Goal: Task Accomplishment & Management: Manage account settings

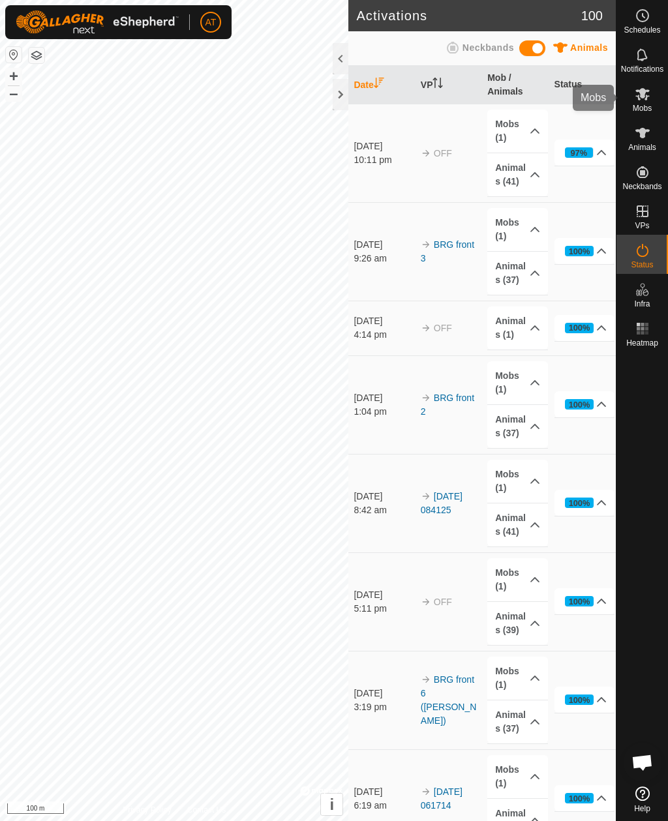
click at [638, 91] on icon at bounding box center [642, 94] width 14 height 12
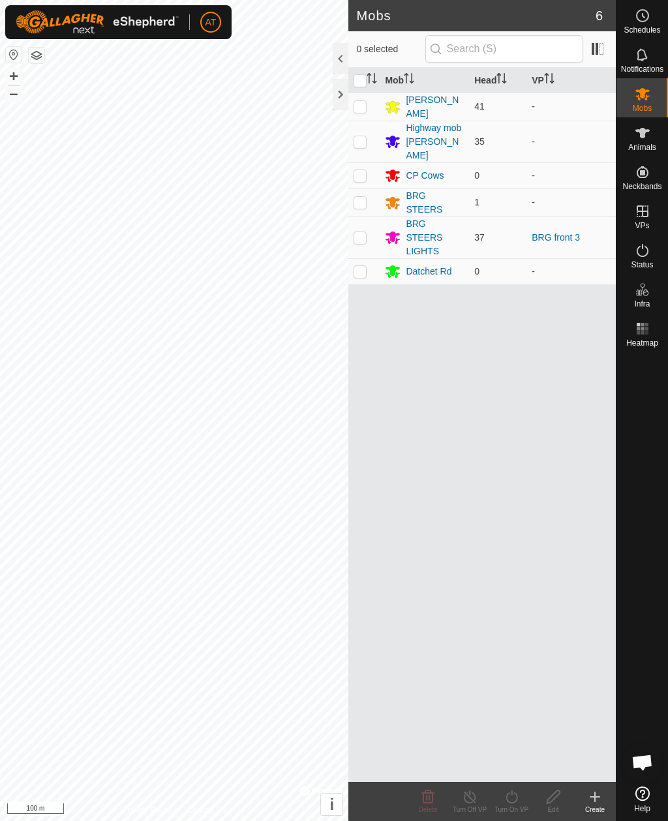
click at [363, 101] on p-checkbox at bounding box center [360, 106] width 13 height 10
checkbox input "true"
click at [600, 797] on icon at bounding box center [595, 797] width 16 height 16
click at [244, 106] on p-checkbox at bounding box center [360, 106] width 13 height 10
checkbox input "true"
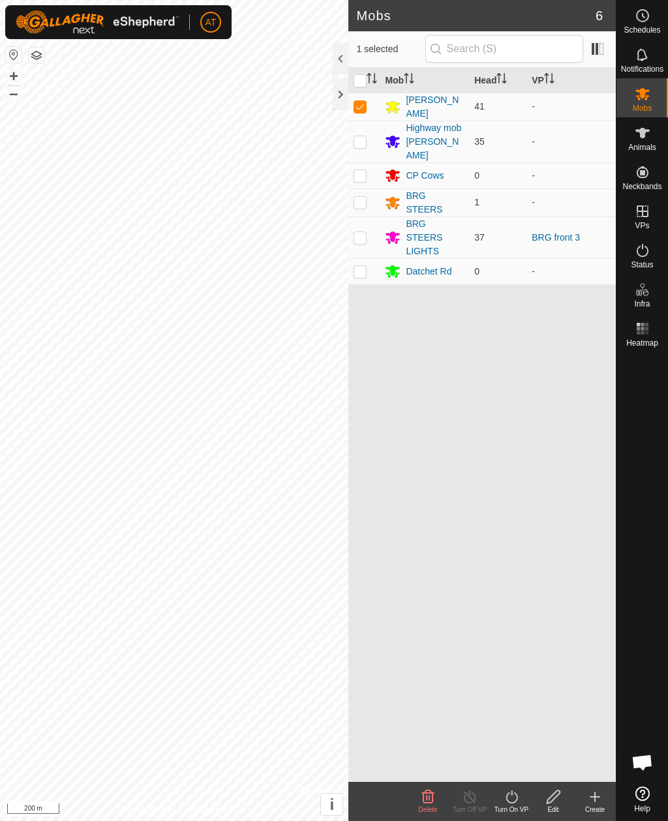
click at [244, 793] on icon at bounding box center [594, 797] width 9 height 0
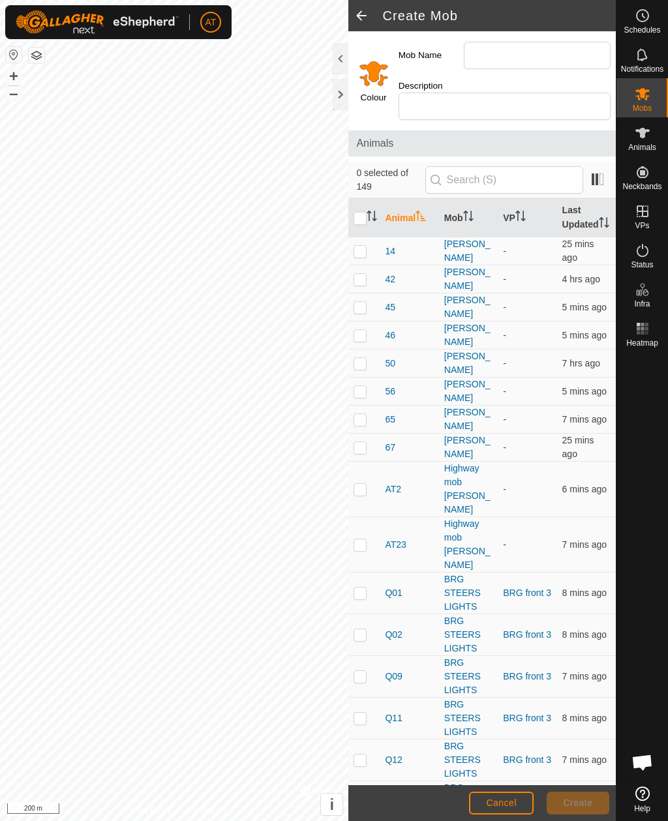
click at [244, 791] on footer "Cancel Create" at bounding box center [481, 803] width 267 height 36
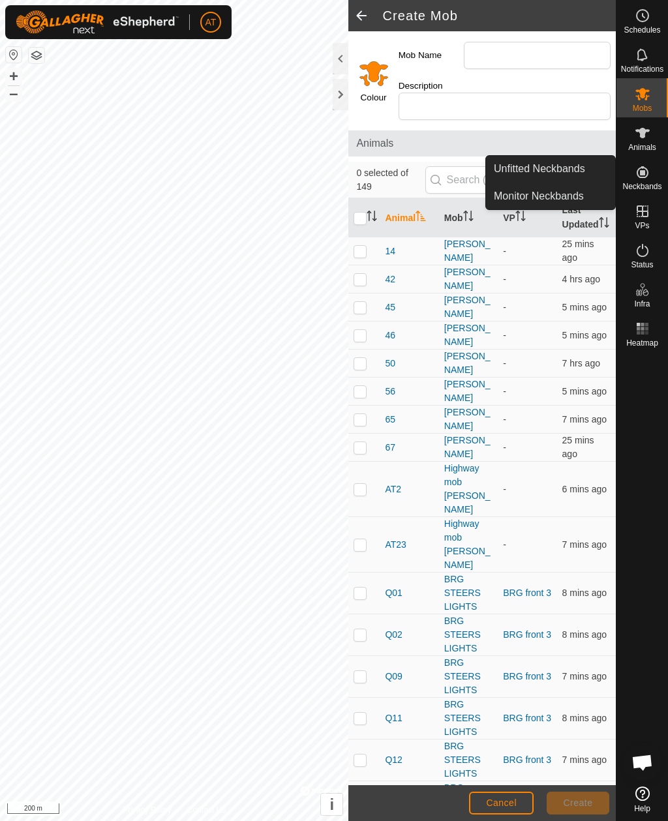
click at [244, 198] on link "Monitor Neckbands" at bounding box center [550, 196] width 129 height 26
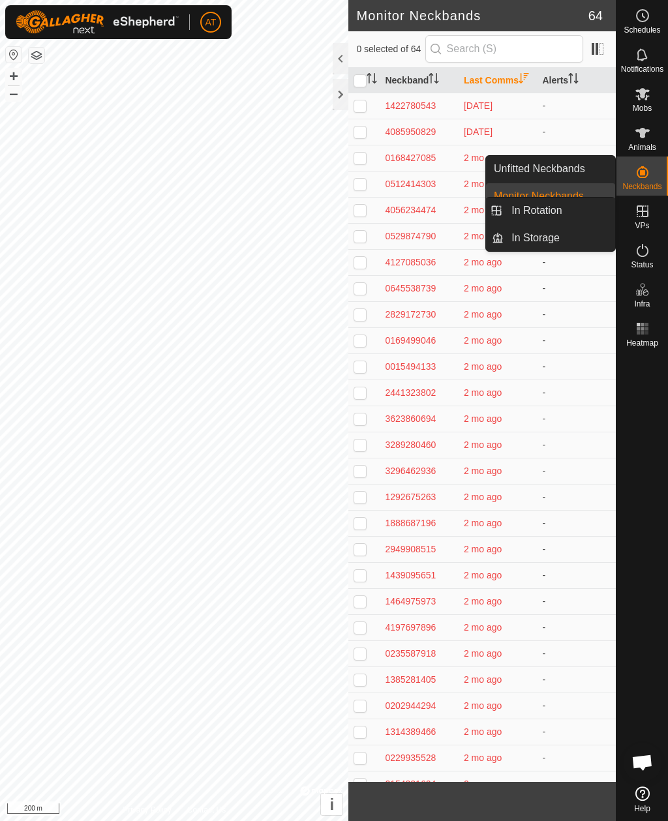
click at [244, 247] on link "In Storage" at bounding box center [560, 238] width 112 height 26
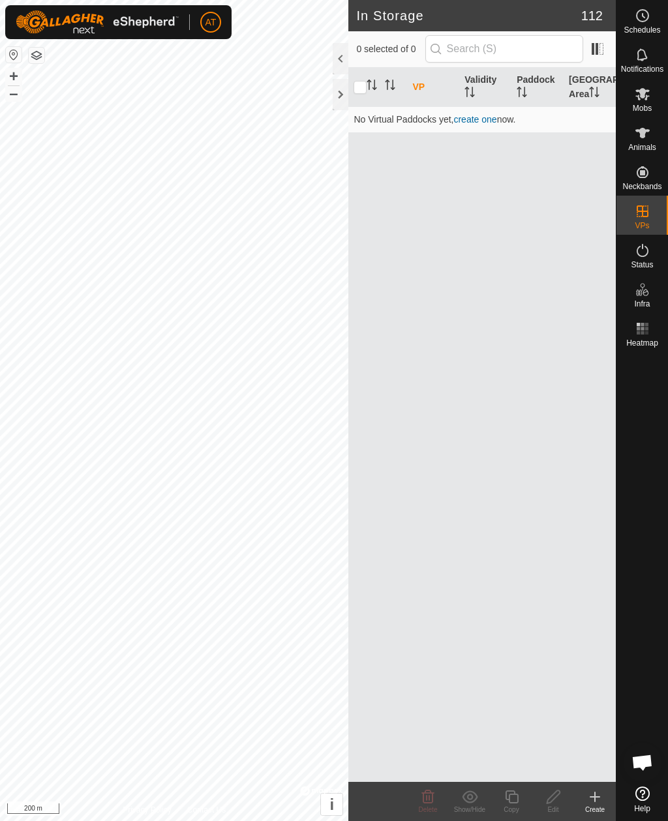
click at [244, 791] on icon at bounding box center [595, 797] width 16 height 16
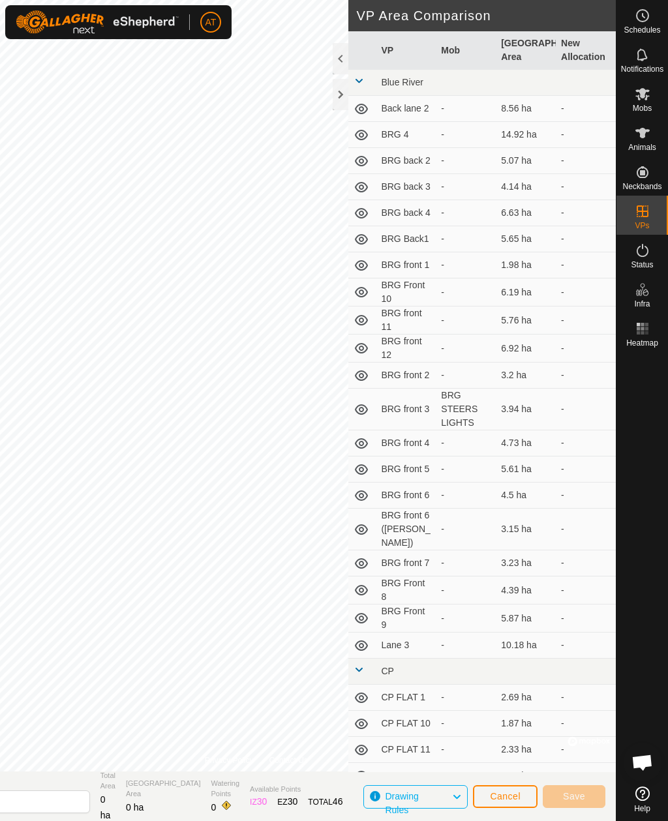
click at [244, 793] on span "Cancel" at bounding box center [505, 796] width 31 height 10
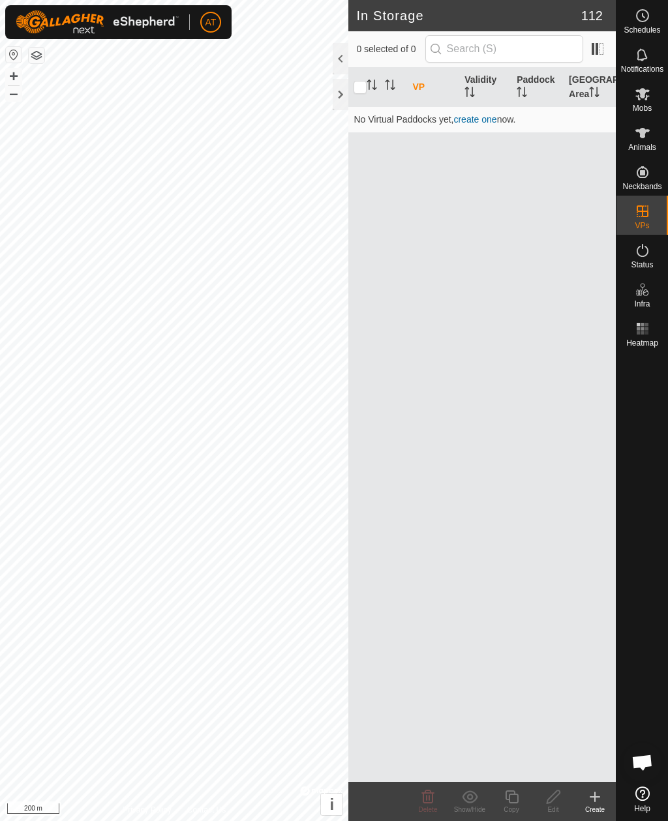
click at [244, 93] on div at bounding box center [341, 94] width 16 height 31
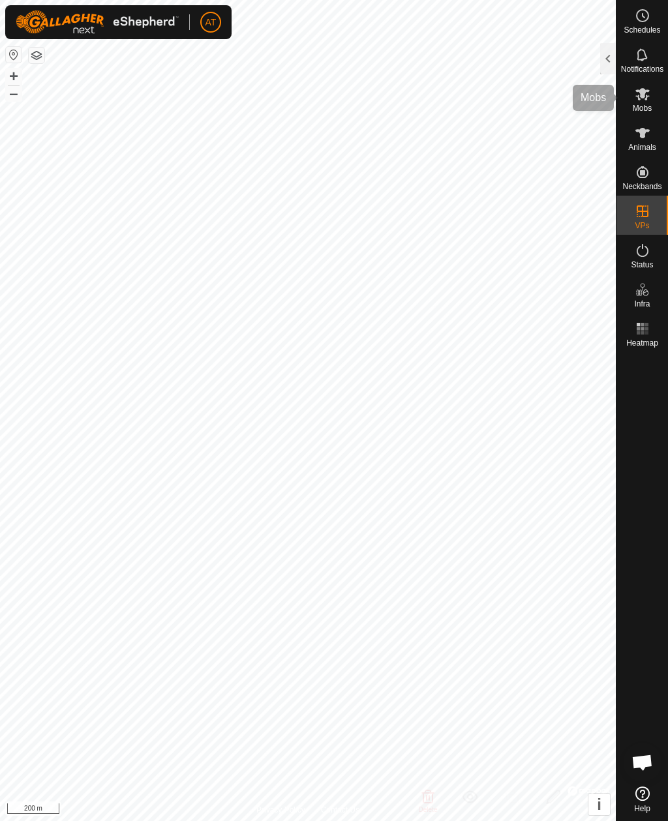
click at [244, 99] on es-mob-svg-icon at bounding box center [642, 94] width 23 height 21
click at [244, 43] on div at bounding box center [608, 58] width 16 height 31
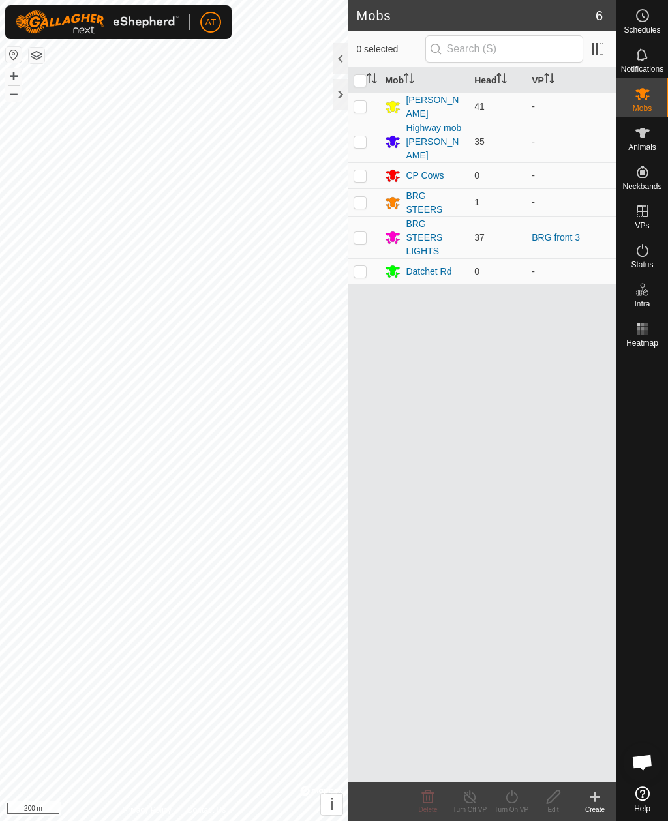
click at [244, 104] on p-checkbox at bounding box center [360, 106] width 13 height 10
checkbox input "true"
click at [244, 793] on icon at bounding box center [595, 797] width 16 height 16
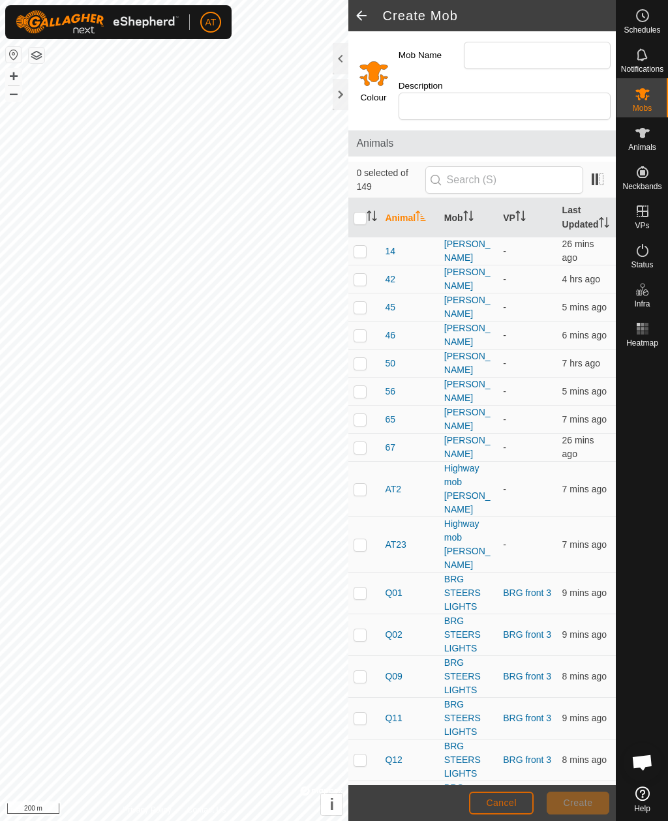
click at [244, 793] on span "Cancel" at bounding box center [501, 803] width 31 height 10
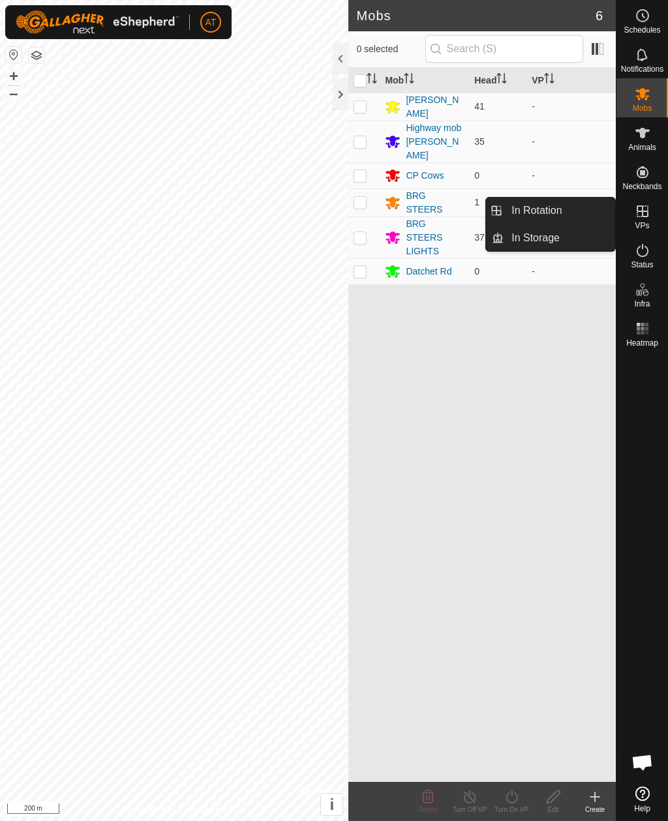
click at [244, 234] on link "In Storage" at bounding box center [560, 238] width 112 height 26
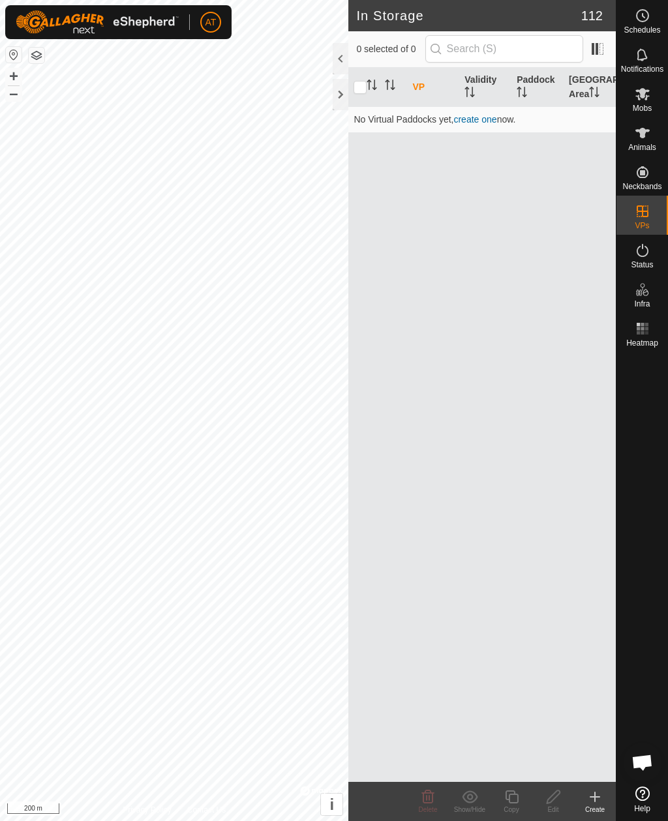
click at [244, 793] on create-svg-icon at bounding box center [595, 797] width 42 height 16
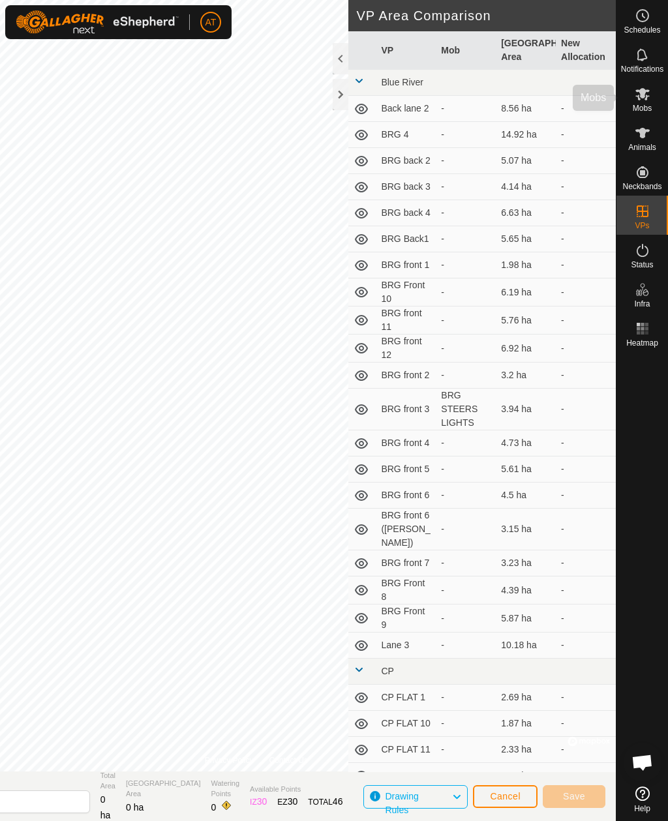
click at [244, 92] on icon at bounding box center [643, 94] width 16 height 16
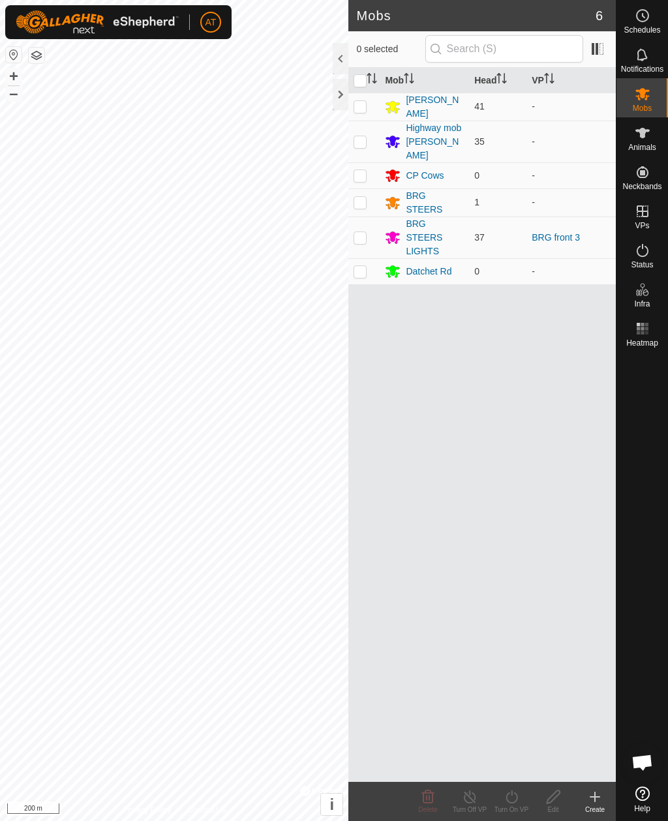
click at [244, 102] on p-checkbox at bounding box center [360, 106] width 13 height 10
checkbox input "true"
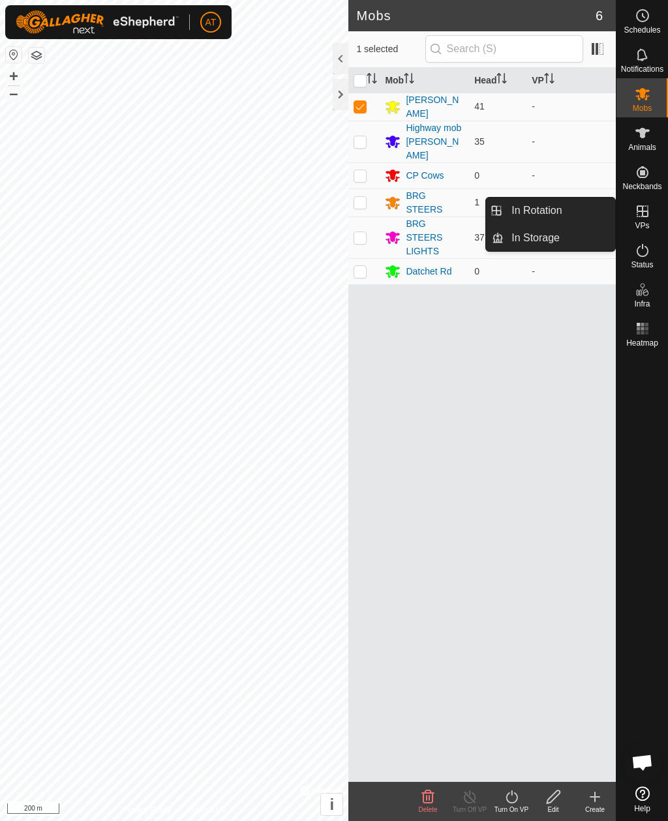
click at [244, 237] on span "In Storage" at bounding box center [535, 238] width 48 height 16
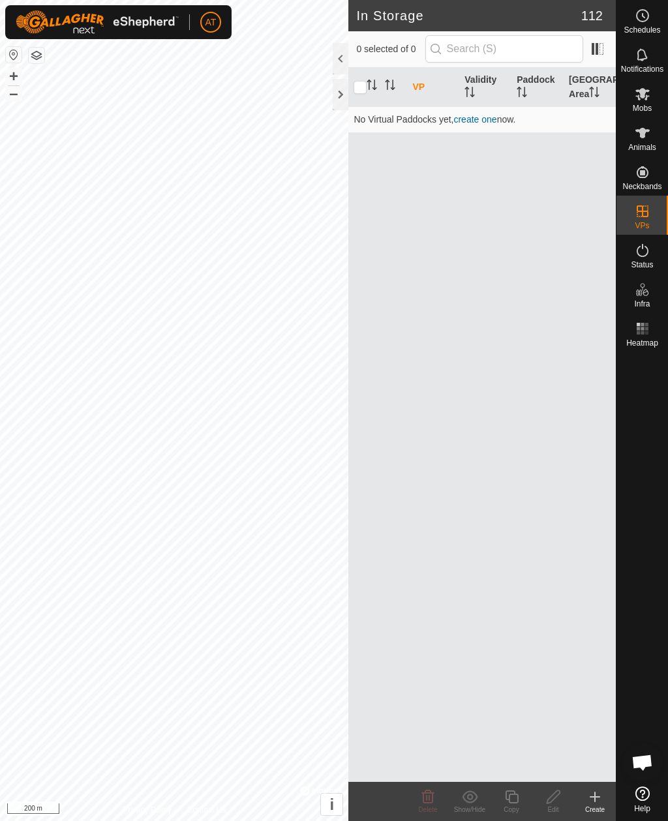
click at [244, 793] on icon at bounding box center [595, 797] width 16 height 16
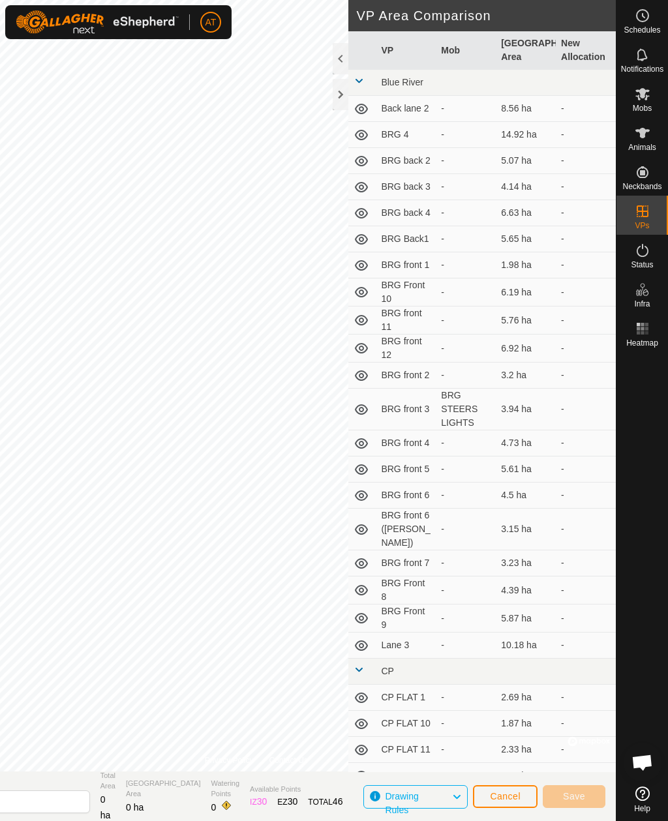
click at [244, 793] on span "Cancel" at bounding box center [505, 796] width 31 height 10
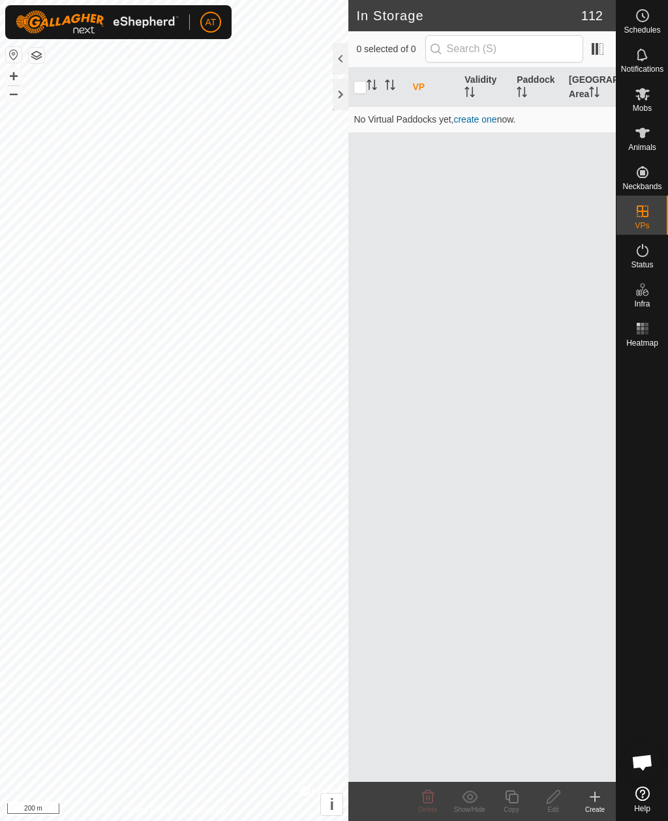
click at [244, 98] on icon at bounding box center [643, 94] width 16 height 16
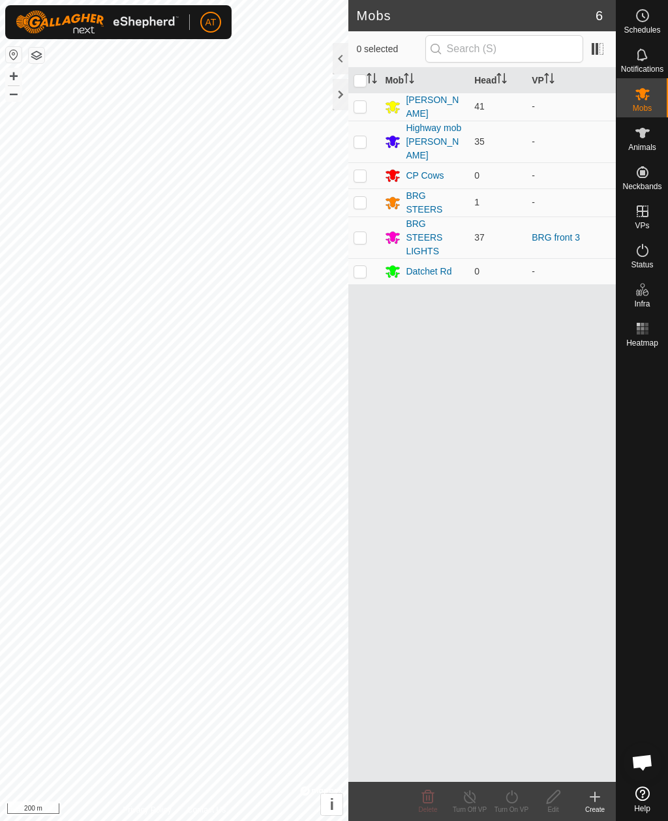
click at [244, 99] on td at bounding box center [363, 107] width 31 height 28
checkbox input "true"
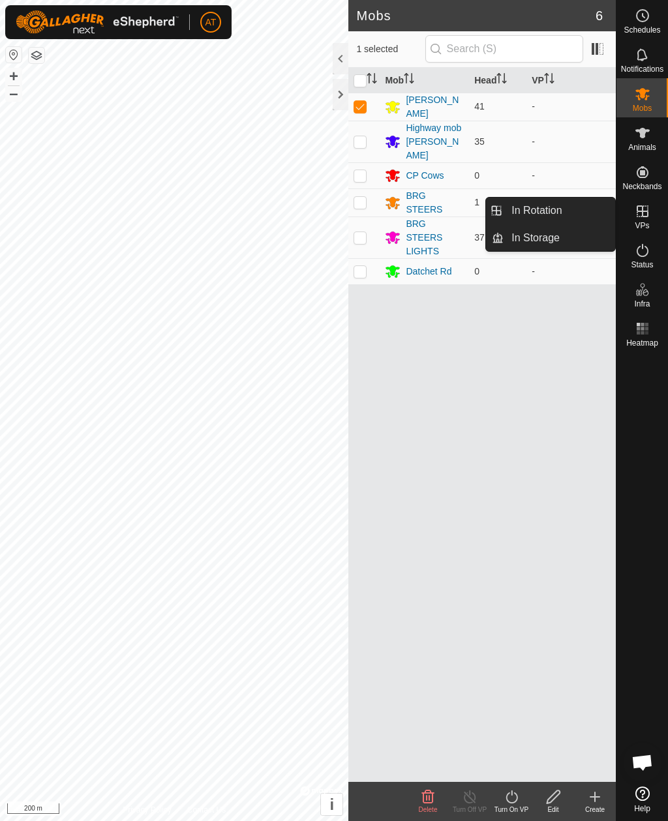
click at [244, 210] on icon at bounding box center [643, 212] width 16 height 16
click at [244, 101] on icon at bounding box center [643, 94] width 16 height 16
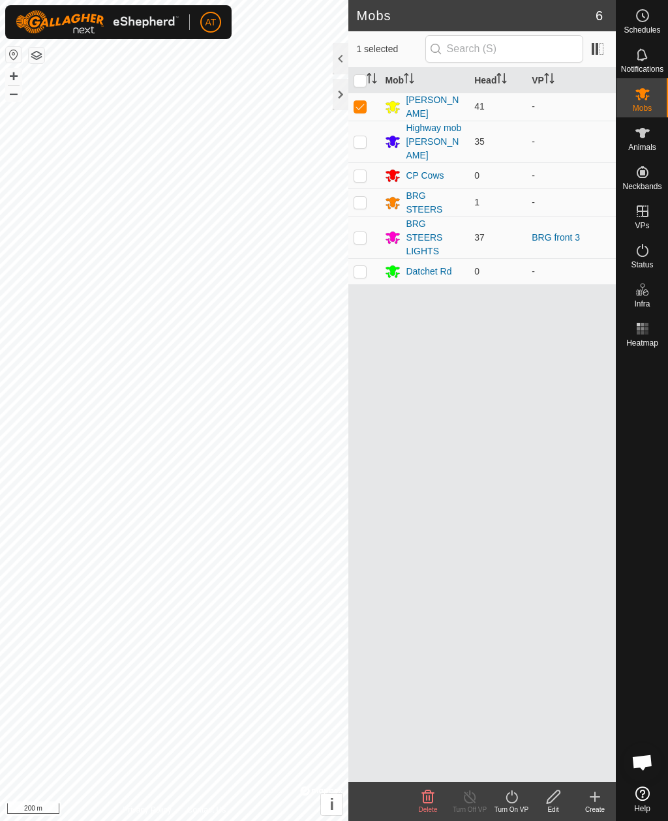
click at [244, 793] on icon at bounding box center [595, 797] width 16 height 16
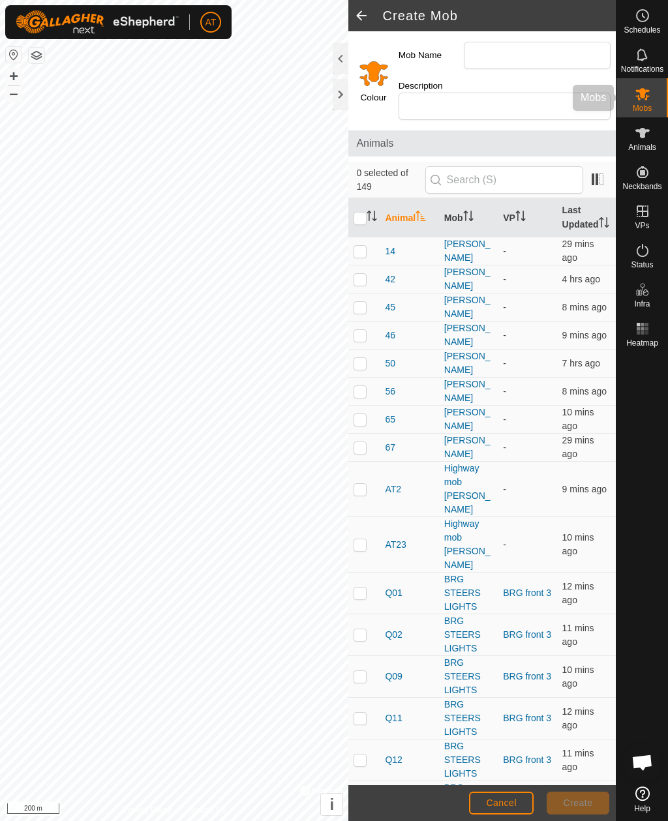
click at [244, 84] on es-mob-svg-icon at bounding box center [642, 94] width 23 height 21
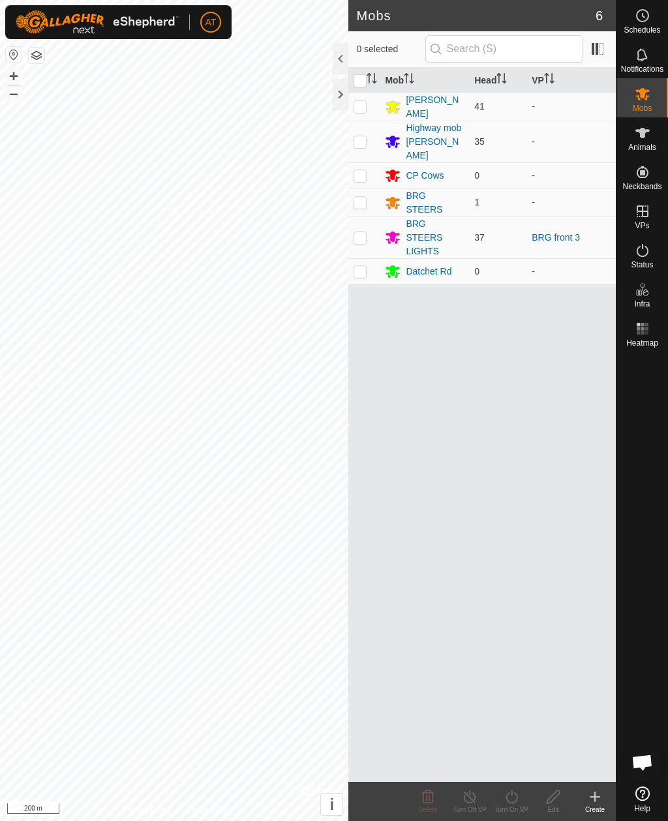
click at [244, 101] on p-checkbox at bounding box center [360, 106] width 13 height 10
checkbox input "true"
click at [244, 793] on icon at bounding box center [512, 797] width 12 height 13
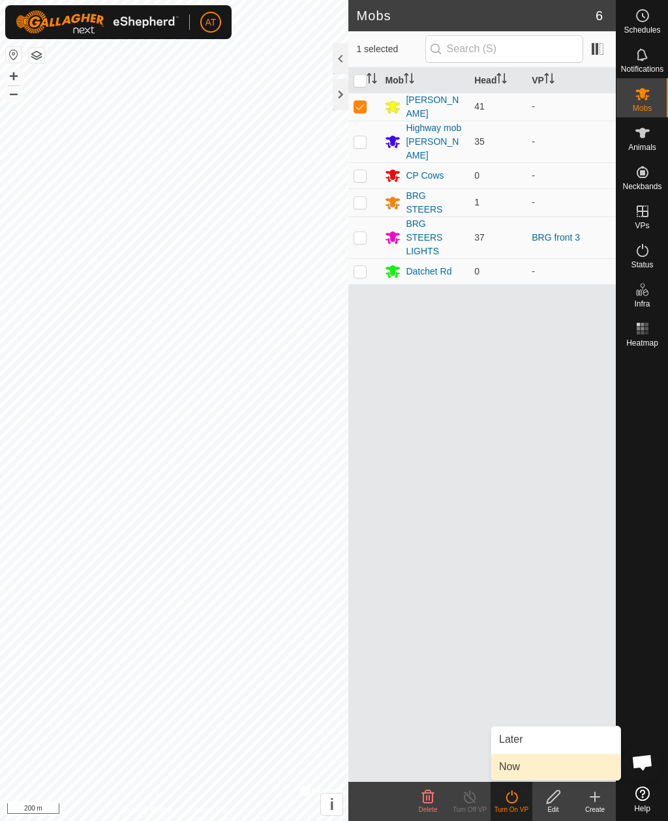
click at [244, 774] on link "Now" at bounding box center [555, 767] width 129 height 26
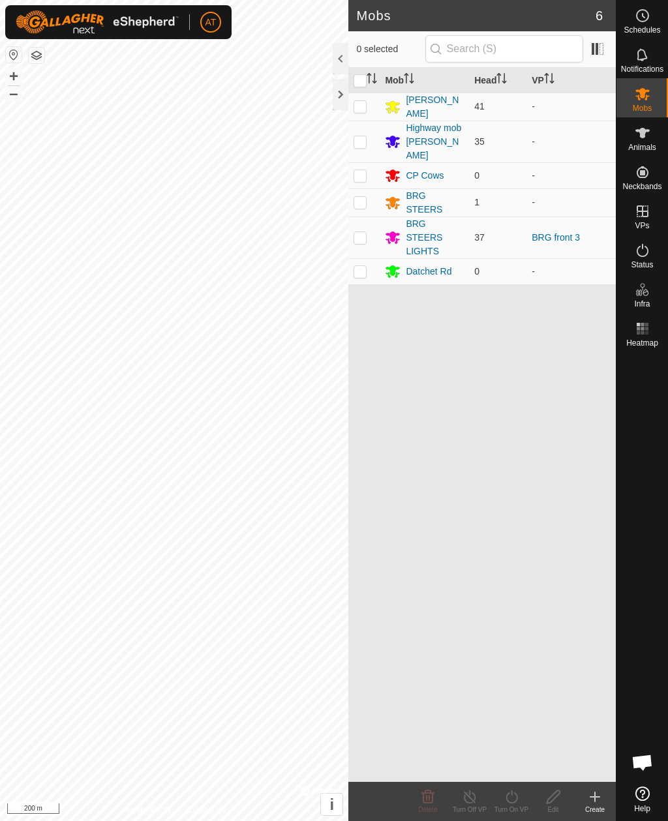
click at [349, 112] on td at bounding box center [363, 107] width 31 height 28
checkbox input "true"
click at [337, 99] on div at bounding box center [341, 94] width 16 height 31
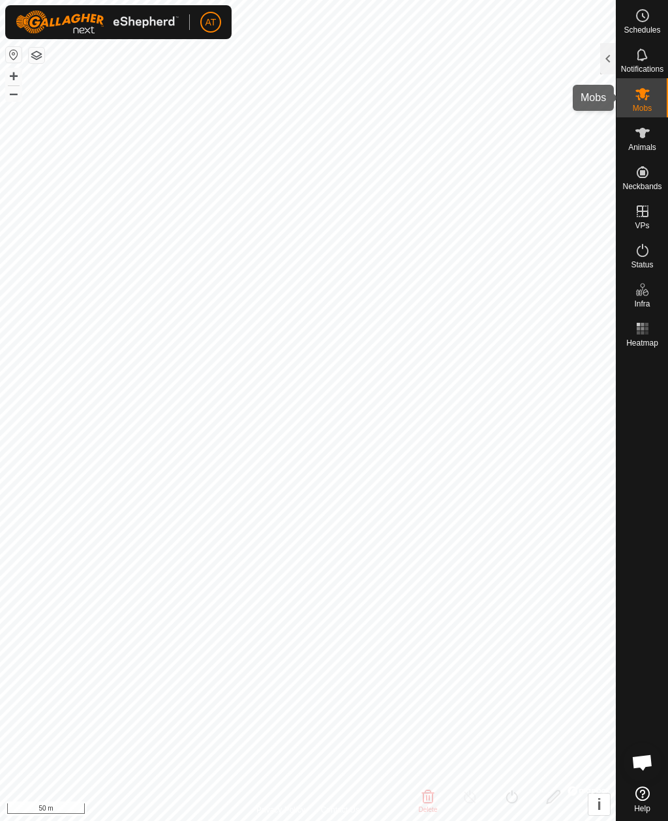
click at [643, 91] on icon at bounding box center [642, 94] width 14 height 12
click at [640, 86] on icon at bounding box center [643, 94] width 16 height 16
click at [610, 52] on div at bounding box center [608, 58] width 16 height 31
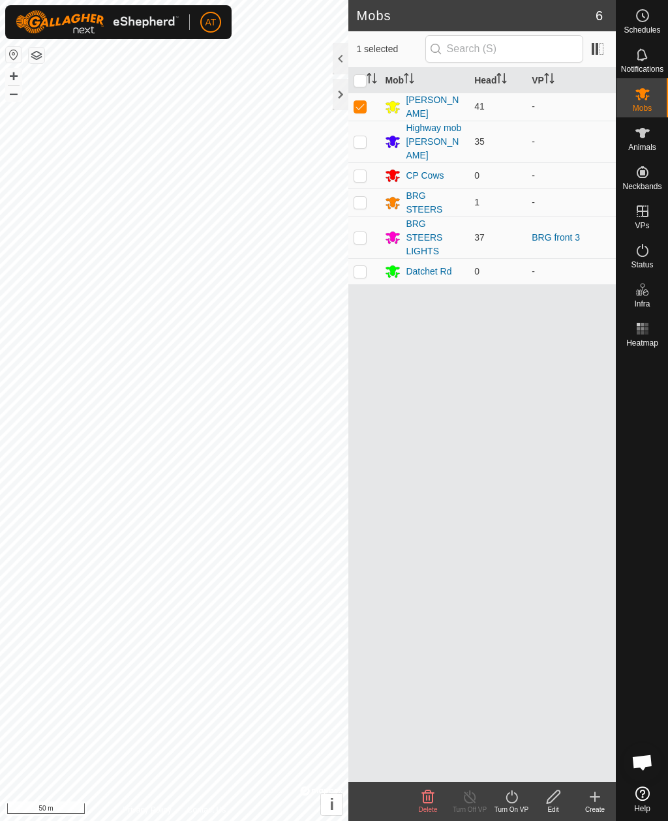
click at [525, 800] on turn-on-svg-icon at bounding box center [512, 797] width 42 height 16
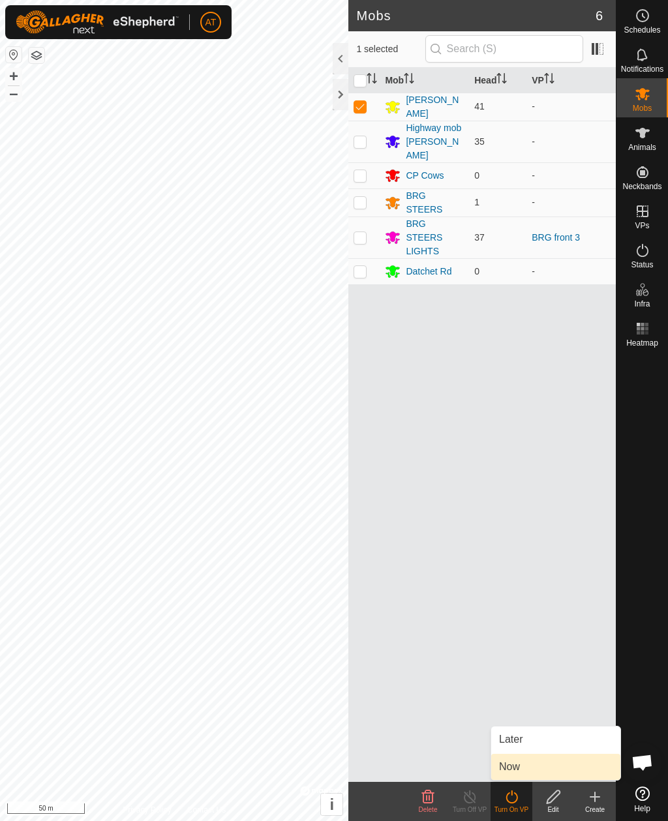
click at [513, 769] on span "Now" at bounding box center [509, 767] width 21 height 16
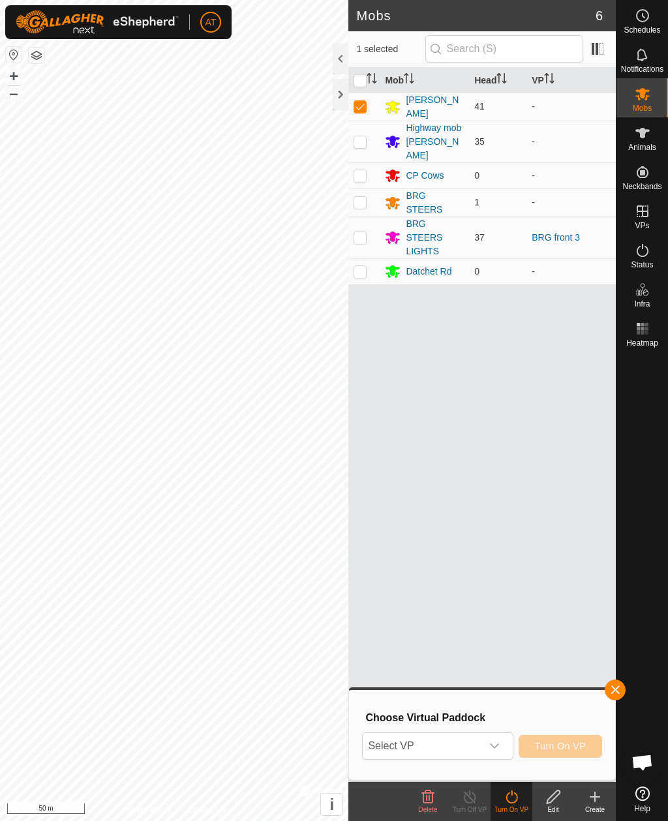
click at [592, 799] on icon at bounding box center [595, 797] width 16 height 16
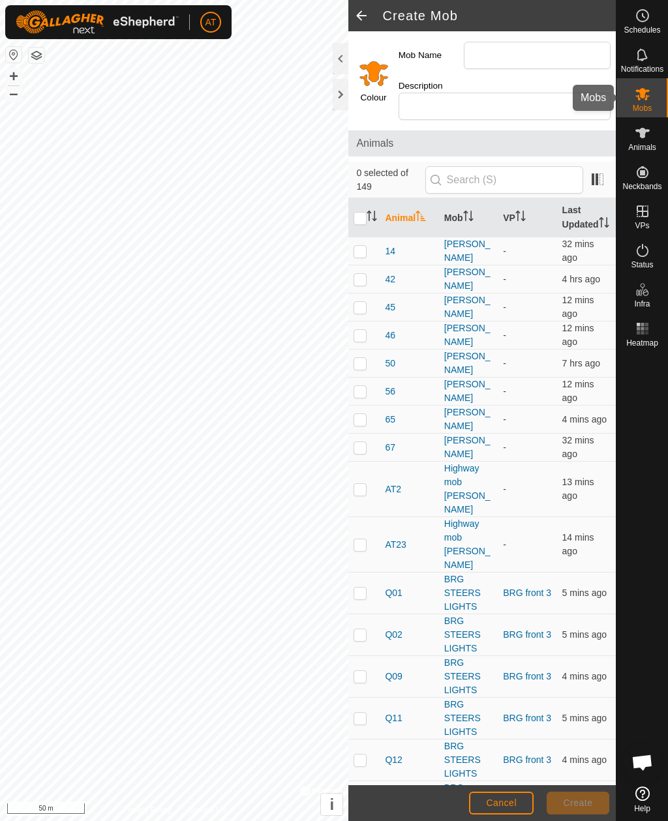
click at [643, 94] on icon at bounding box center [642, 94] width 14 height 12
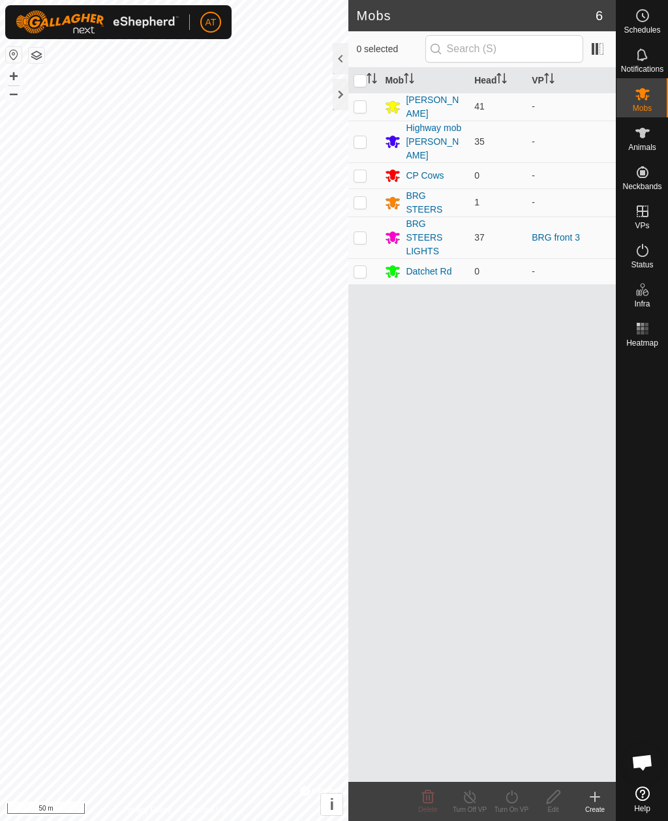
click at [354, 115] on td at bounding box center [363, 107] width 31 height 28
checkbox input "true"
click at [510, 801] on icon at bounding box center [512, 797] width 16 height 16
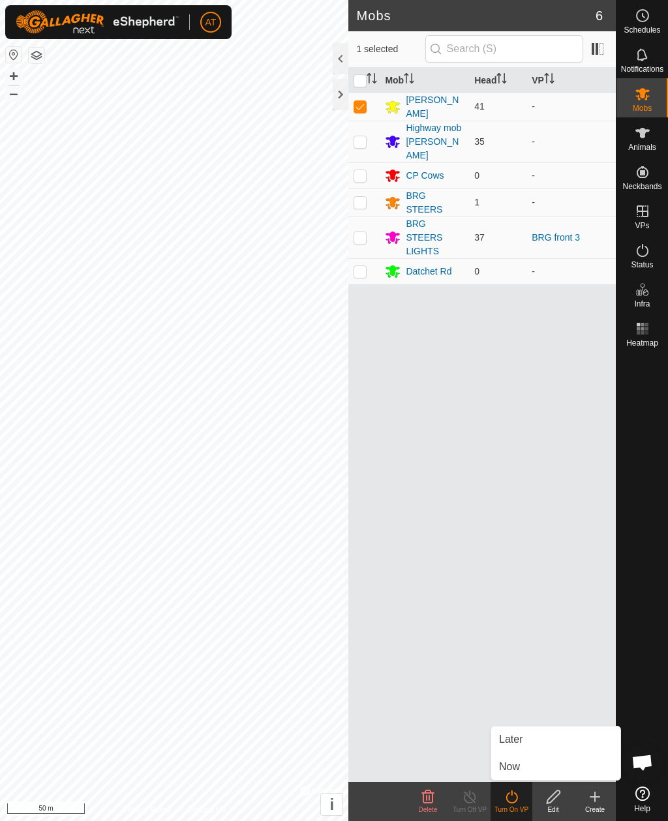
click at [515, 770] on span "Now" at bounding box center [509, 767] width 21 height 16
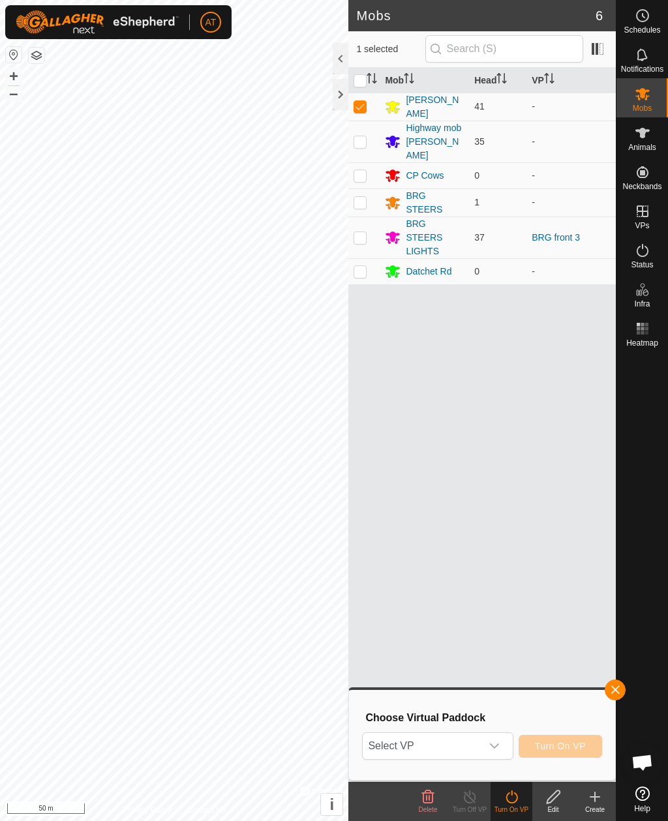
click at [615, 686] on span "button" at bounding box center [615, 690] width 10 height 10
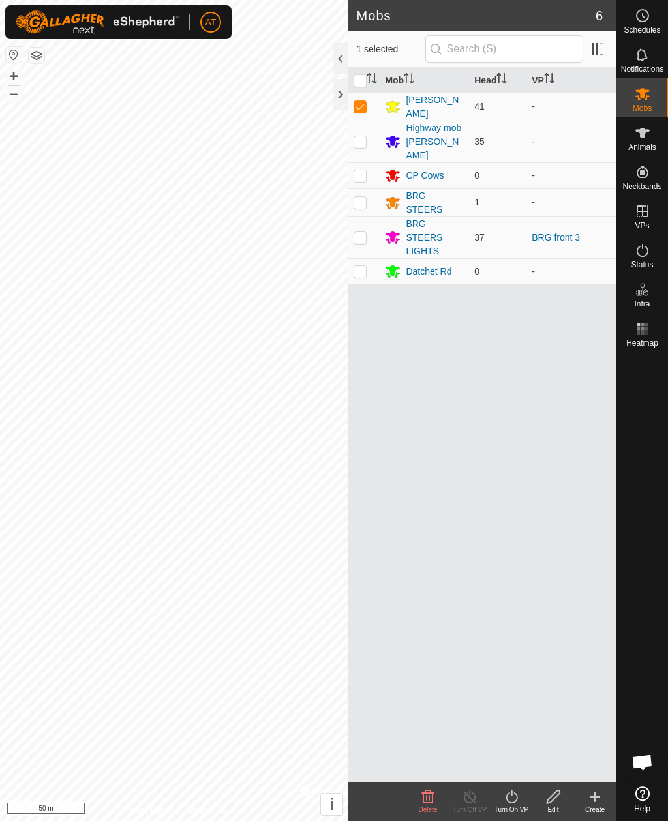
click at [595, 799] on icon at bounding box center [595, 797] width 0 height 9
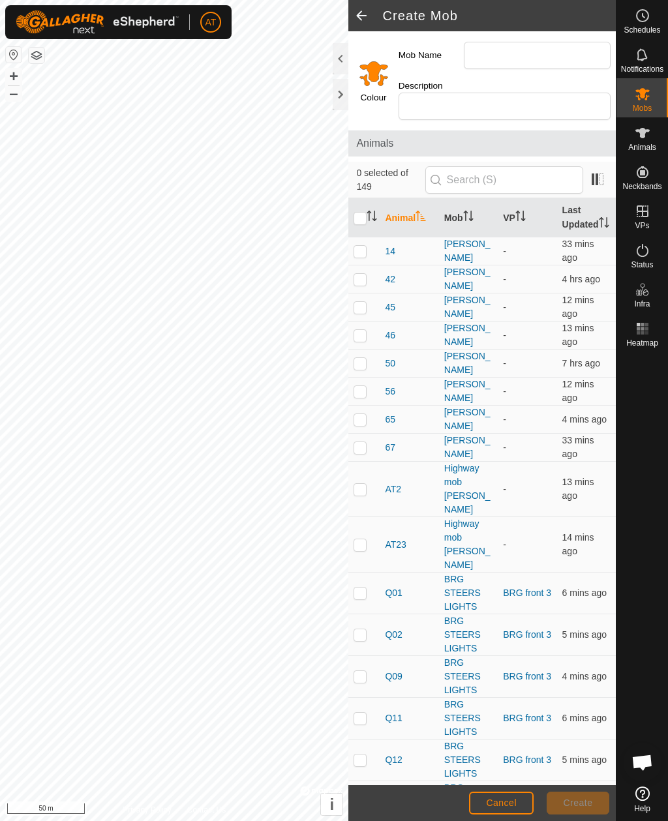
click at [339, 44] on div at bounding box center [341, 58] width 16 height 31
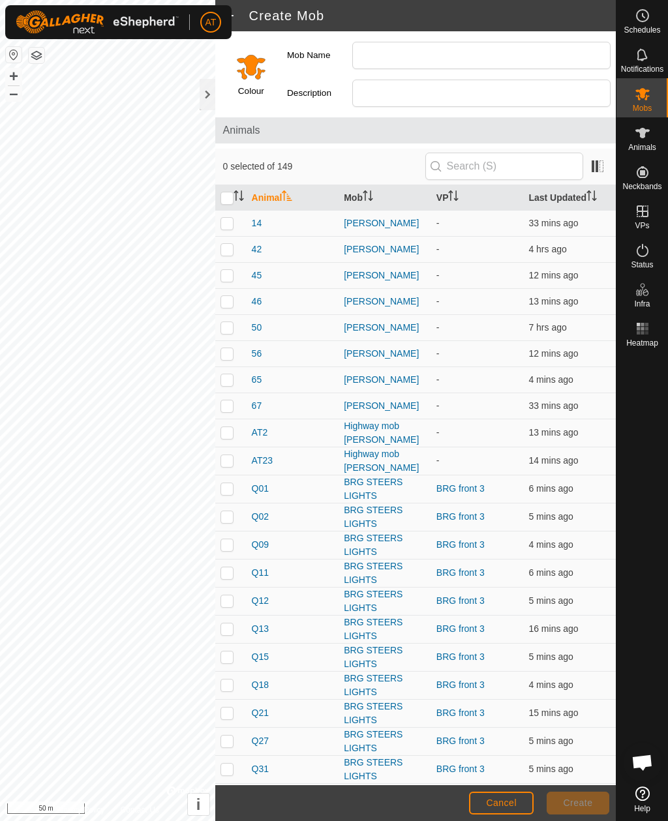
click at [200, 89] on div at bounding box center [208, 94] width 16 height 31
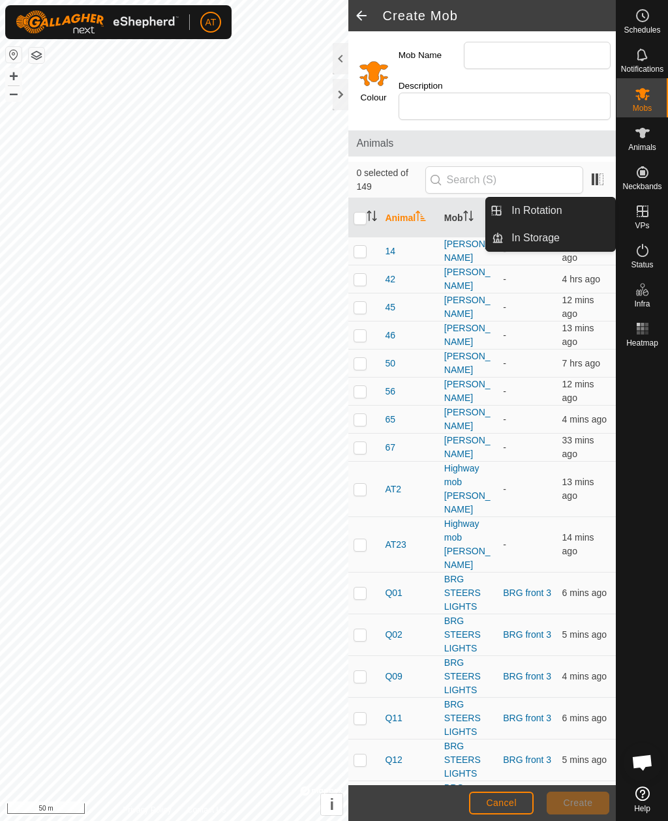
click at [549, 245] on span "In Storage" at bounding box center [535, 238] width 48 height 16
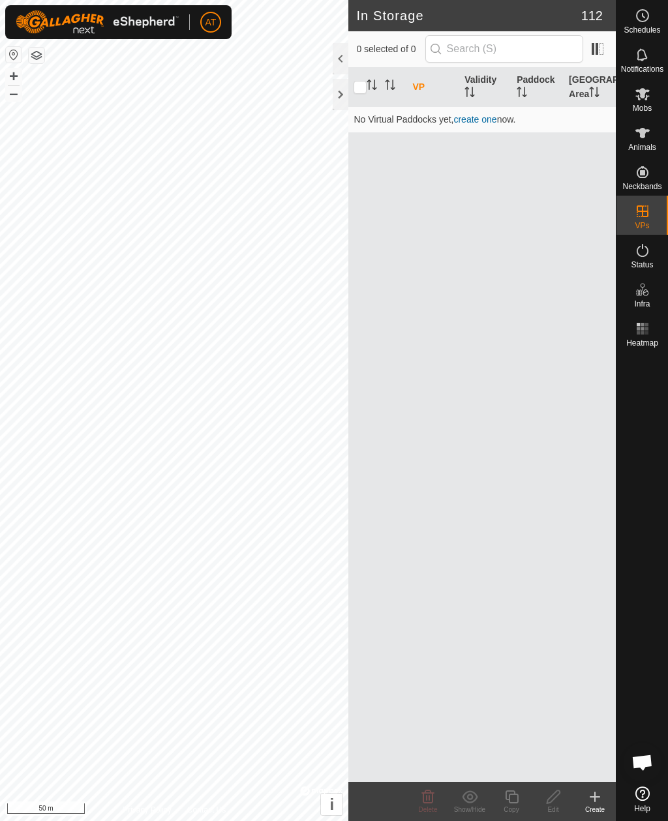
click at [592, 806] on div "Create" at bounding box center [595, 810] width 42 height 10
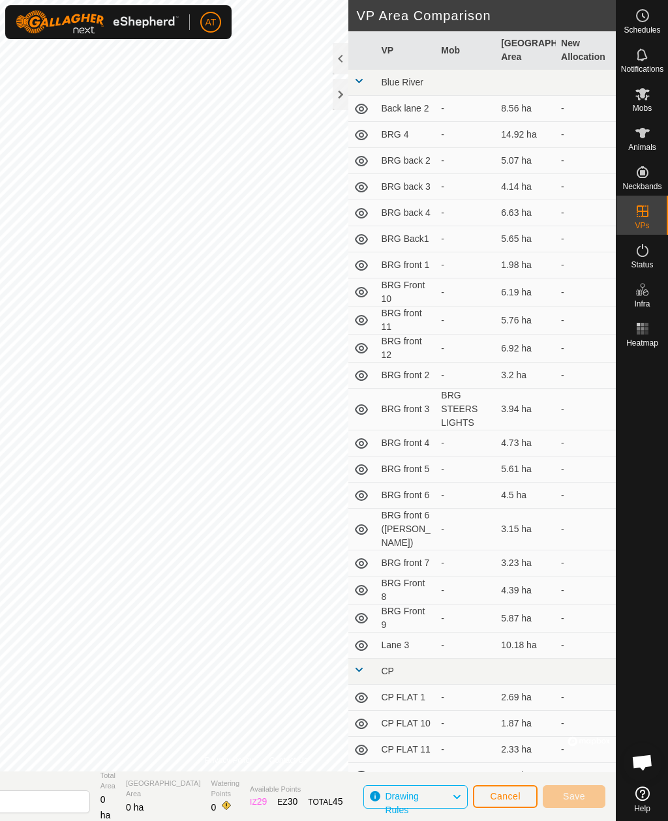
click at [510, 790] on button "Cancel" at bounding box center [505, 796] width 65 height 23
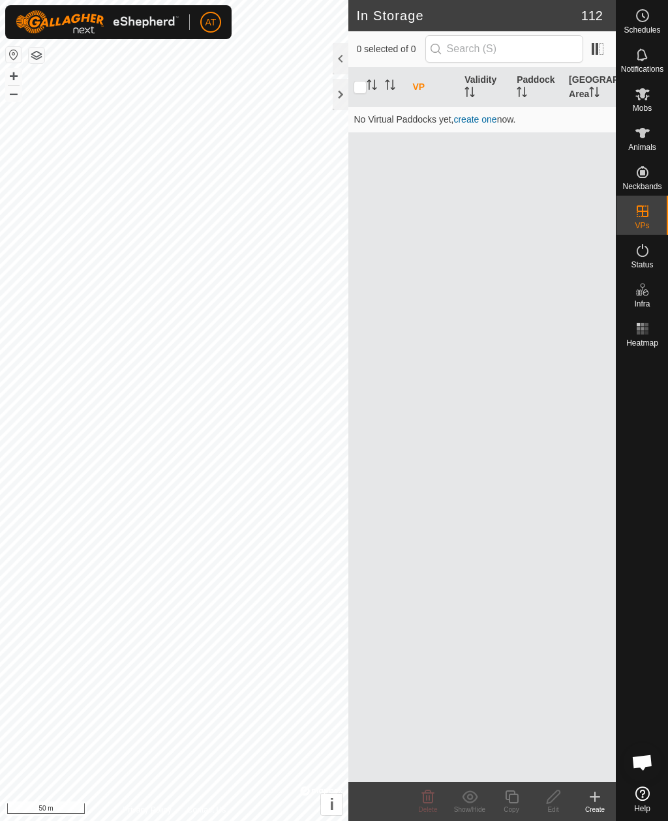
click at [592, 799] on icon at bounding box center [595, 797] width 16 height 16
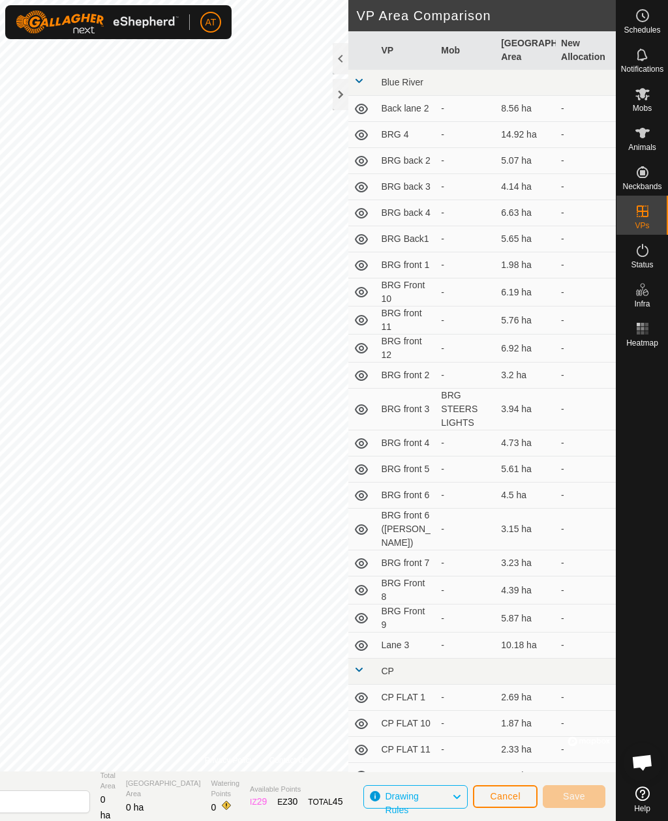
click at [344, 95] on div at bounding box center [341, 94] width 16 height 31
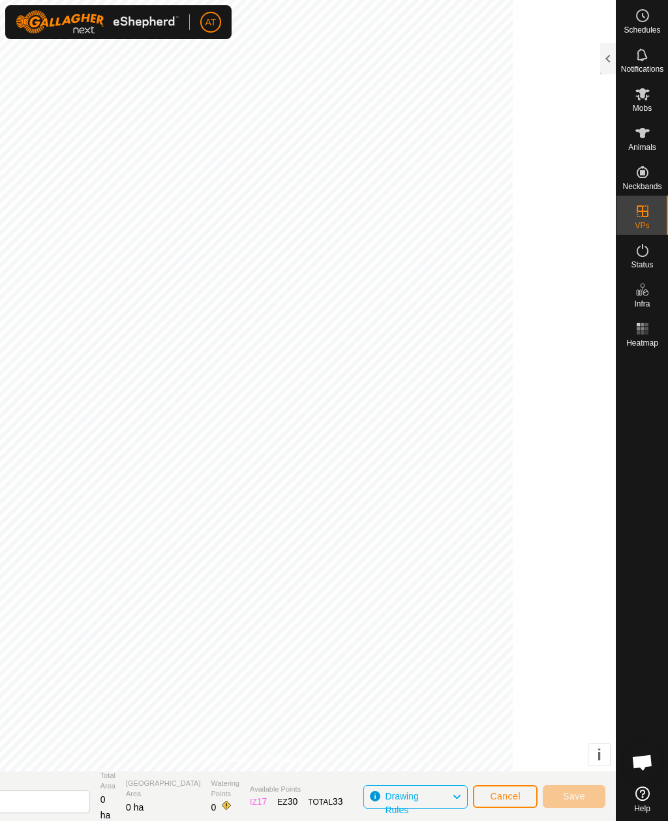
click at [507, 791] on span "Cancel" at bounding box center [505, 796] width 31 height 10
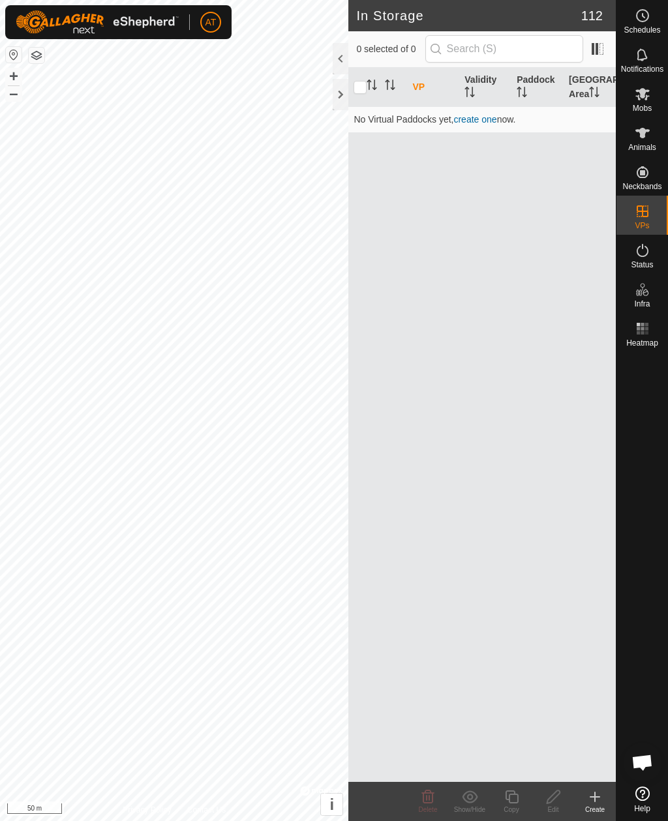
click at [600, 796] on icon at bounding box center [595, 797] width 16 height 16
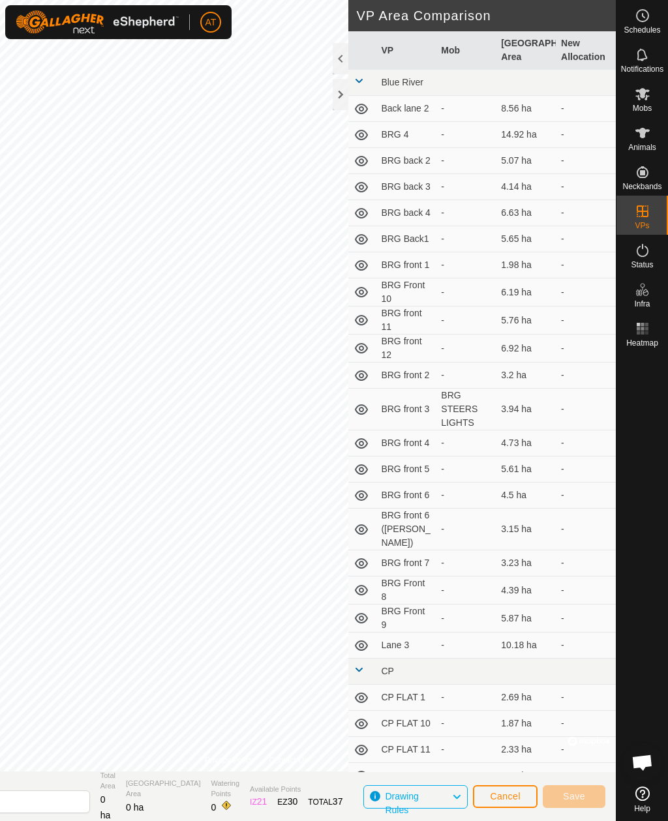
click at [344, 82] on div at bounding box center [341, 94] width 16 height 31
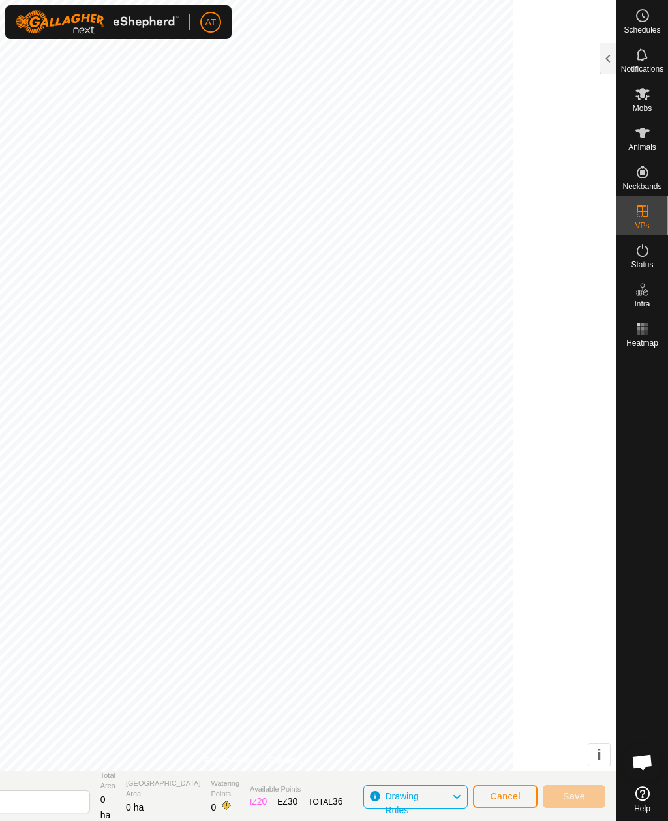
click at [507, 793] on span "Cancel" at bounding box center [505, 796] width 31 height 10
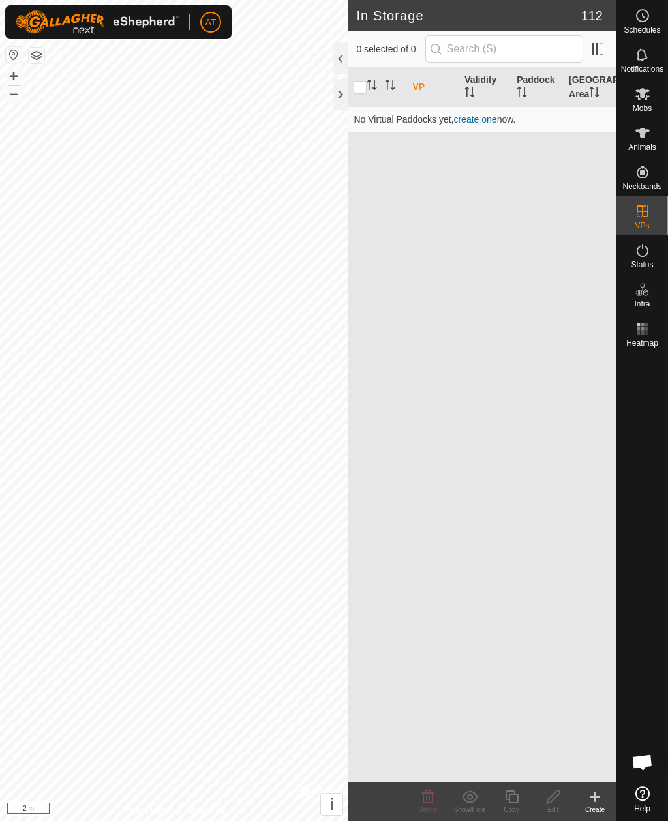
click at [598, 797] on icon at bounding box center [594, 797] width 9 height 0
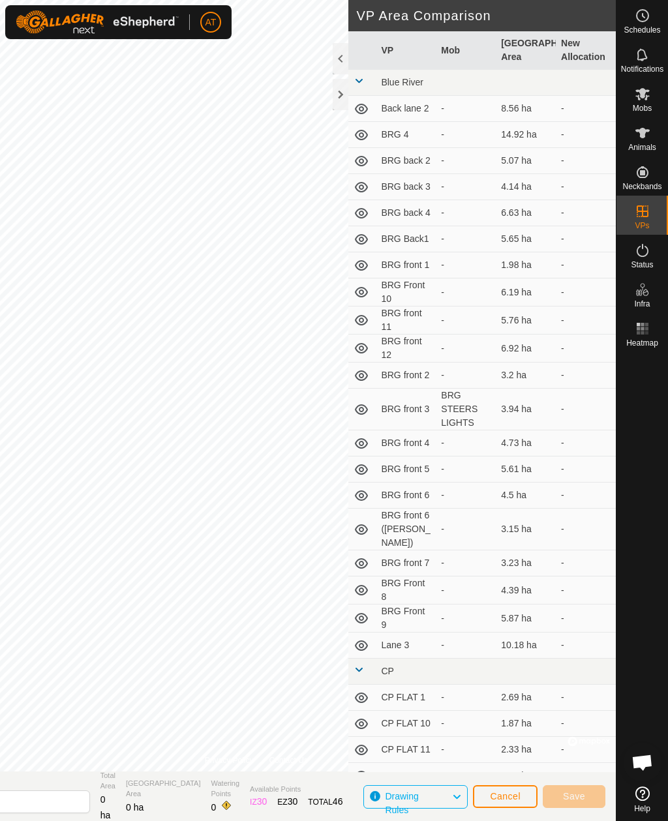
click at [346, 97] on div at bounding box center [341, 94] width 16 height 31
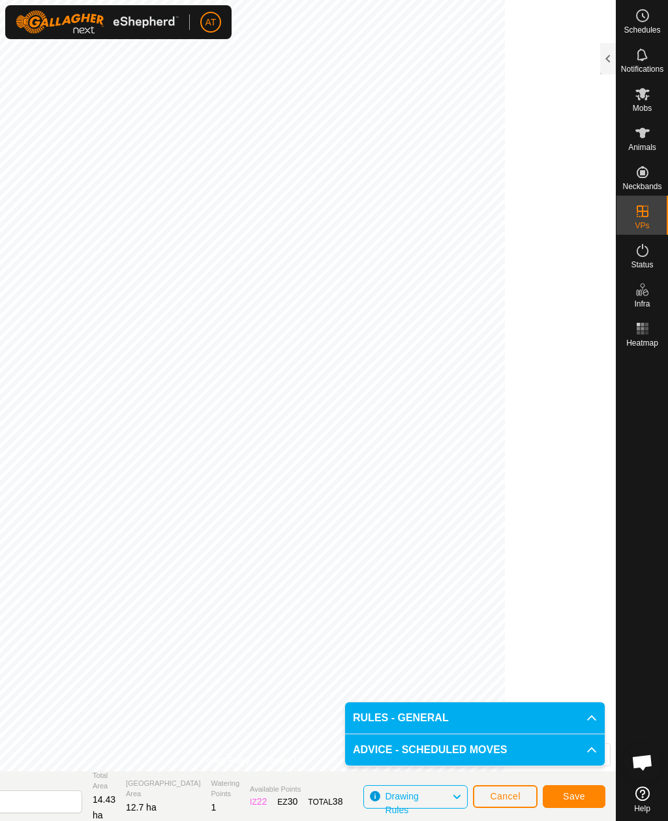
click at [569, 795] on span "Save" at bounding box center [574, 796] width 22 height 10
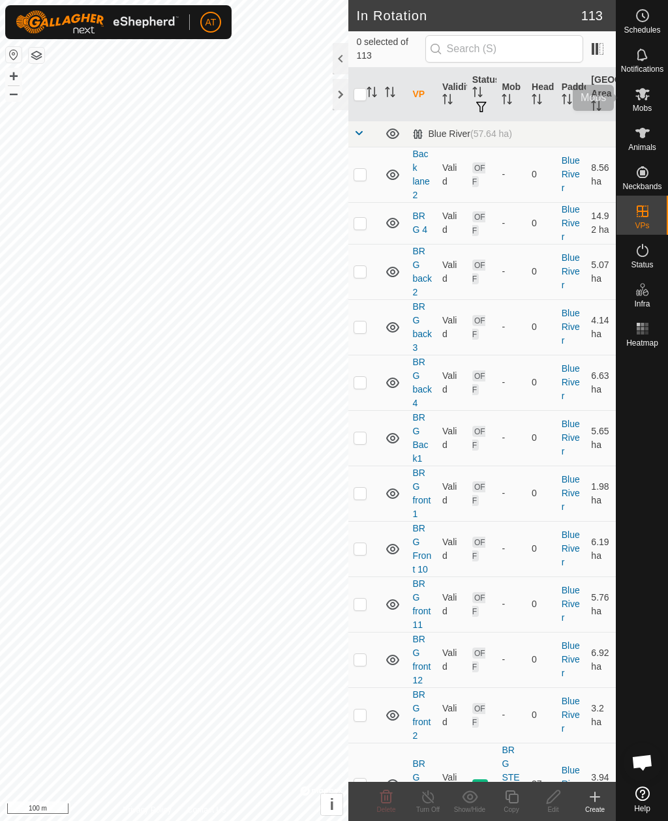
click at [636, 95] on icon at bounding box center [643, 94] width 16 height 16
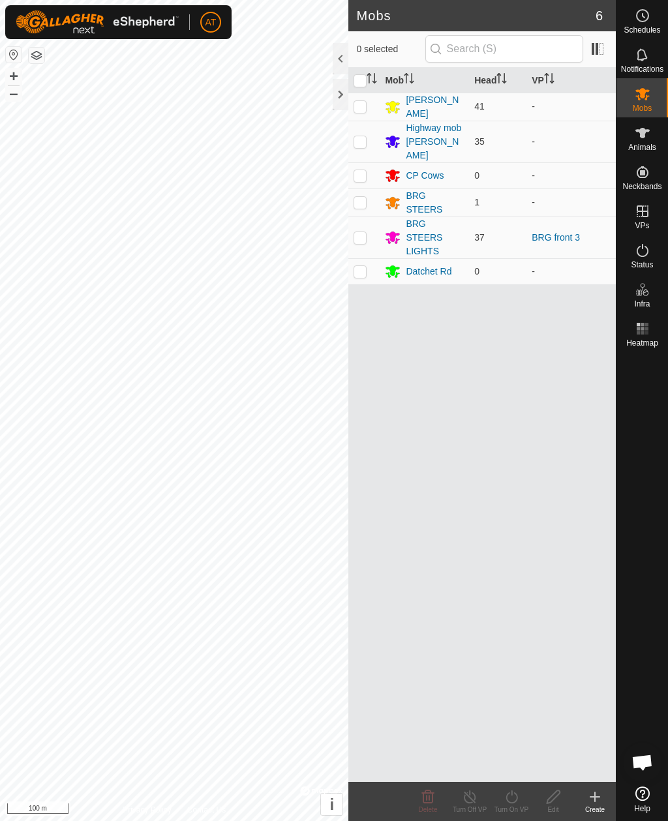
click at [357, 112] on td at bounding box center [363, 107] width 31 height 28
checkbox input "true"
click at [515, 798] on icon at bounding box center [512, 797] width 16 height 16
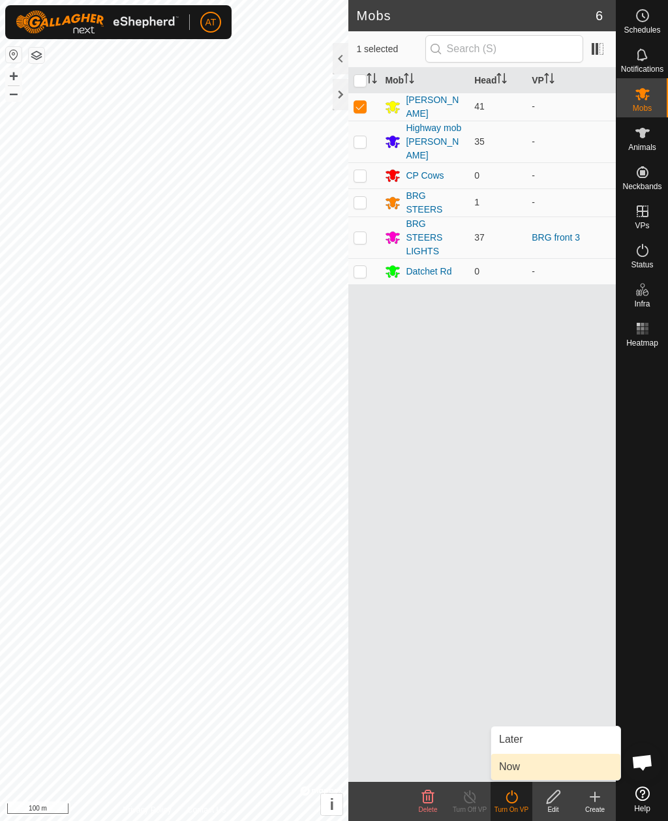
click at [516, 769] on span "Now" at bounding box center [509, 767] width 21 height 16
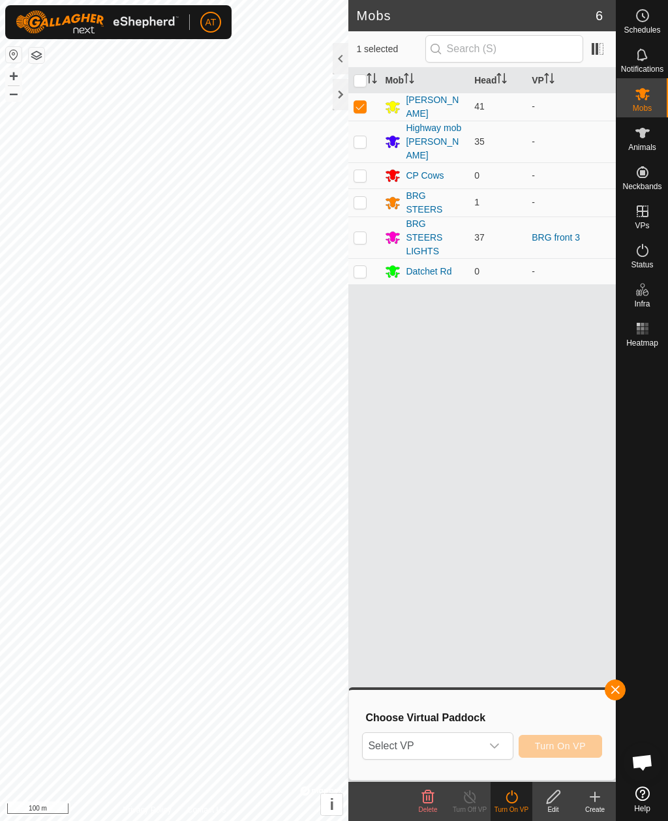
click at [502, 741] on div "dropdown trigger" at bounding box center [494, 746] width 26 height 26
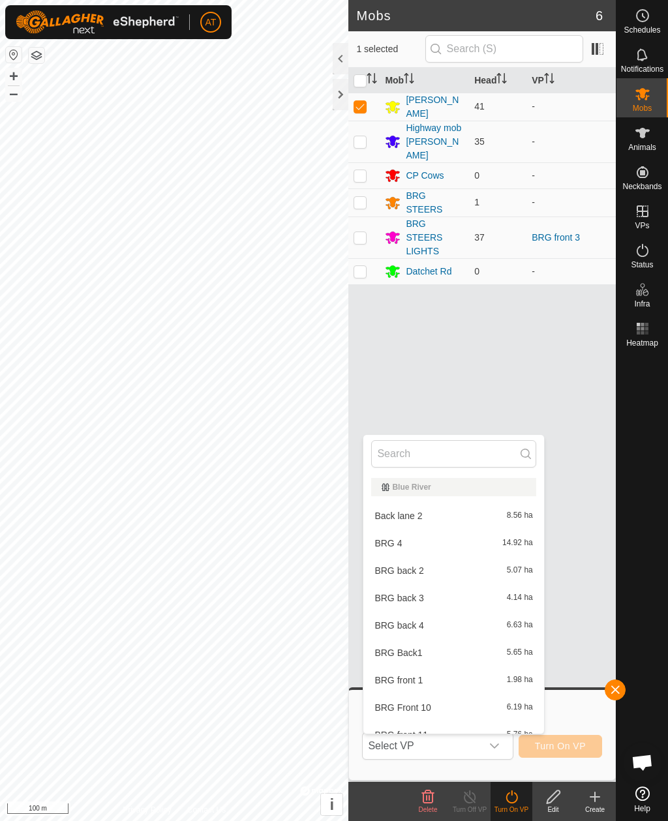
click at [463, 448] on input "text" at bounding box center [453, 453] width 164 height 27
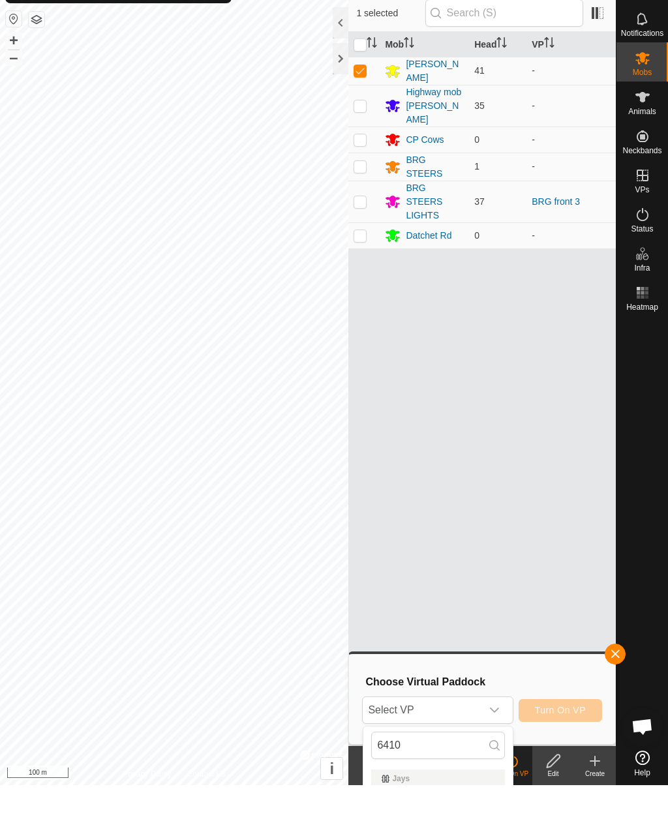
scroll to position [36, 0]
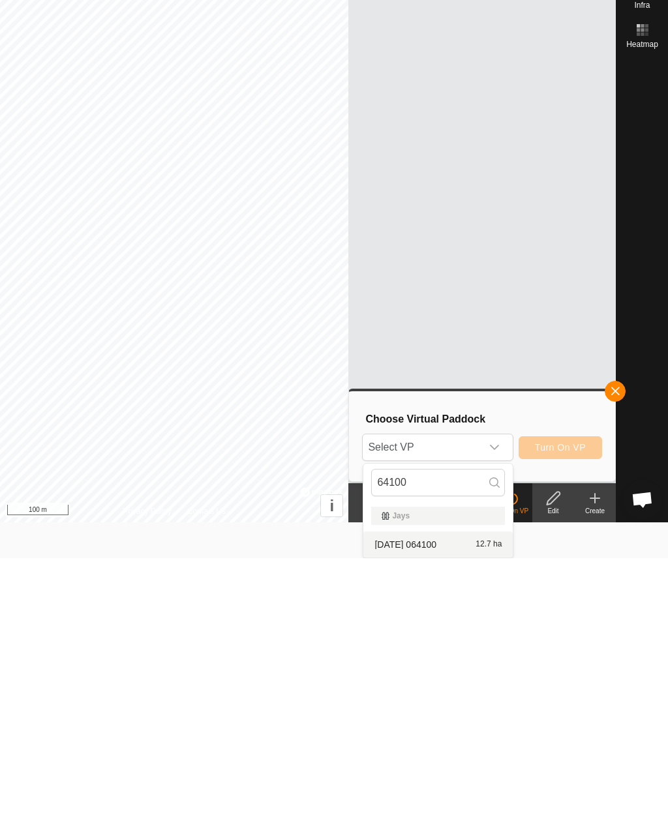
type input "64100"
click at [436, 803] on span "[DATE] 064100" at bounding box center [405, 807] width 62 height 9
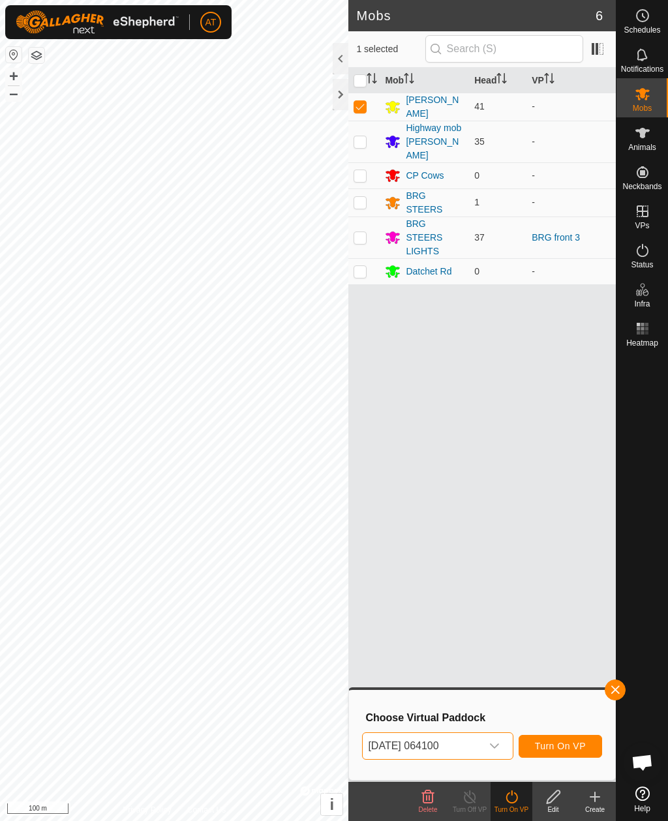
click at [566, 741] on span "Turn On VP" at bounding box center [560, 746] width 51 height 10
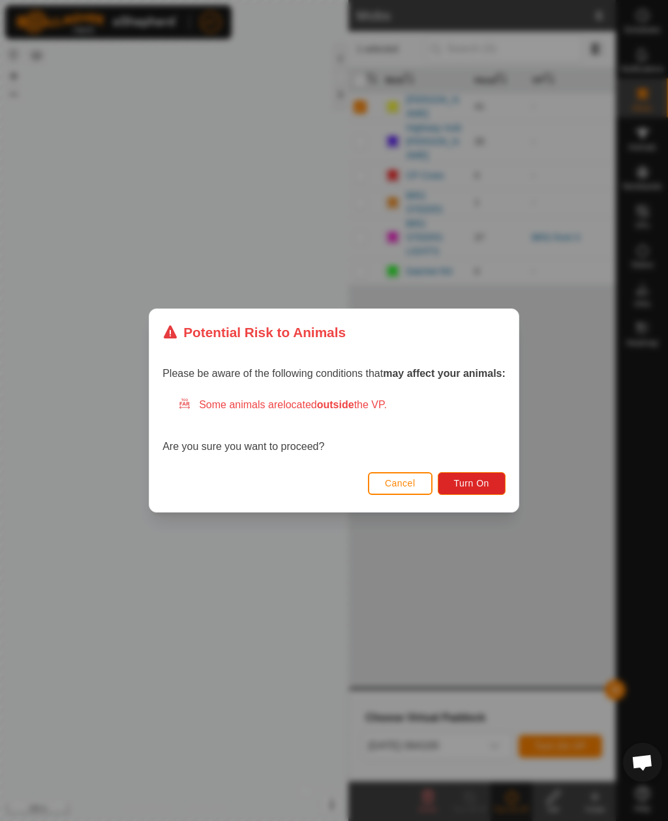
click at [472, 479] on span "Turn On" at bounding box center [471, 483] width 35 height 10
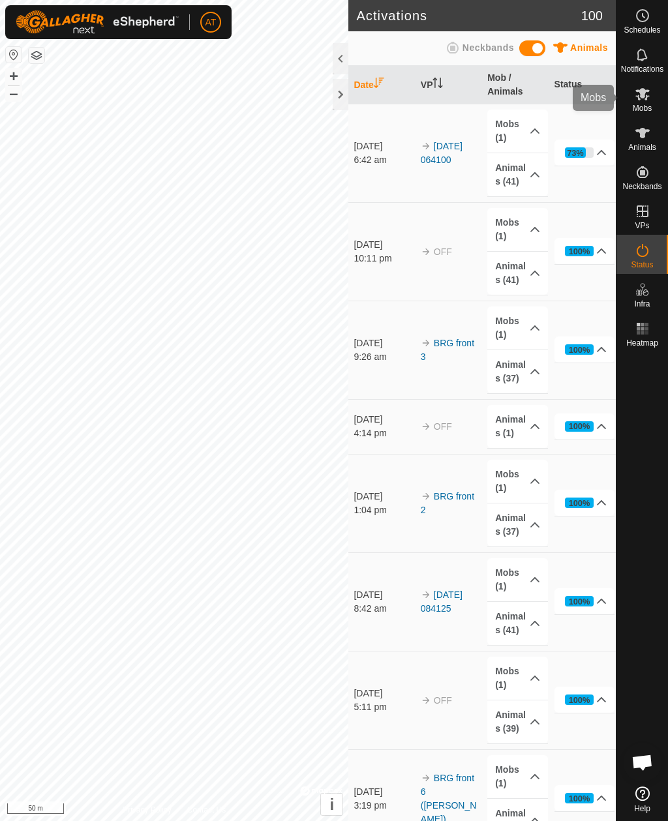
click at [647, 101] on icon at bounding box center [643, 94] width 16 height 16
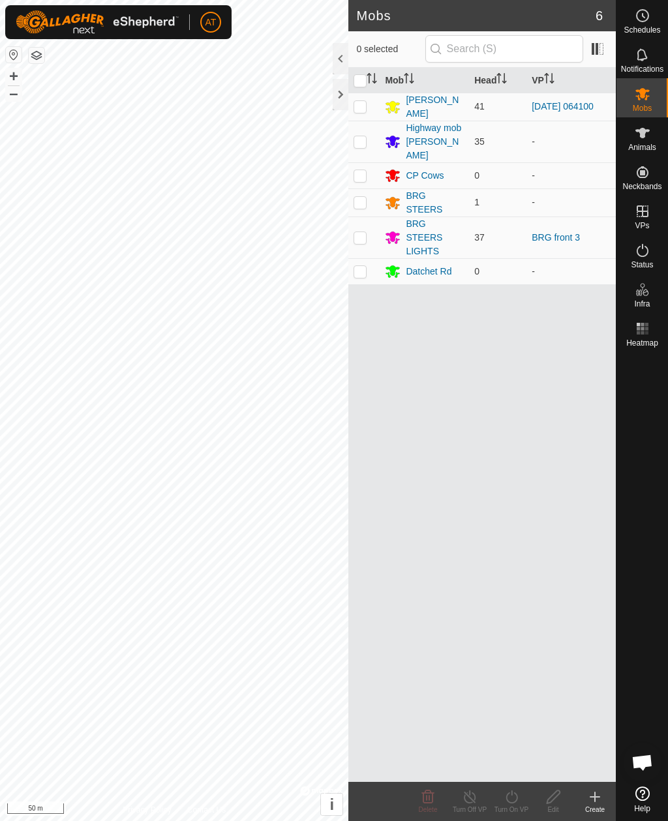
click at [358, 102] on p-checkbox at bounding box center [360, 106] width 13 height 10
checkbox input "true"
click at [512, 804] on icon at bounding box center [512, 797] width 16 height 16
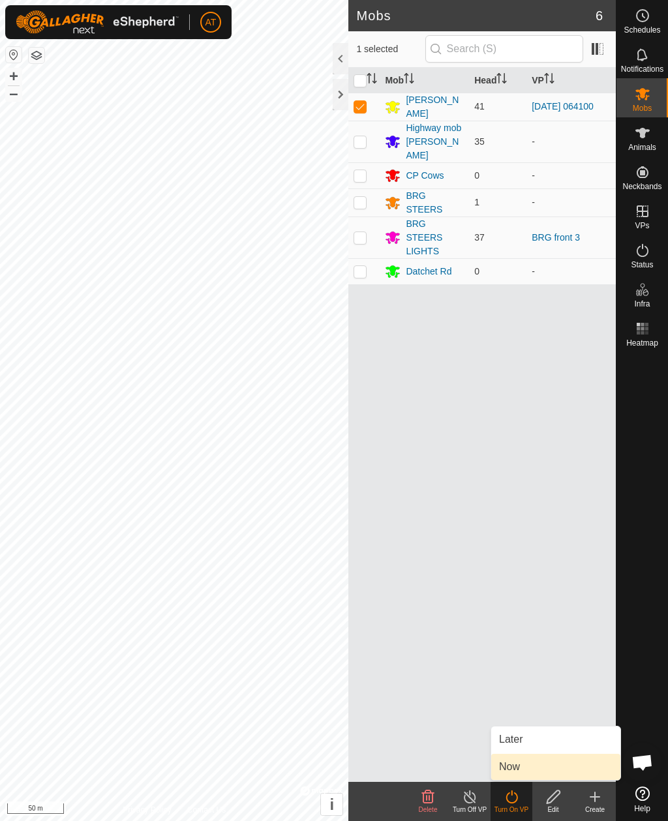
click at [511, 768] on span "Now" at bounding box center [509, 767] width 21 height 16
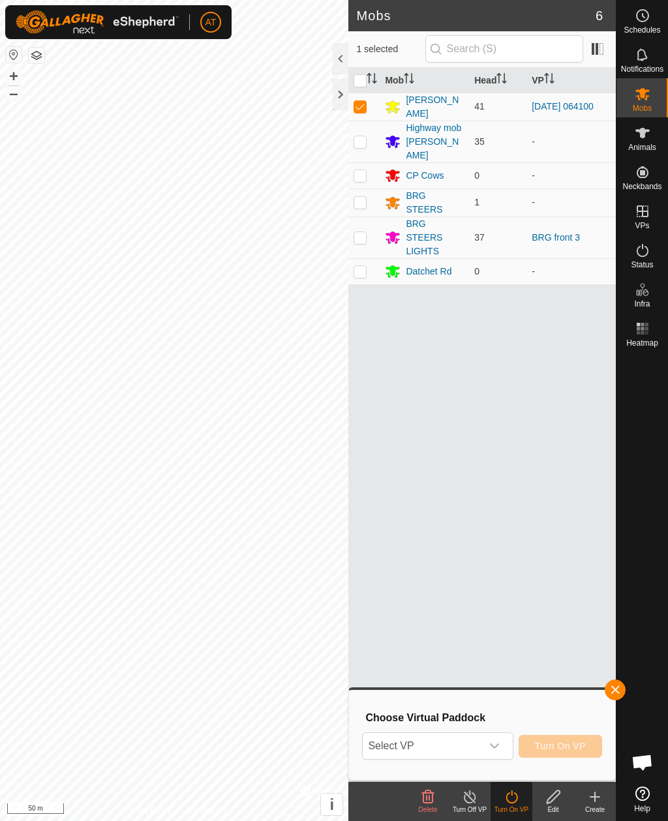
click at [595, 800] on icon at bounding box center [595, 797] width 0 height 9
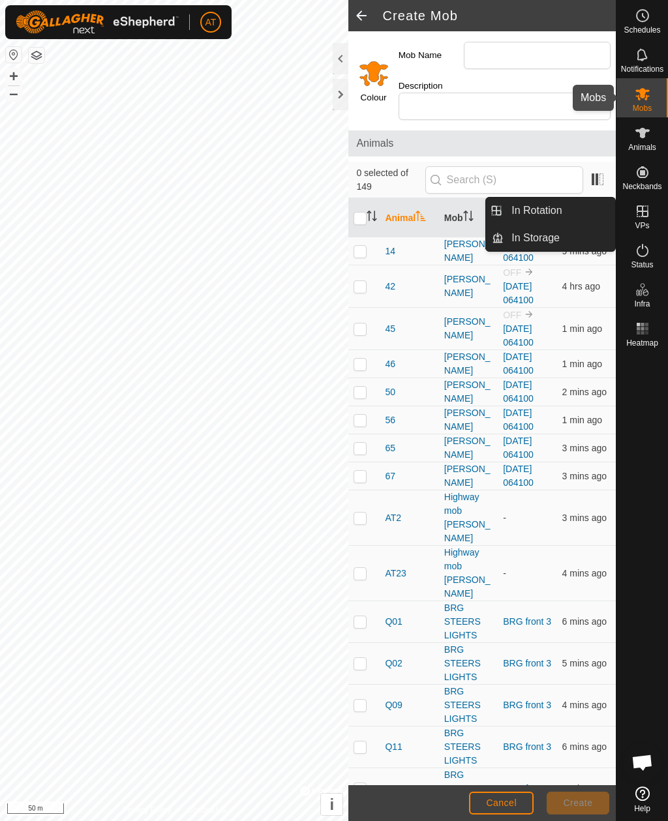
click at [647, 98] on icon at bounding box center [643, 94] width 16 height 16
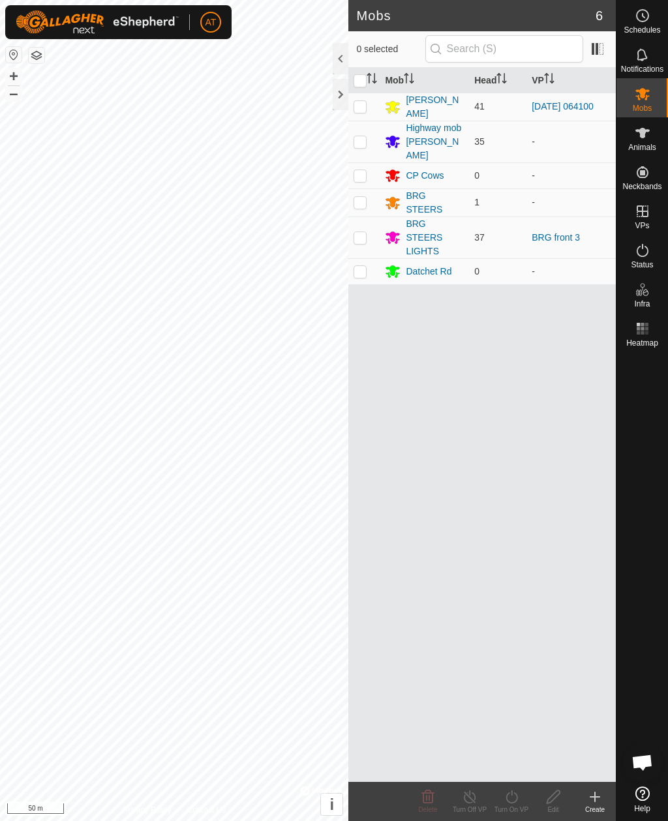
click at [363, 111] on p-checkbox at bounding box center [360, 106] width 13 height 10
checkbox input "true"
click at [602, 795] on icon at bounding box center [595, 797] width 16 height 16
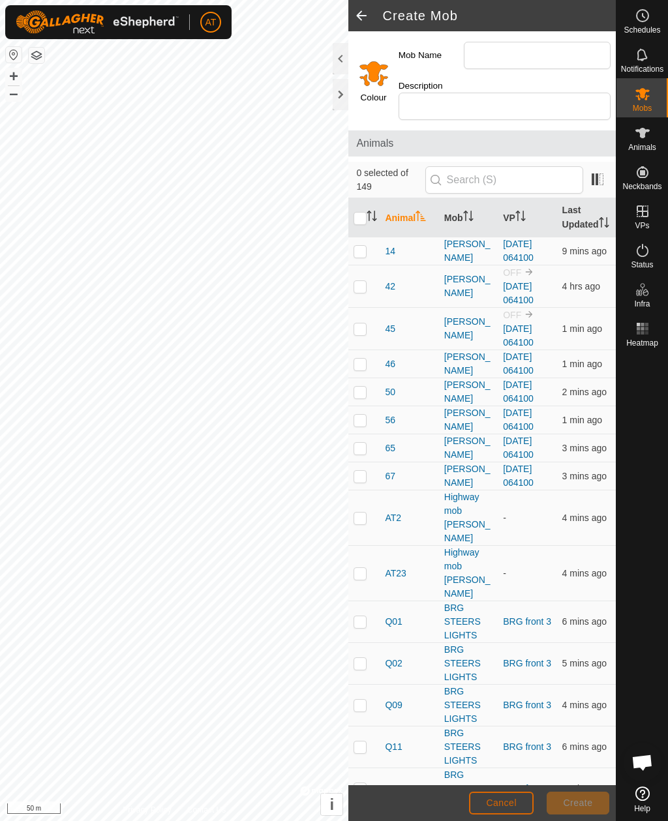
click at [499, 800] on span "Cancel" at bounding box center [501, 803] width 31 height 10
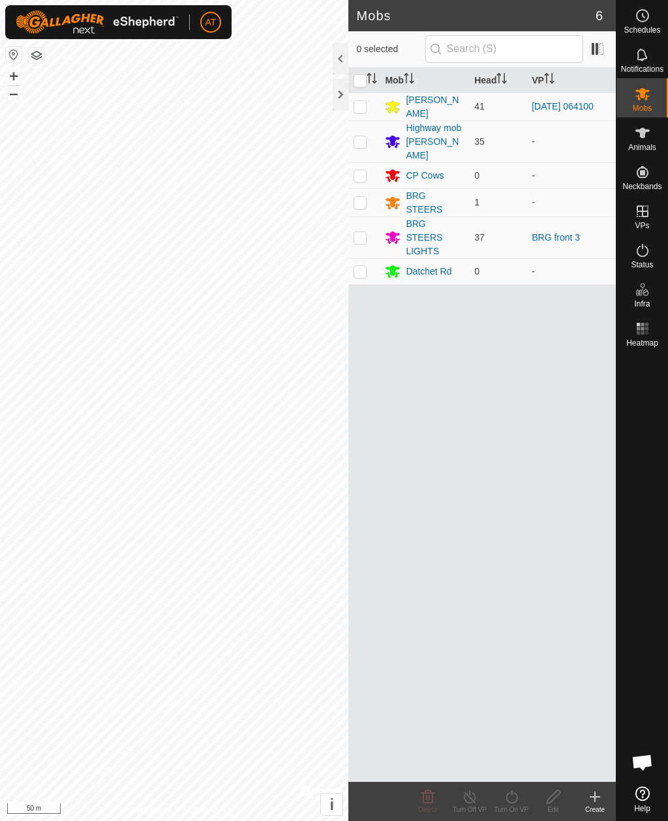
click at [598, 805] on div "Create" at bounding box center [595, 810] width 42 height 10
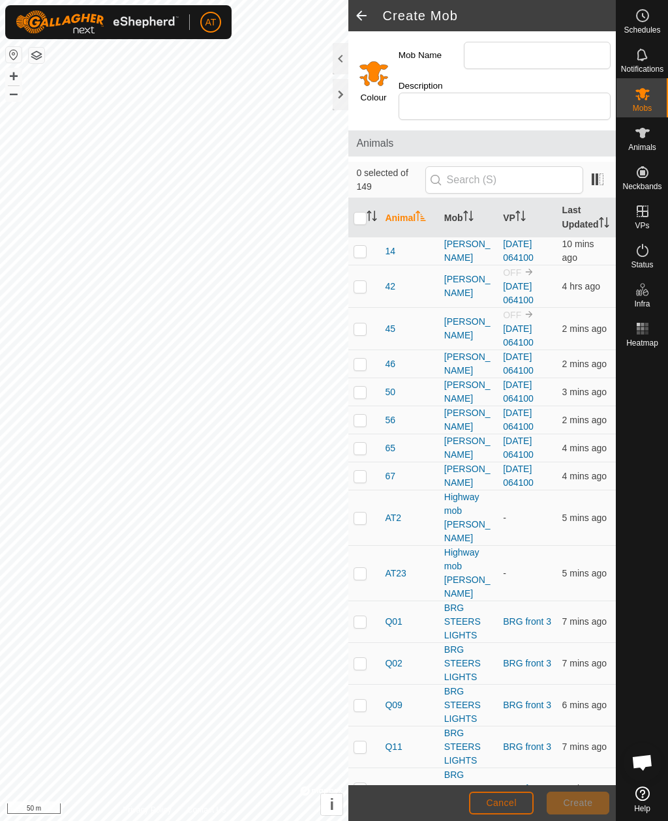
click at [505, 796] on button "Cancel" at bounding box center [501, 803] width 65 height 23
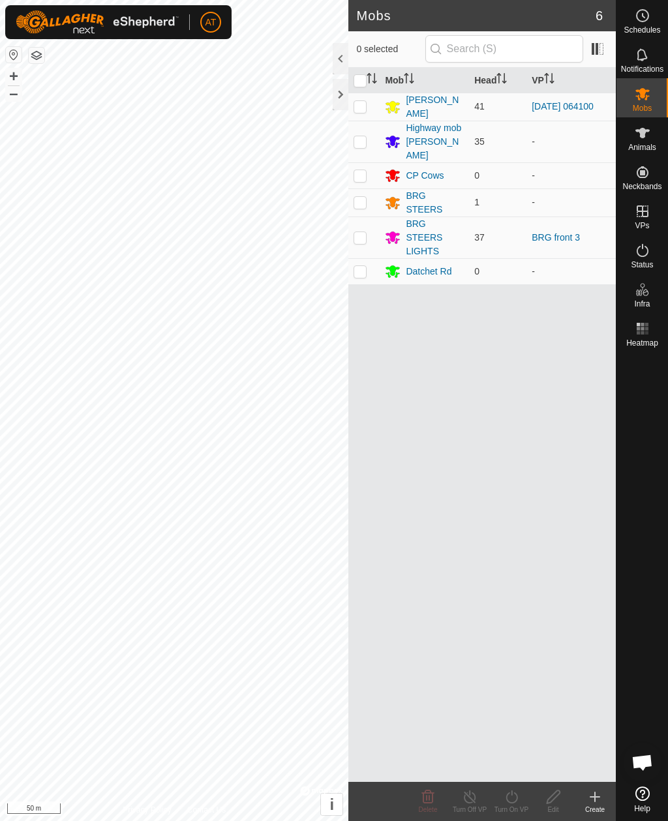
click at [364, 102] on p-checkbox at bounding box center [360, 106] width 13 height 10
checkbox input "true"
click at [508, 799] on icon at bounding box center [512, 797] width 16 height 16
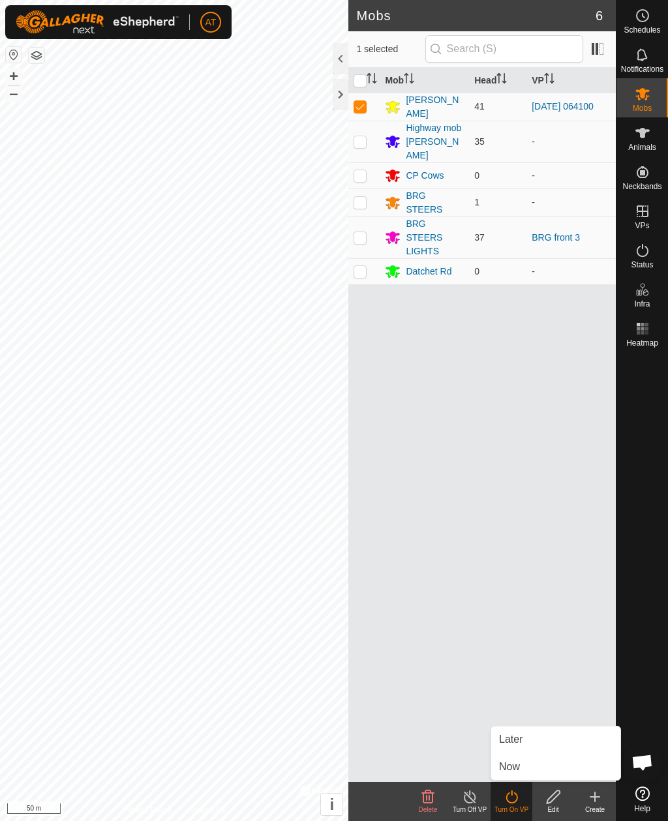
click at [599, 798] on icon at bounding box center [595, 797] width 16 height 16
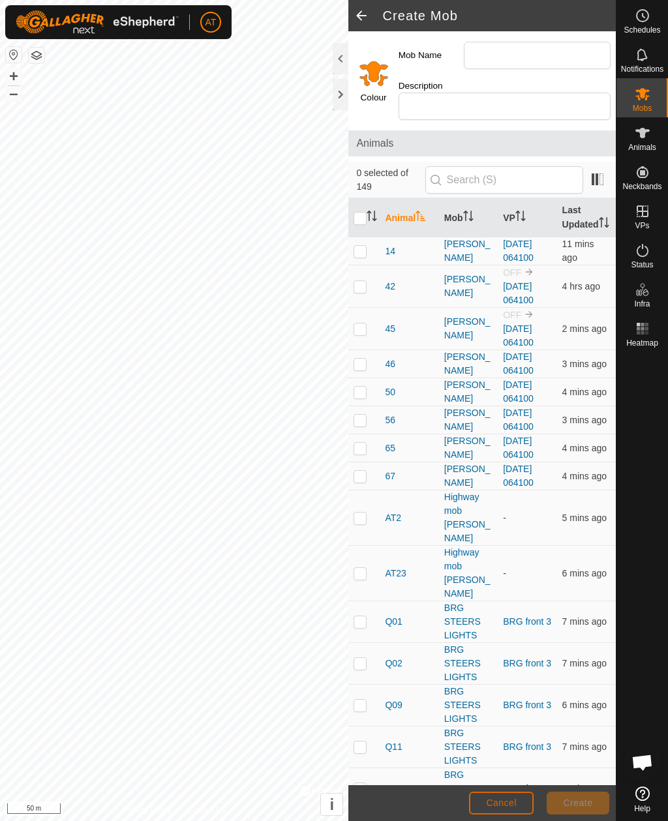
click at [511, 801] on span "Cancel" at bounding box center [501, 803] width 31 height 10
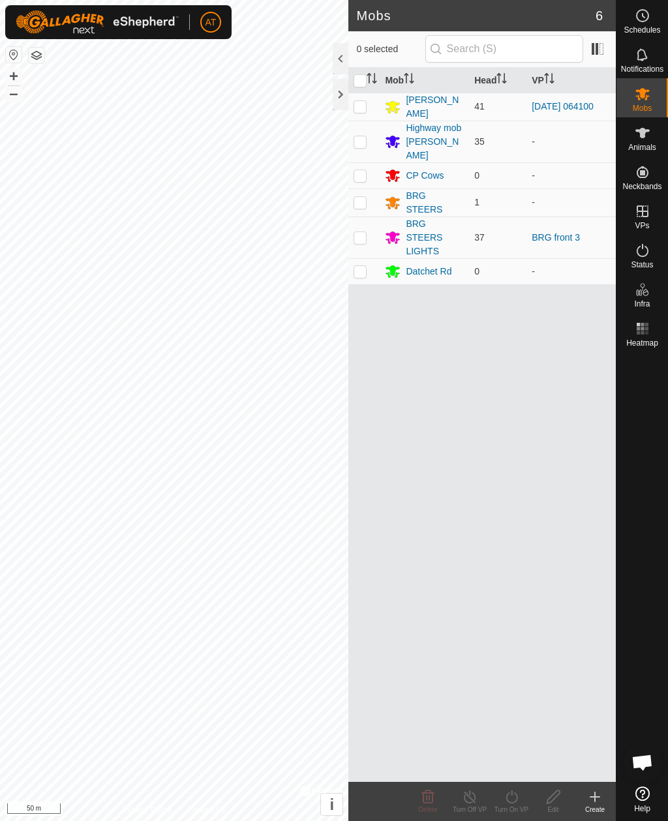
click at [362, 108] on p-checkbox at bounding box center [360, 106] width 13 height 10
checkbox input "true"
click at [511, 791] on icon at bounding box center [512, 797] width 12 height 13
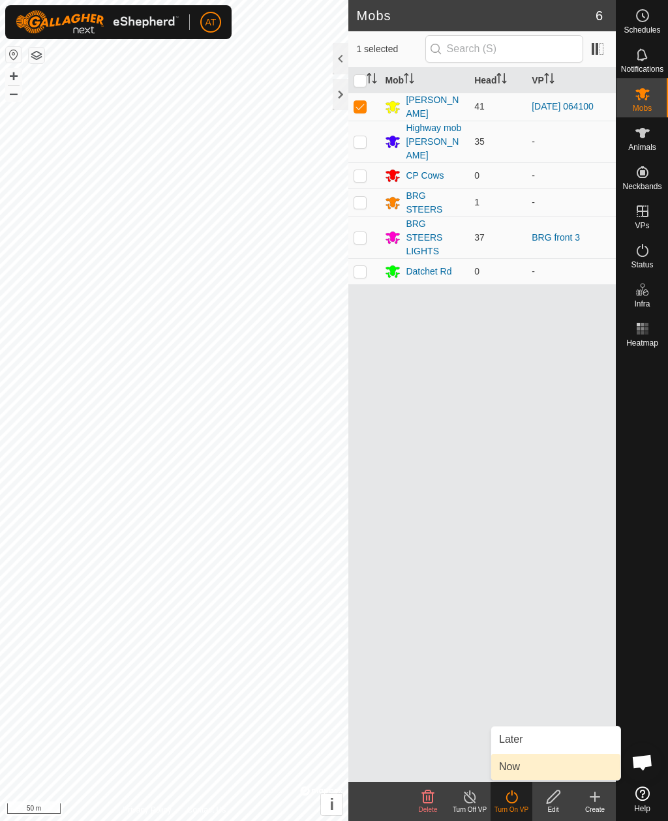
click at [520, 768] on span "Now" at bounding box center [509, 767] width 21 height 16
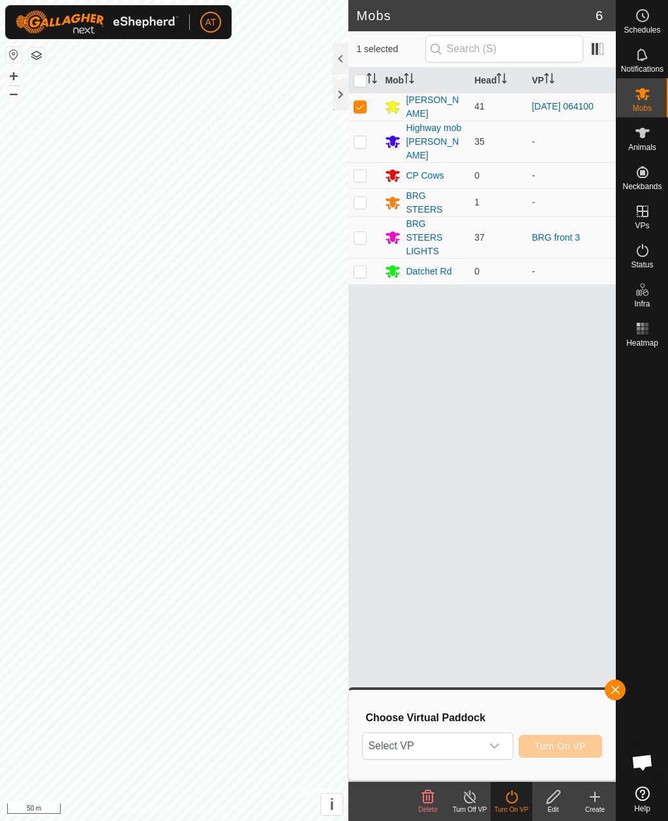
click at [598, 801] on icon at bounding box center [595, 797] width 16 height 16
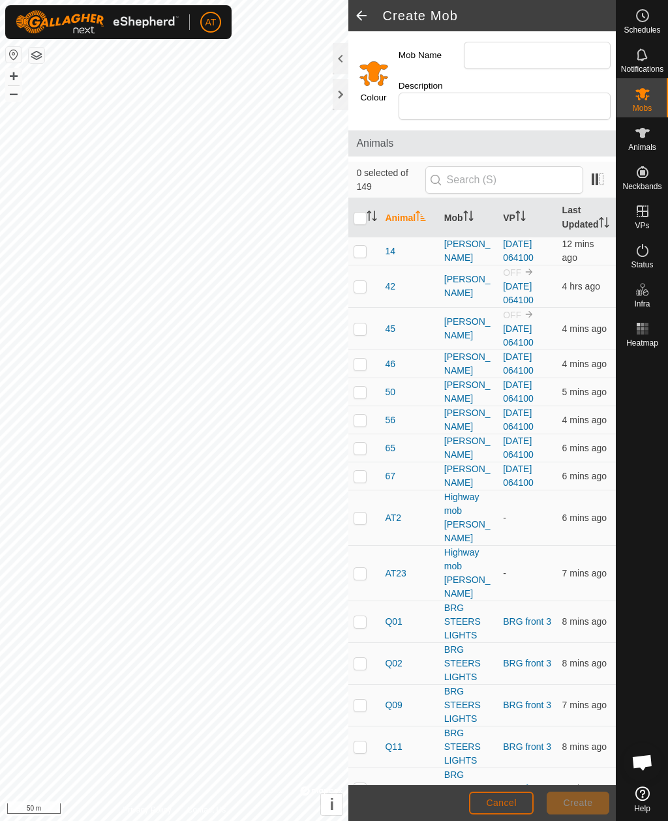
click at [496, 794] on button "Cancel" at bounding box center [501, 803] width 65 height 23
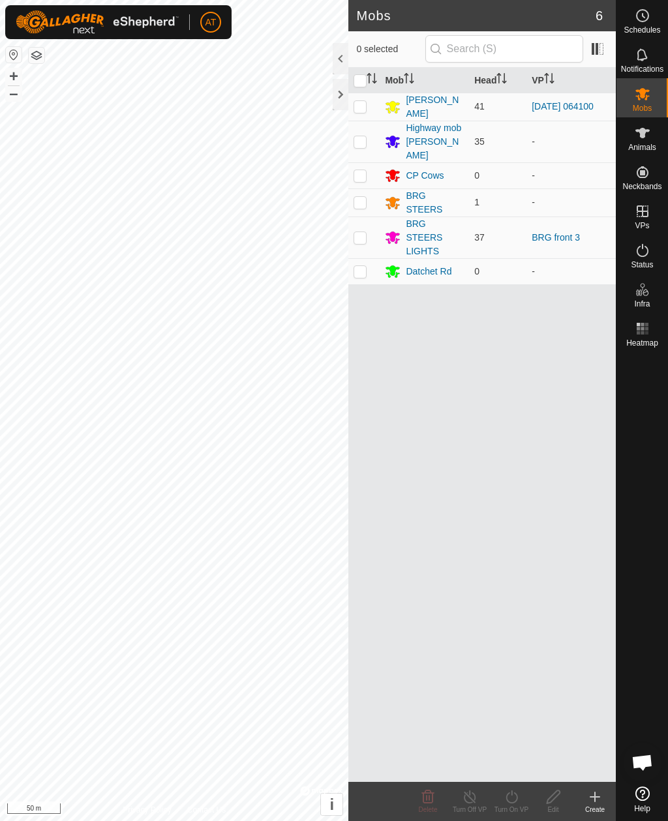
click at [359, 108] on p-checkbox at bounding box center [360, 106] width 13 height 10
checkbox input "true"
click at [594, 797] on icon at bounding box center [594, 797] width 9 height 0
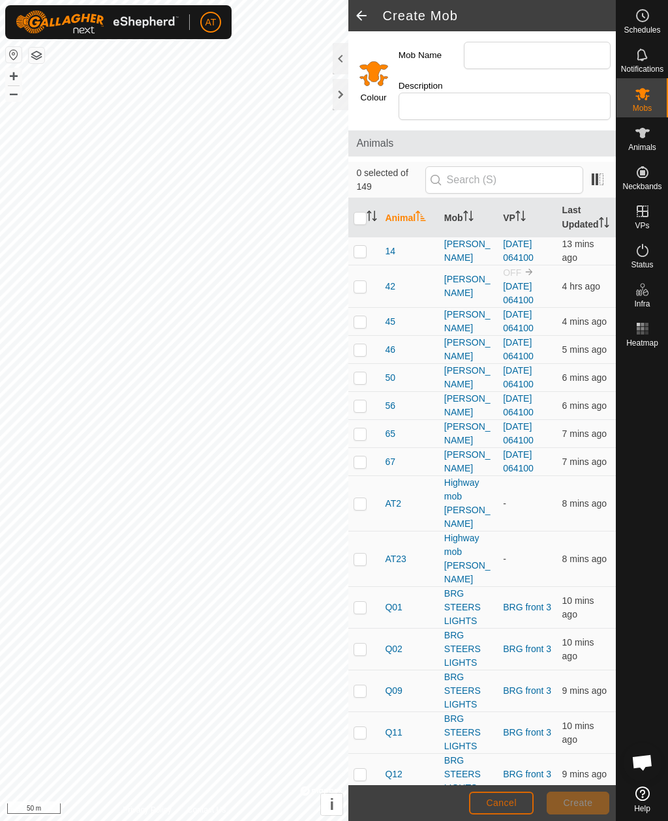
click at [502, 795] on button "Cancel" at bounding box center [501, 803] width 65 height 23
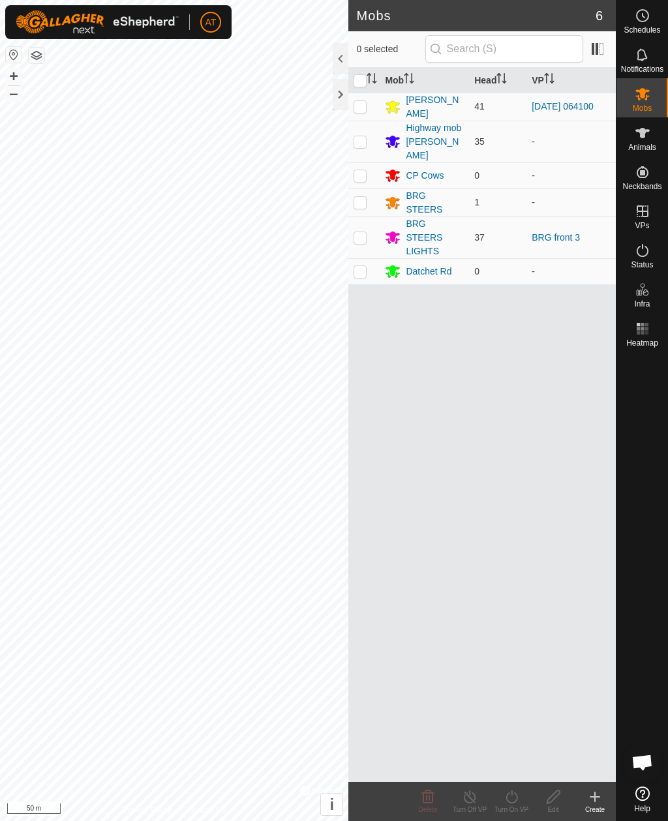
click at [352, 103] on td at bounding box center [363, 107] width 31 height 28
checkbox input "true"
click at [504, 805] on div "Turn On VP" at bounding box center [512, 810] width 42 height 10
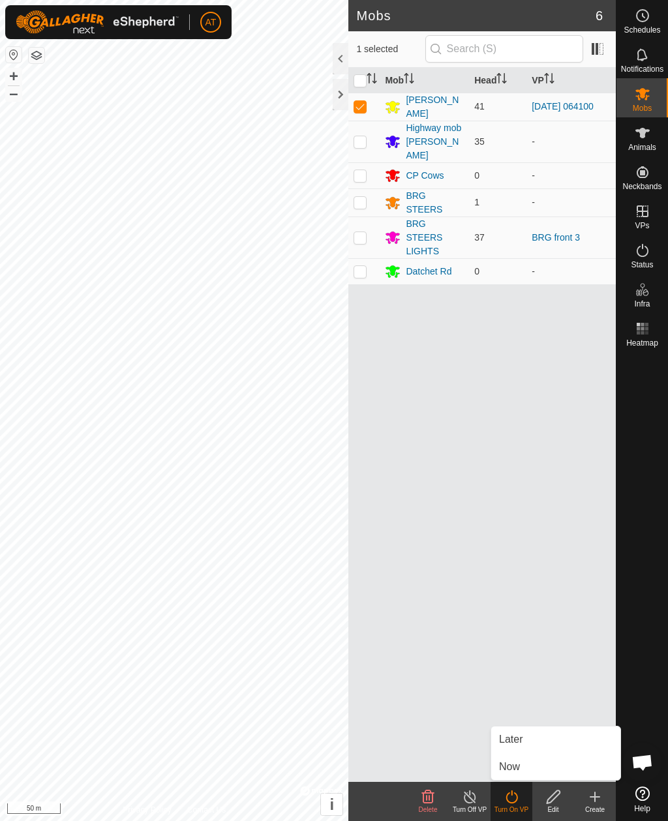
click at [521, 765] on link "Now" at bounding box center [555, 767] width 129 height 26
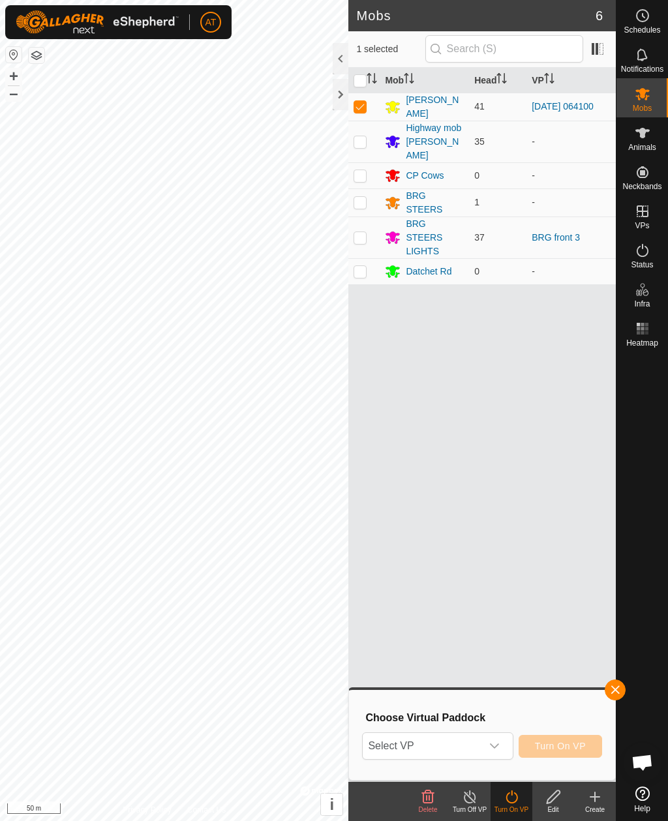
click at [586, 796] on create-svg-icon at bounding box center [595, 797] width 42 height 16
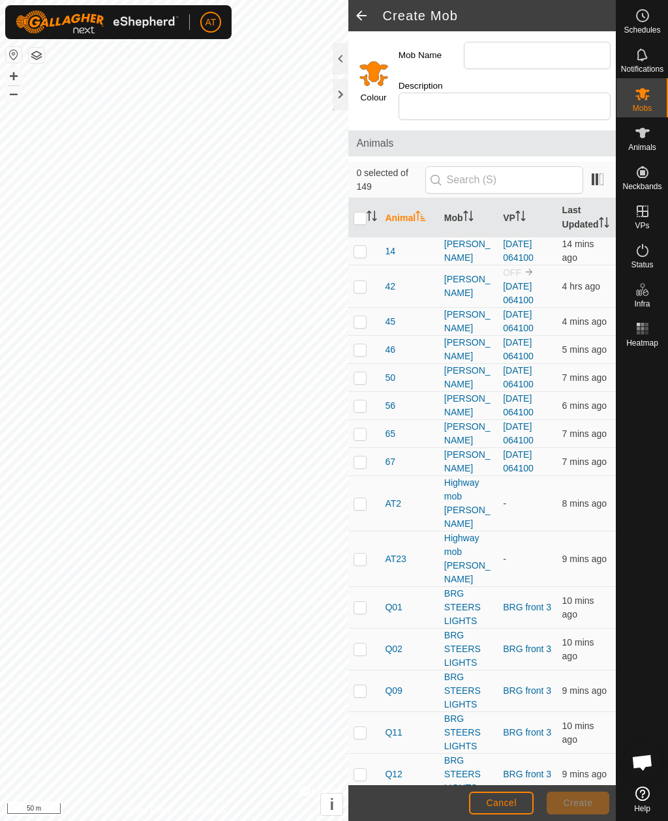
click at [346, 54] on div at bounding box center [341, 58] width 16 height 31
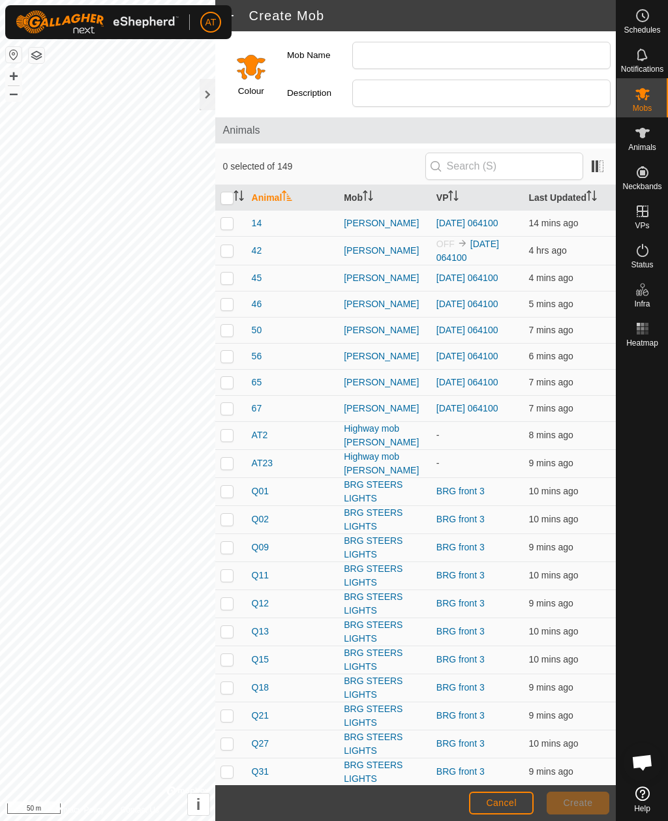
click at [202, 95] on div at bounding box center [208, 94] width 16 height 31
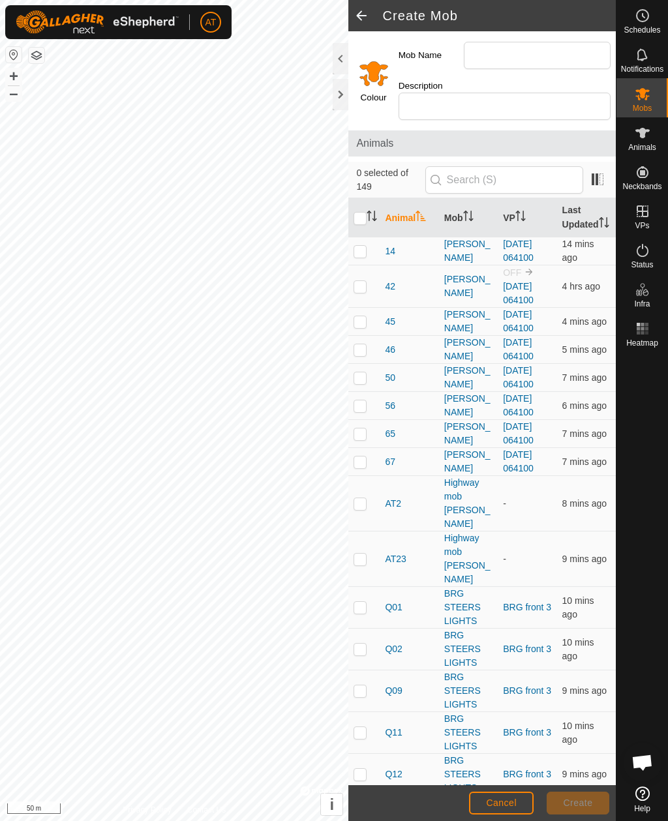
click at [340, 97] on div at bounding box center [341, 94] width 16 height 31
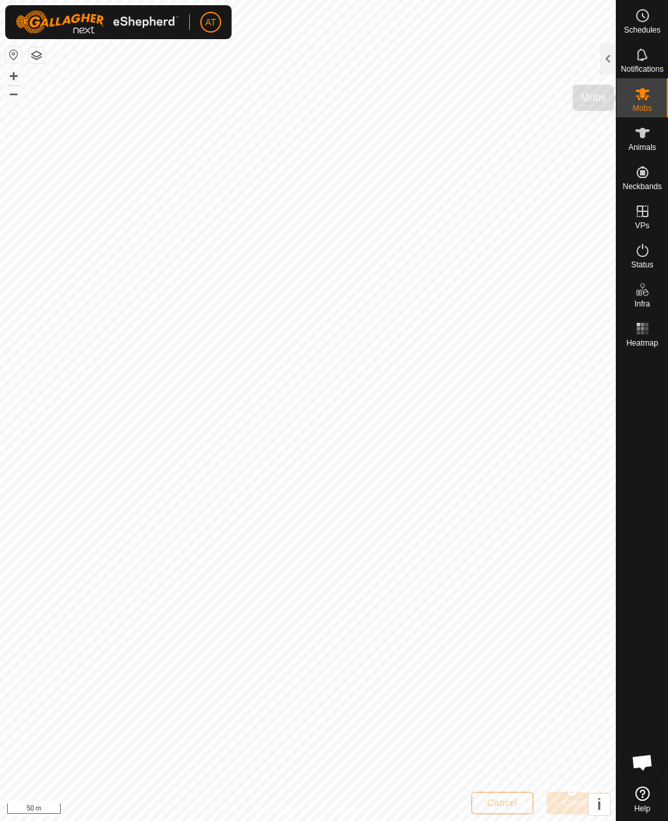
click at [648, 95] on icon at bounding box center [643, 94] width 16 height 16
click at [649, 91] on icon at bounding box center [642, 94] width 14 height 12
click at [608, 62] on div at bounding box center [608, 58] width 16 height 31
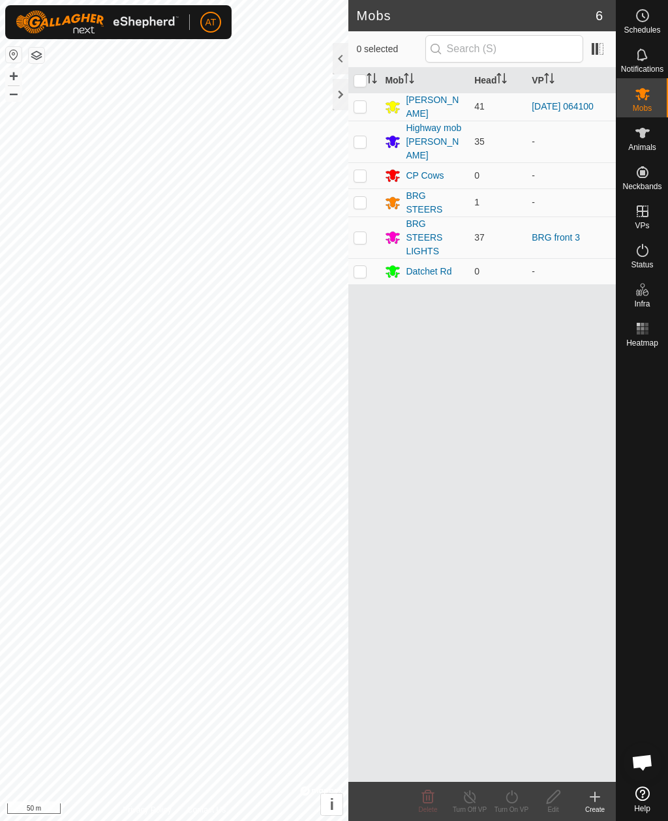
click at [361, 106] on p-checkbox at bounding box center [360, 106] width 13 height 10
checkbox input "true"
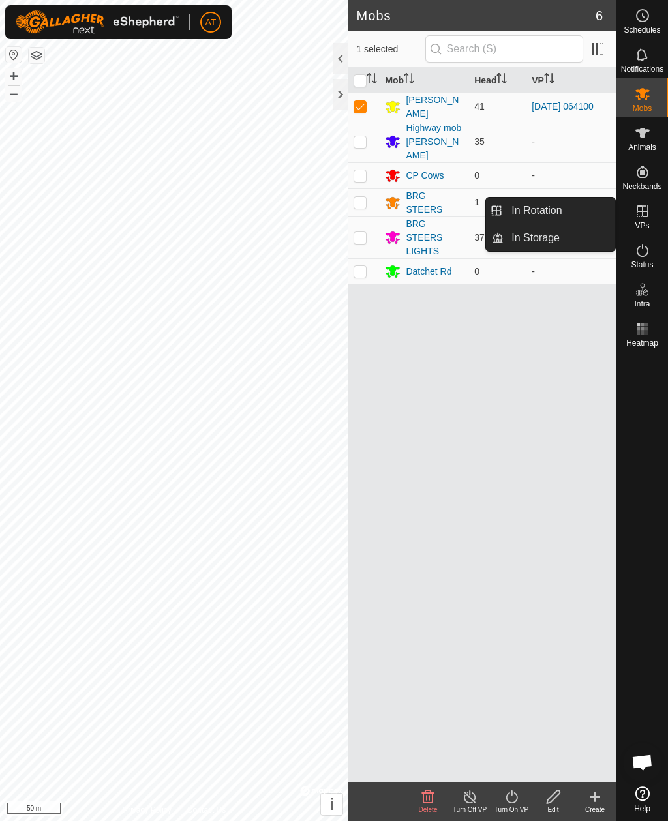
click at [577, 241] on link "In Storage" at bounding box center [560, 238] width 112 height 26
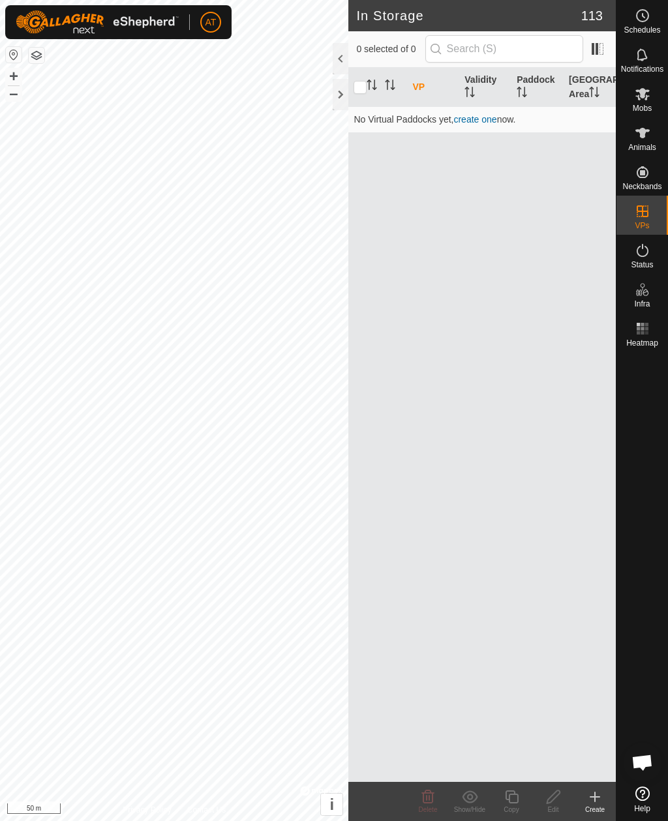
click at [591, 799] on icon at bounding box center [595, 797] width 16 height 16
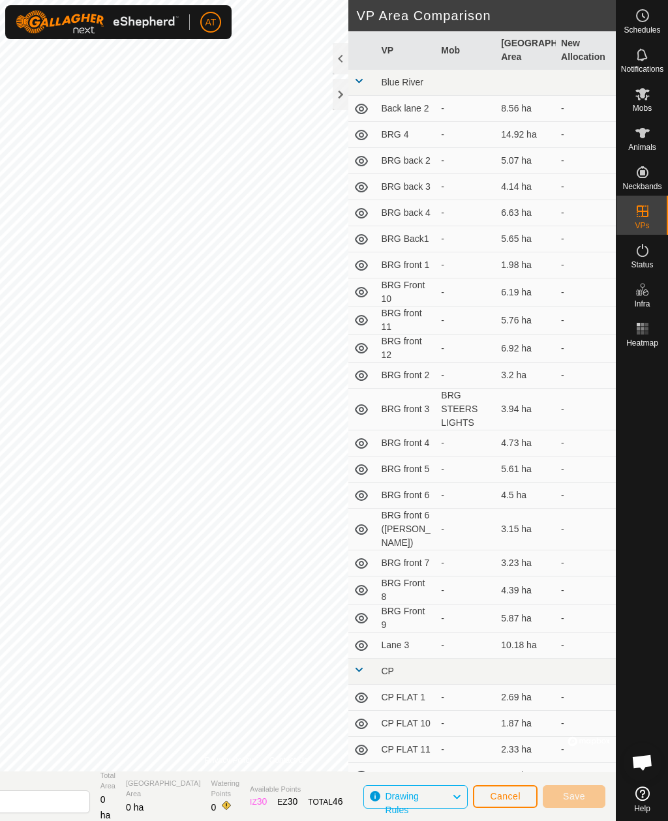
click at [522, 791] on button "Cancel" at bounding box center [505, 796] width 65 height 23
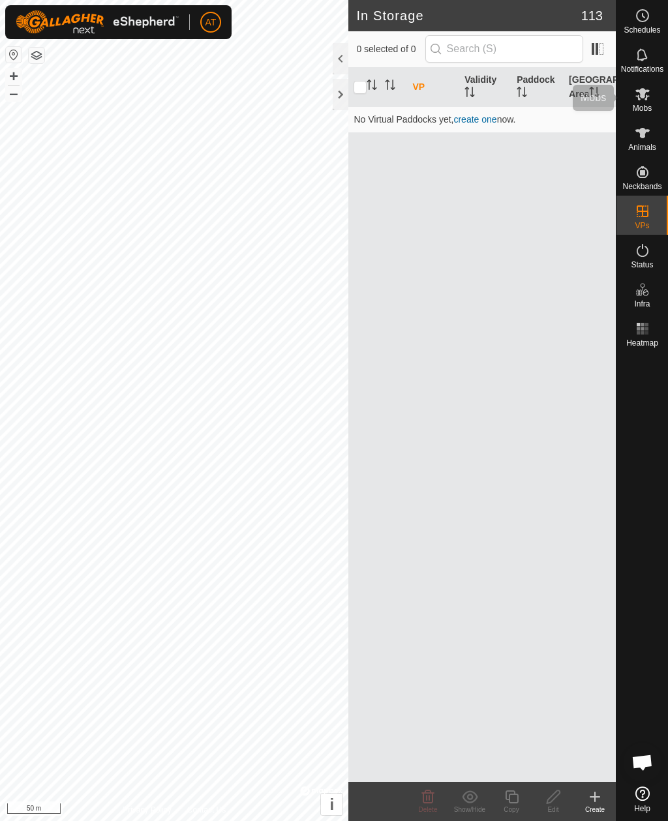
click at [649, 96] on icon at bounding box center [642, 94] width 14 height 12
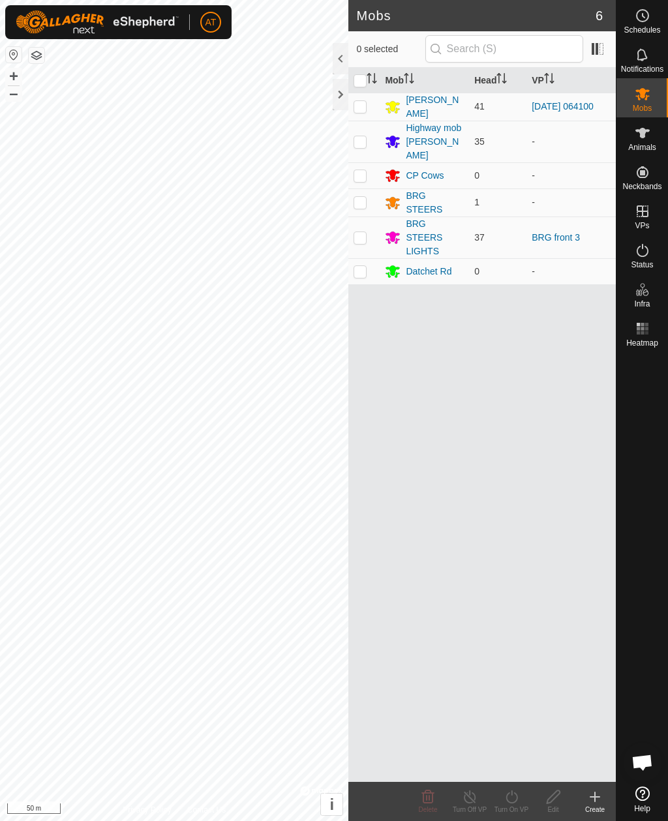
click at [361, 108] on p-checkbox at bounding box center [360, 106] width 13 height 10
checkbox input "true"
click at [590, 796] on icon at bounding box center [595, 797] width 16 height 16
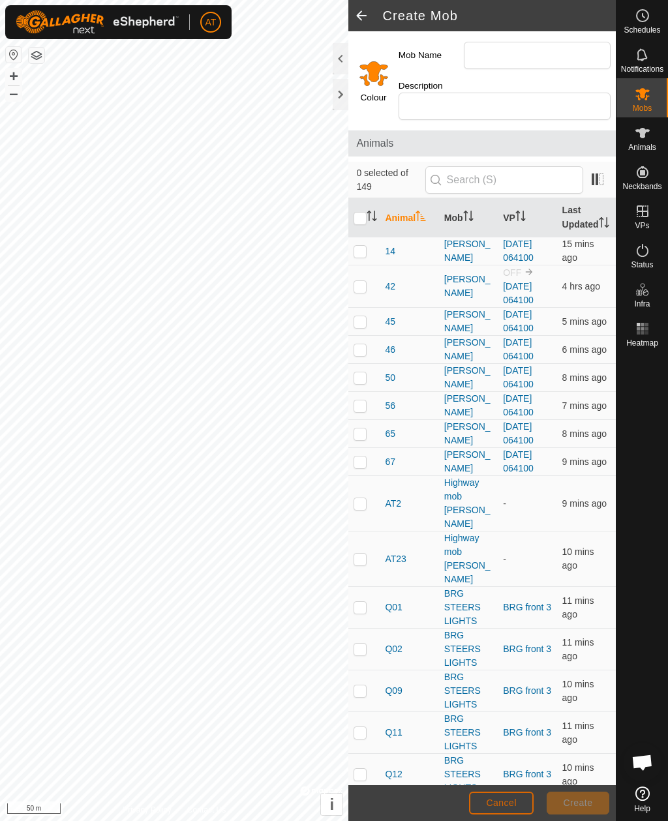
click at [507, 804] on span "Cancel" at bounding box center [501, 803] width 31 height 10
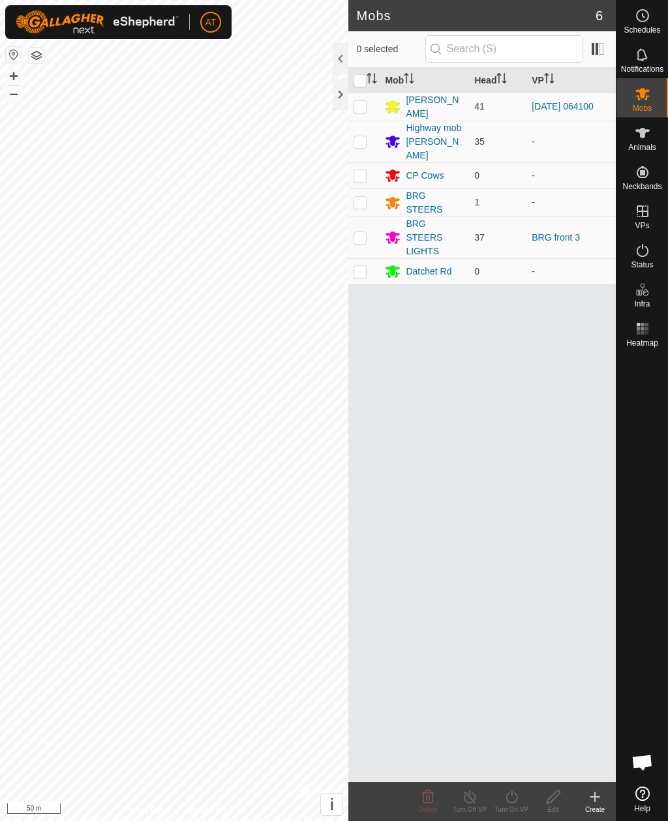
click at [339, 88] on div at bounding box center [341, 94] width 16 height 31
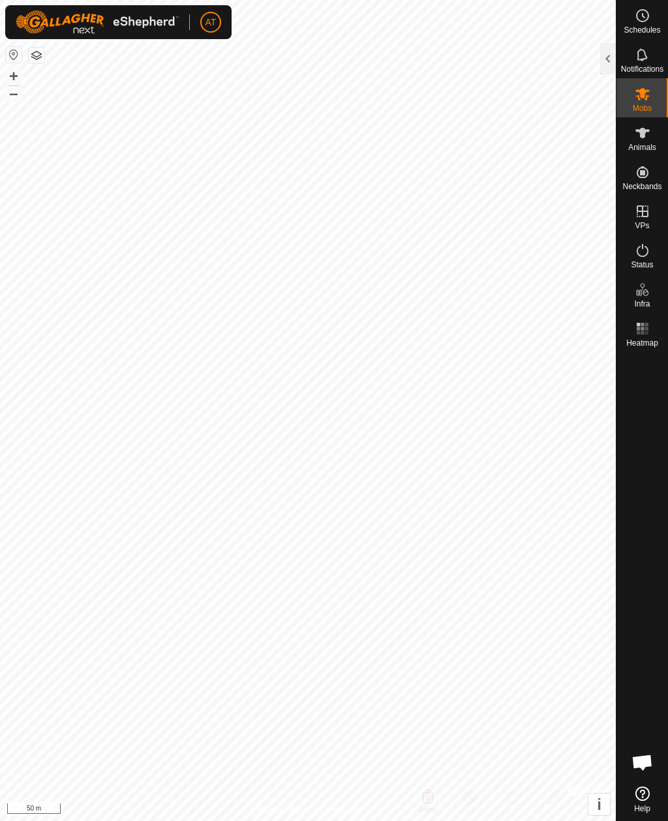
click at [605, 64] on div at bounding box center [608, 58] width 16 height 31
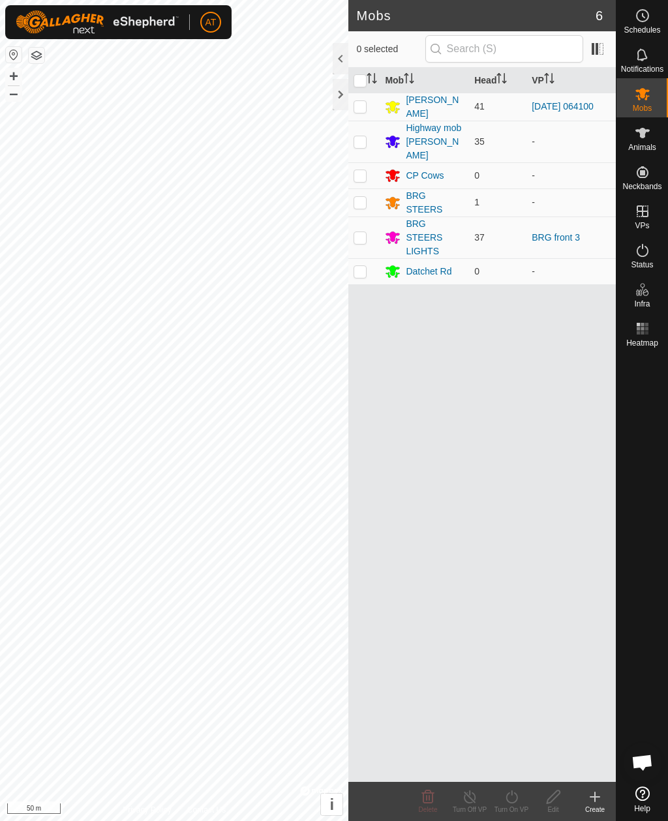
click at [356, 111] on p-checkbox at bounding box center [360, 106] width 13 height 10
checkbox input "true"
click at [552, 797] on icon at bounding box center [553, 797] width 16 height 16
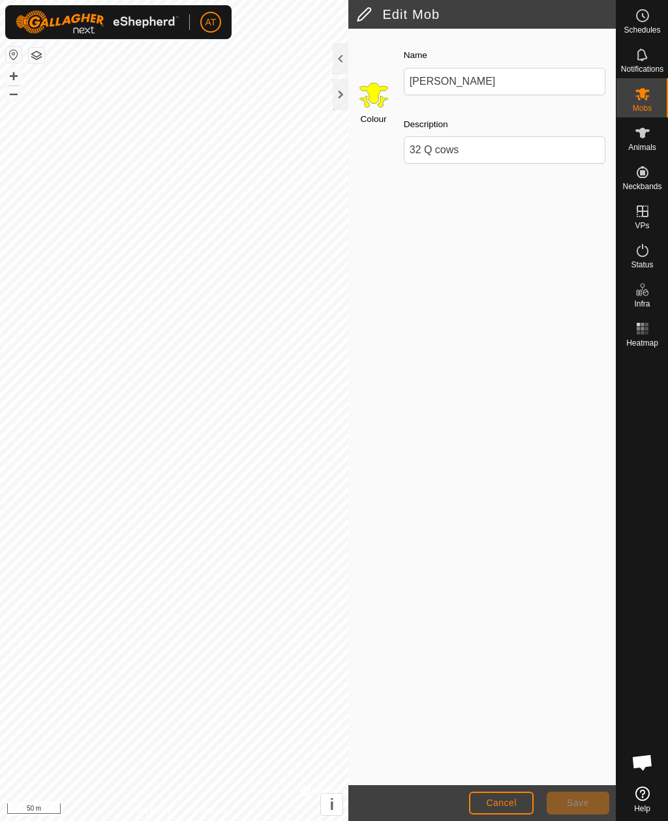
click at [508, 803] on span "Cancel" at bounding box center [501, 803] width 31 height 10
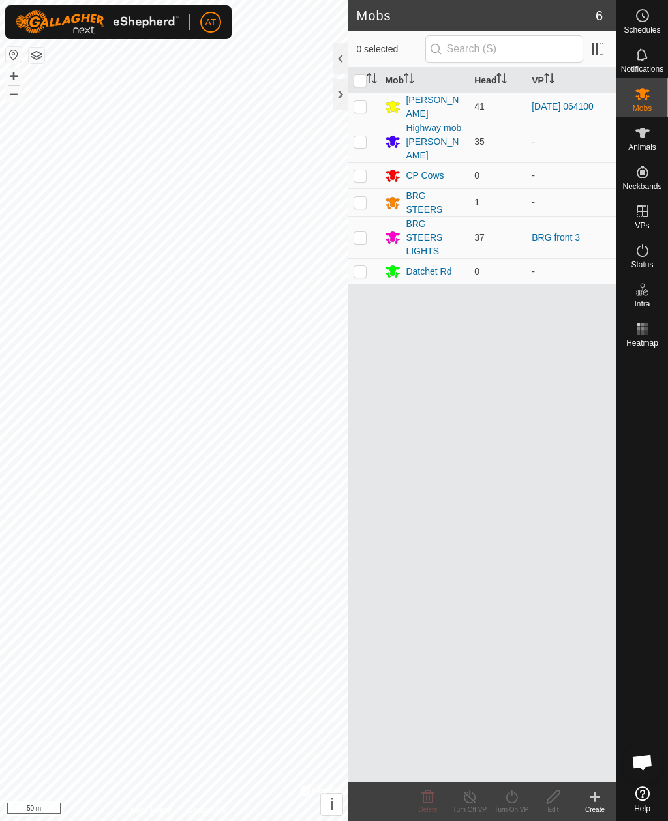
click at [359, 110] on p-checkbox at bounding box center [360, 106] width 13 height 10
checkbox input "true"
click at [508, 808] on div "Turn On VP" at bounding box center [512, 810] width 42 height 10
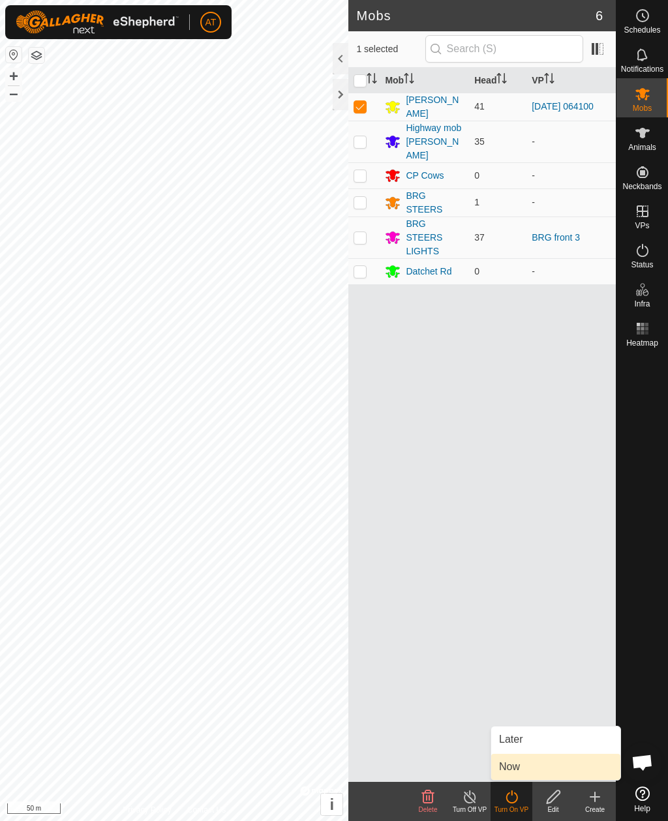
click at [515, 772] on span "Now" at bounding box center [509, 767] width 21 height 16
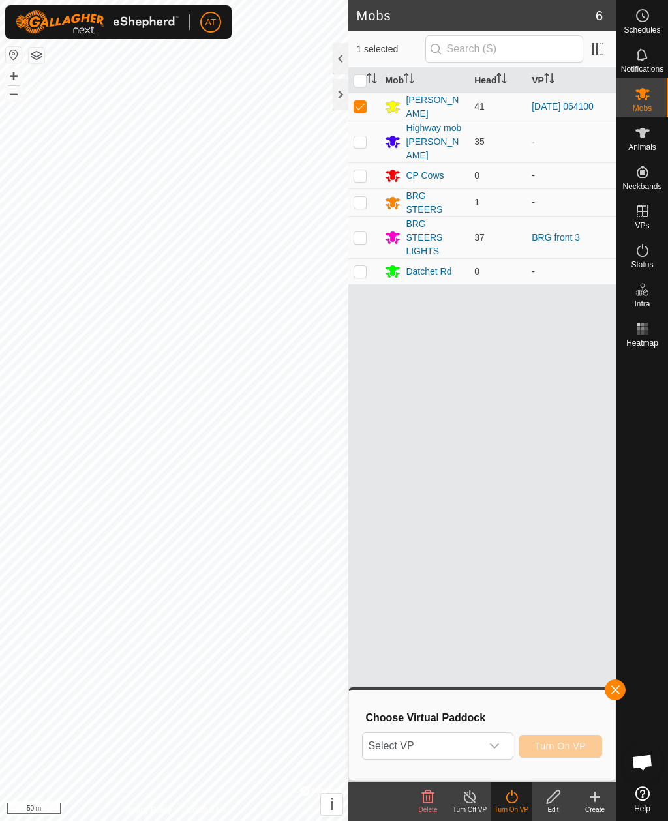
click at [594, 800] on icon at bounding box center [595, 797] width 16 height 16
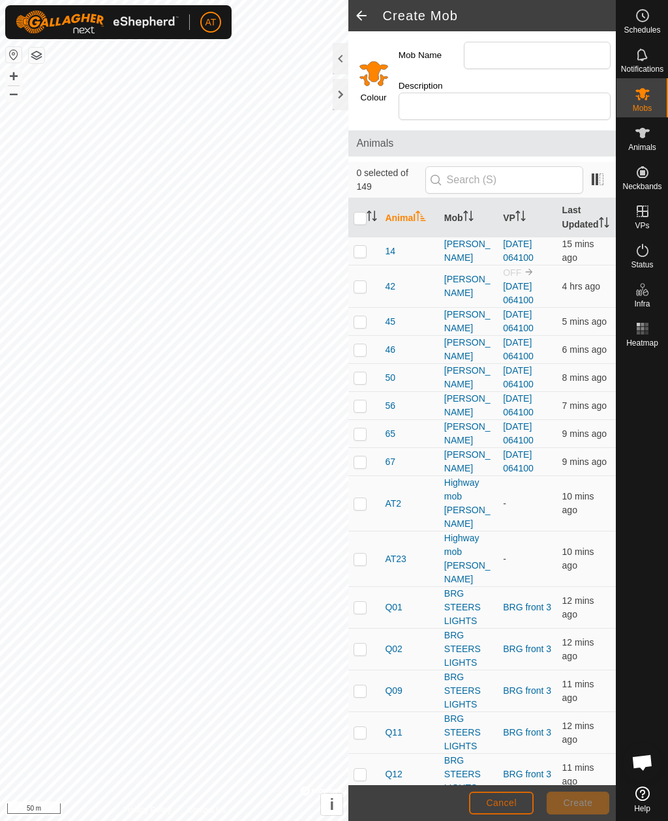
click at [510, 799] on span "Cancel" at bounding box center [501, 803] width 31 height 10
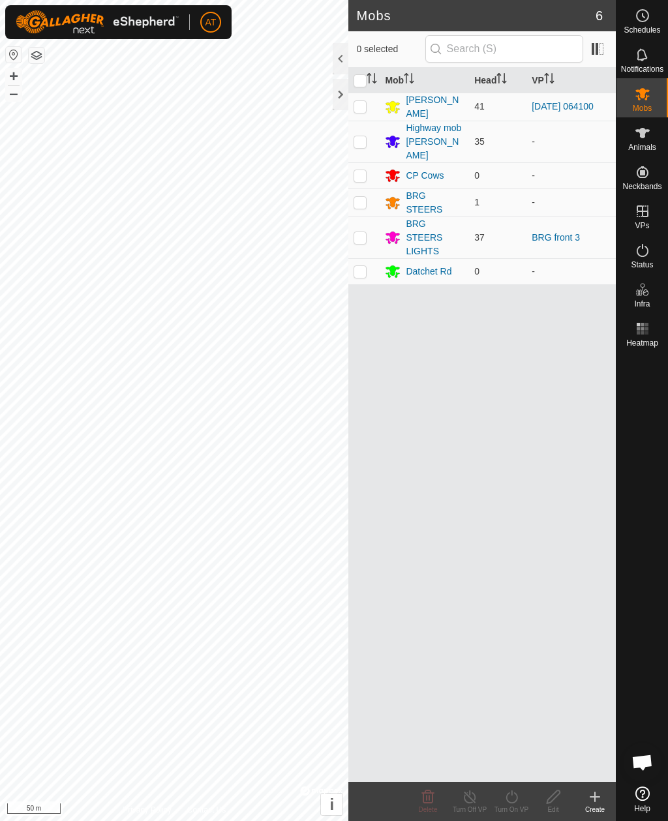
click at [597, 794] on icon at bounding box center [595, 797] width 16 height 16
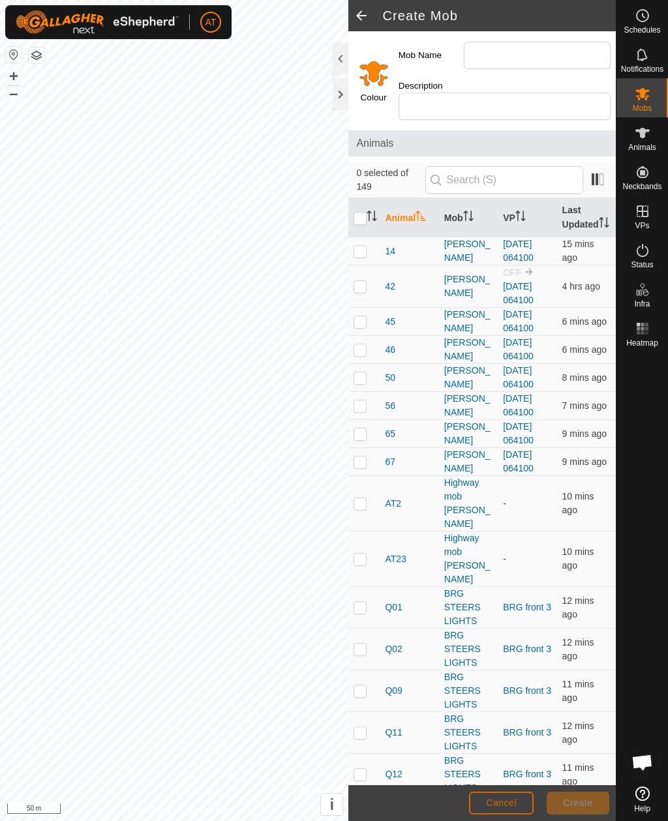
click at [504, 802] on span "Cancel" at bounding box center [501, 803] width 31 height 10
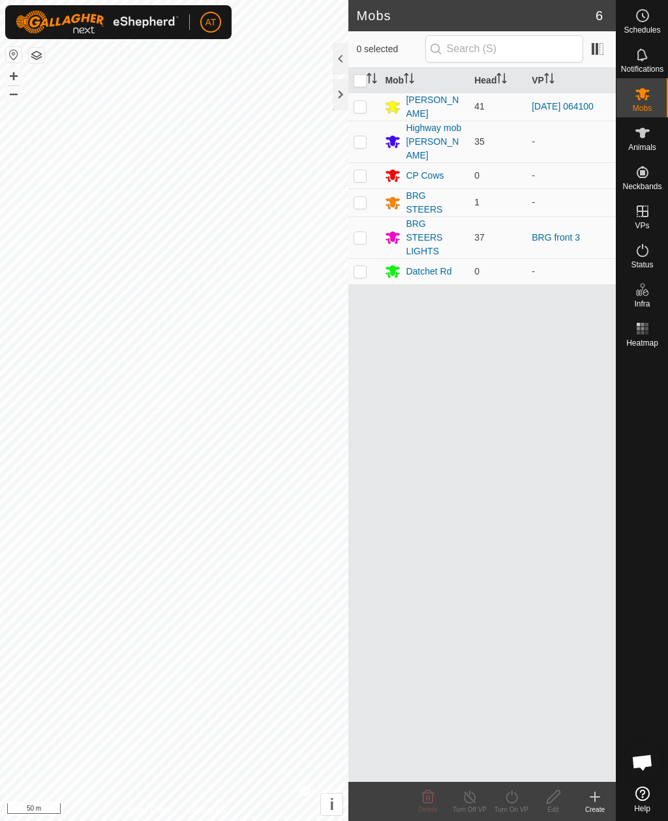
click at [363, 114] on td at bounding box center [363, 107] width 31 height 28
checkbox input "true"
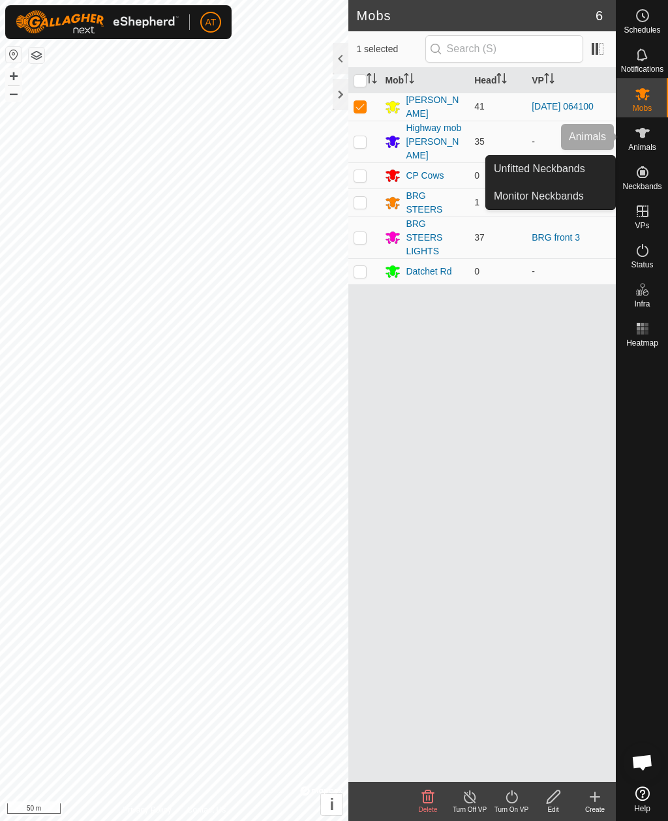
click at [644, 142] on es-animals-svg-icon at bounding box center [642, 133] width 23 height 21
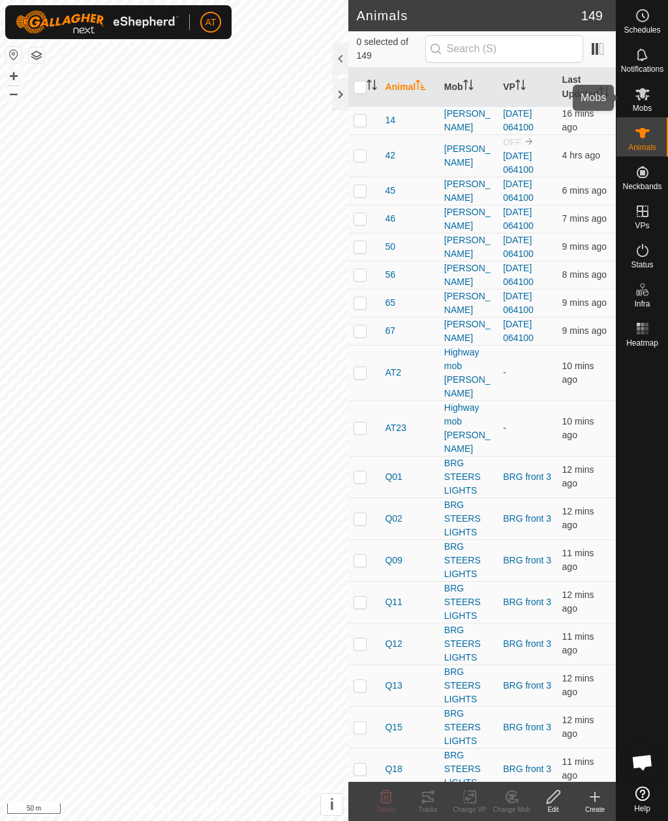
click at [645, 85] on es-mob-svg-icon at bounding box center [642, 94] width 23 height 21
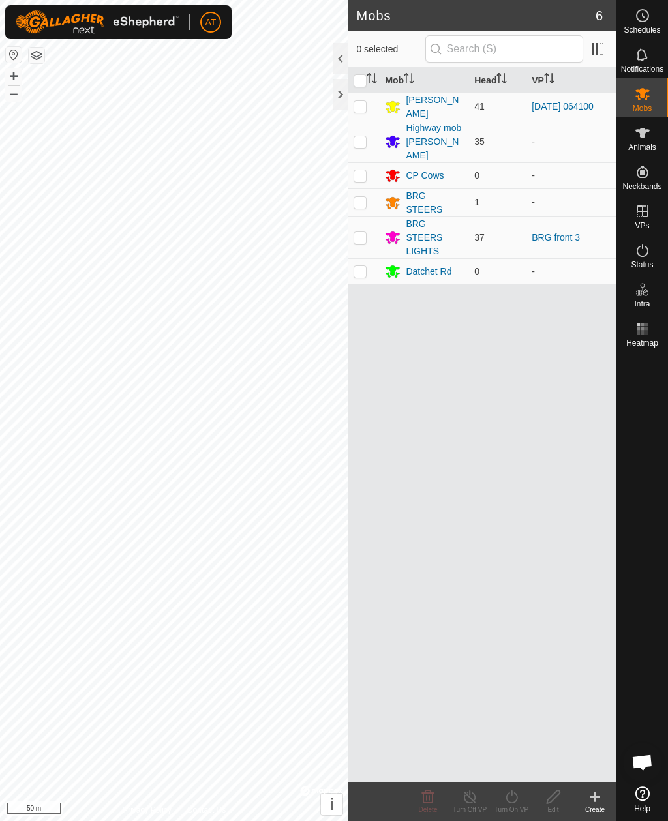
click at [361, 110] on p-checkbox at bounding box center [360, 106] width 13 height 10
checkbox input "true"
click at [595, 800] on icon at bounding box center [595, 797] width 0 height 9
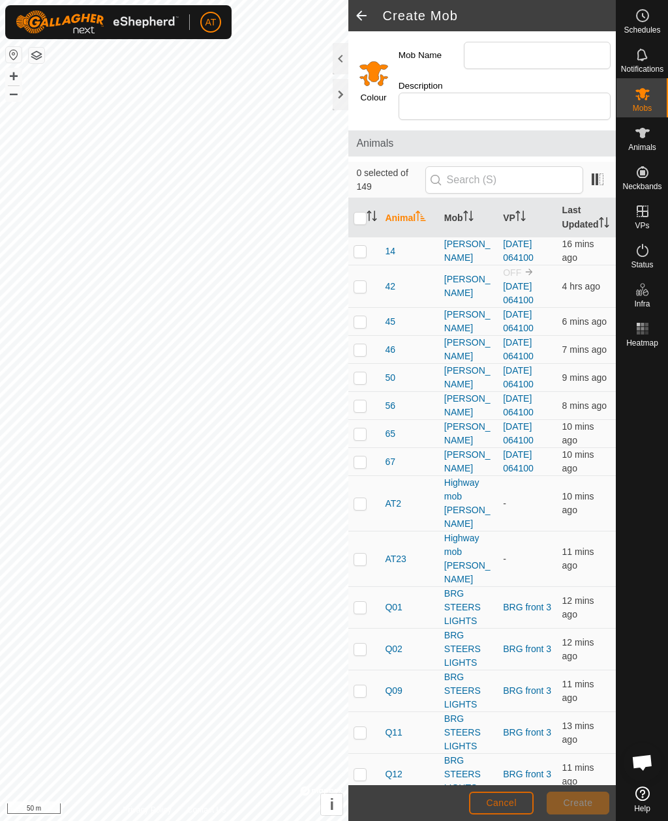
click at [511, 812] on button "Cancel" at bounding box center [501, 803] width 65 height 23
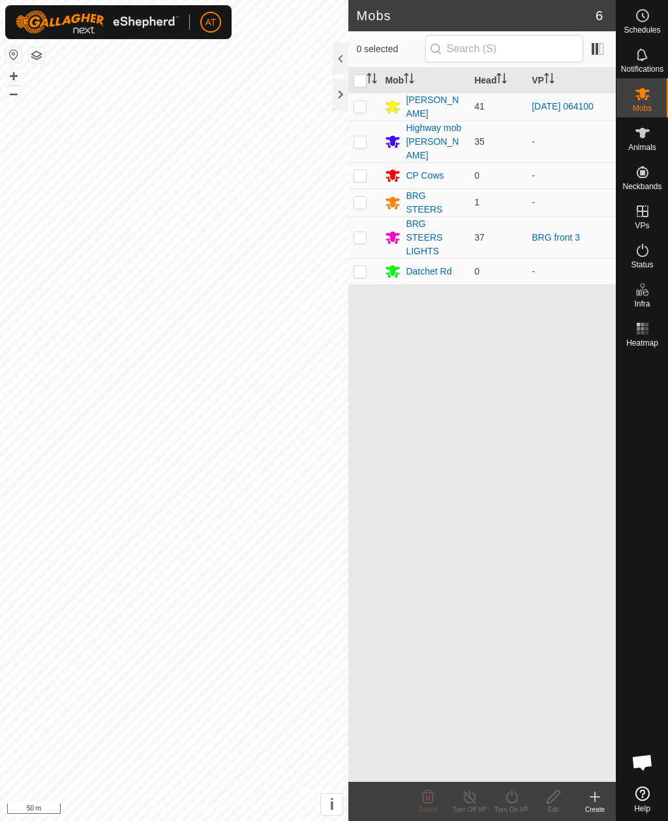
click at [361, 114] on td at bounding box center [363, 107] width 31 height 28
checkbox input "true"
click at [510, 799] on icon at bounding box center [512, 797] width 16 height 16
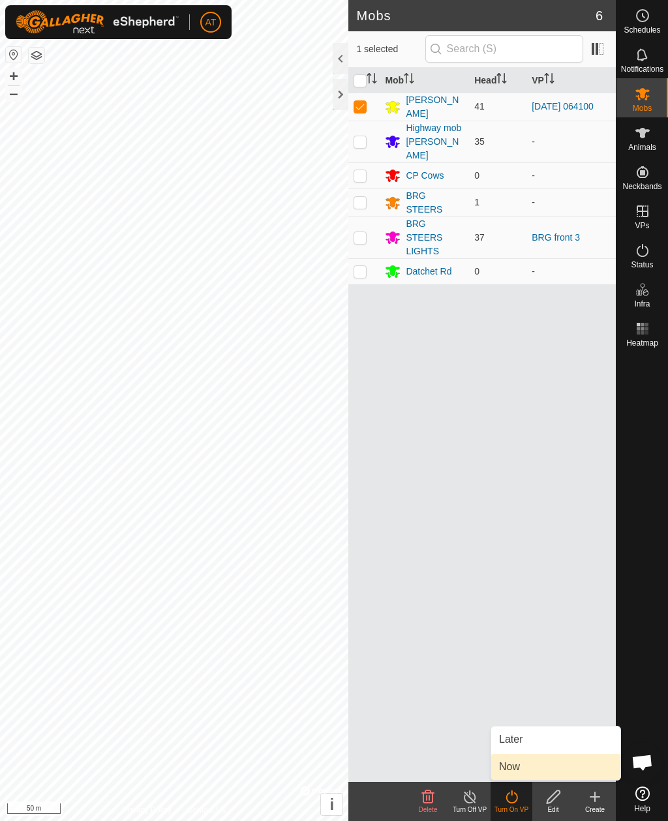
click at [515, 765] on span "Now" at bounding box center [509, 767] width 21 height 16
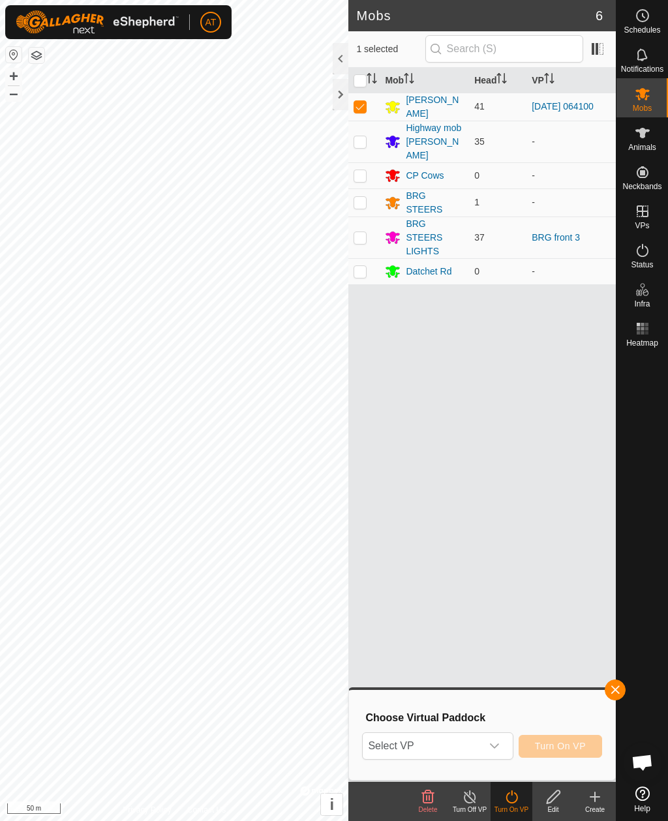
click at [594, 790] on icon at bounding box center [595, 797] width 16 height 16
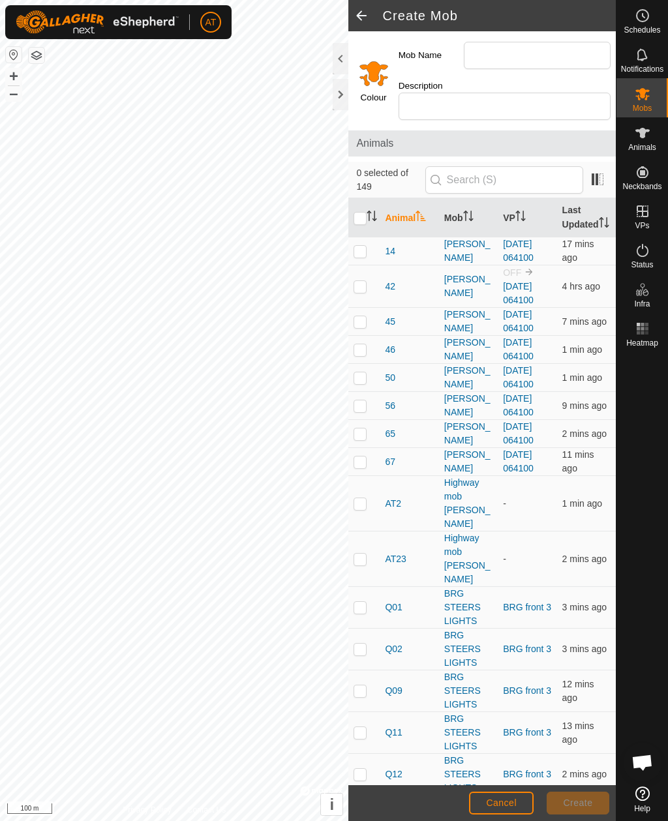
click at [335, 60] on div at bounding box center [341, 58] width 16 height 31
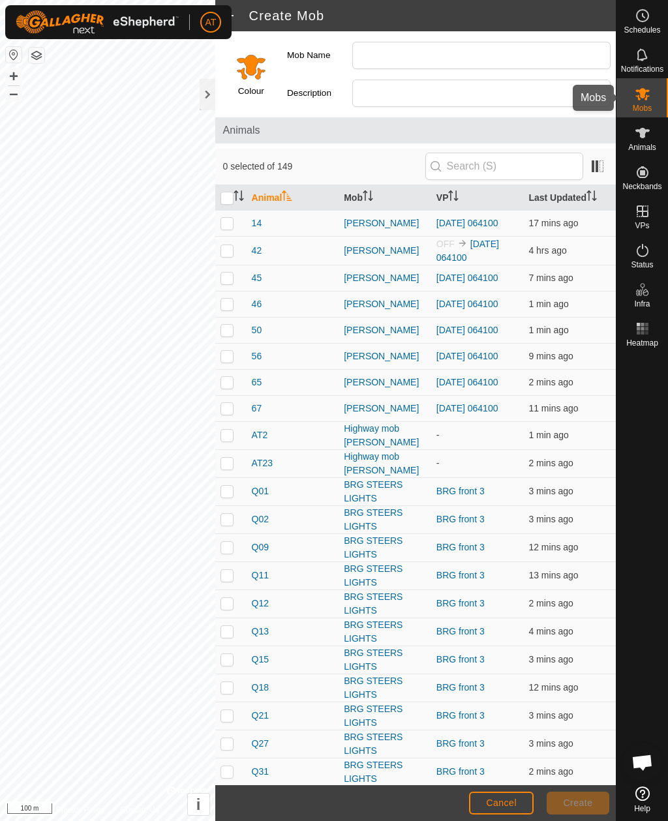
click at [643, 102] on es-mob-svg-icon at bounding box center [642, 94] width 23 height 21
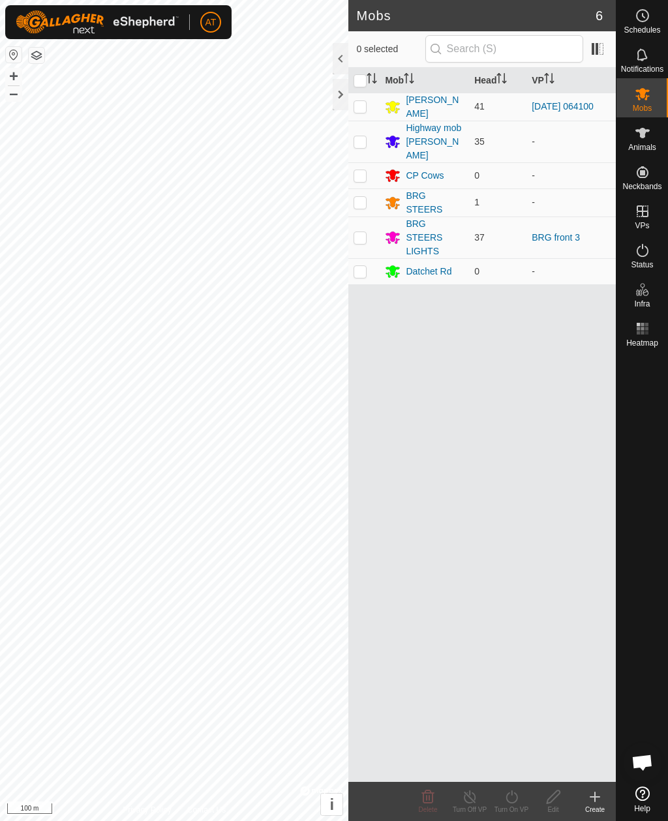
click at [363, 109] on p-checkbox at bounding box center [360, 106] width 13 height 10
checkbox input "true"
click at [601, 797] on icon at bounding box center [595, 797] width 16 height 16
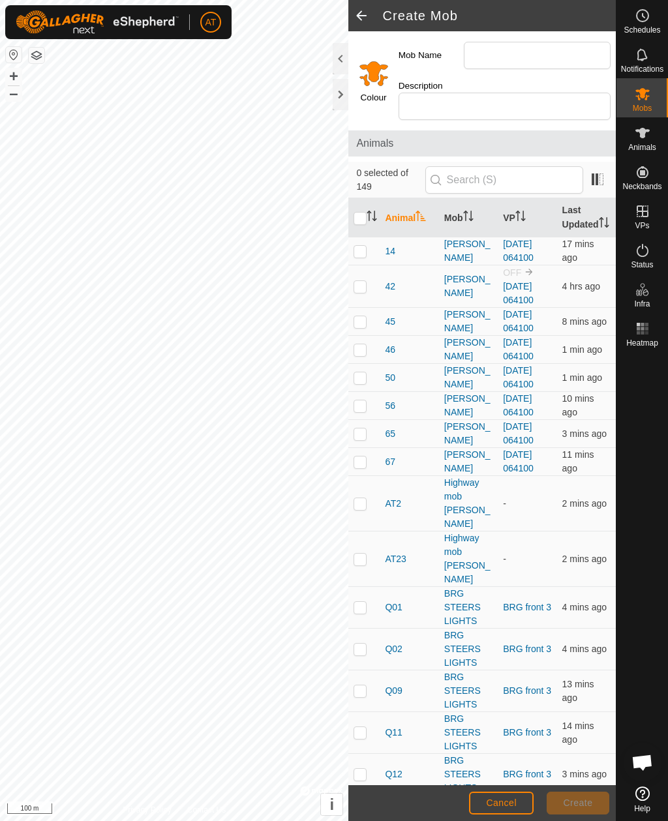
click at [647, 102] on es-mob-svg-icon at bounding box center [642, 94] width 23 height 21
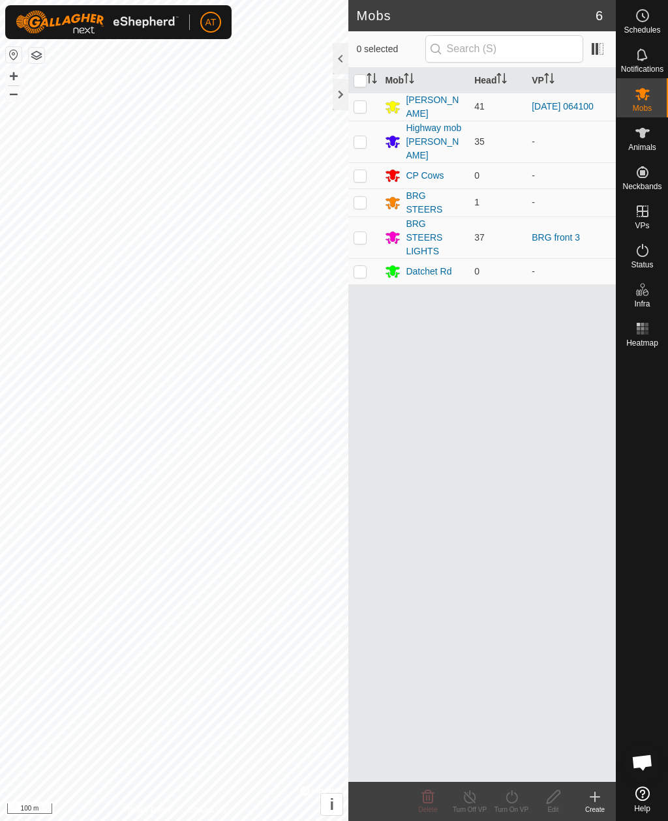
click at [361, 103] on p-checkbox at bounding box center [360, 106] width 13 height 10
checkbox input "true"
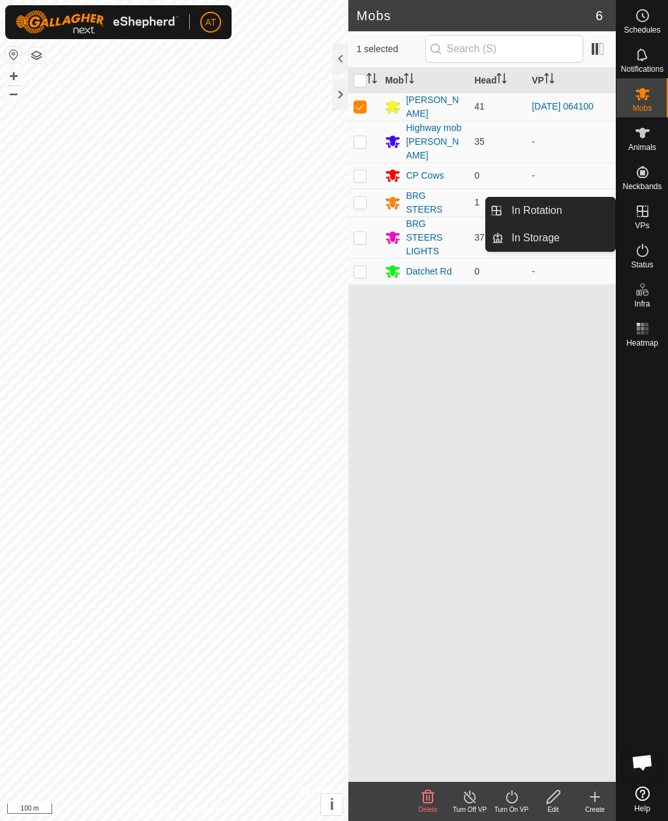
click at [522, 239] on span "In Storage" at bounding box center [535, 238] width 48 height 16
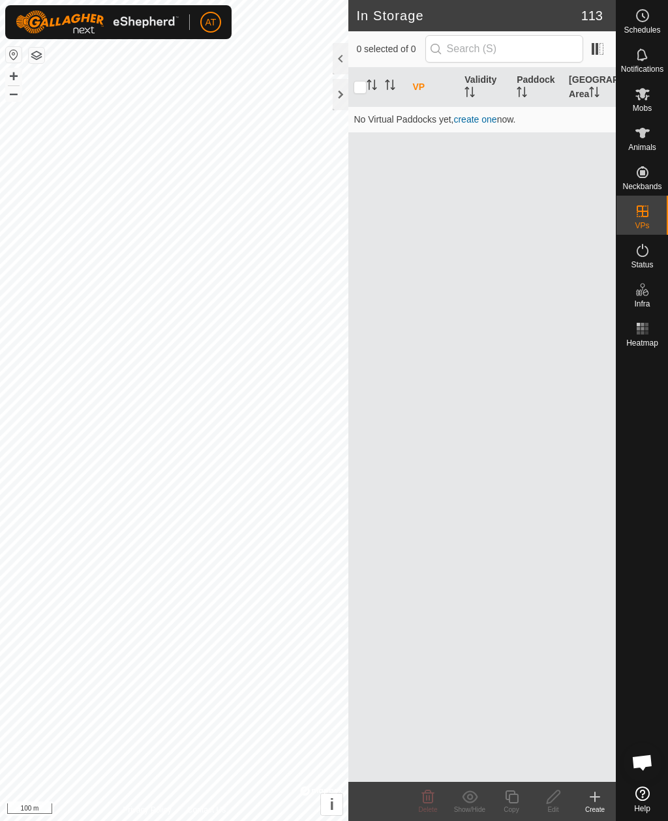
click at [601, 796] on icon at bounding box center [595, 797] width 16 height 16
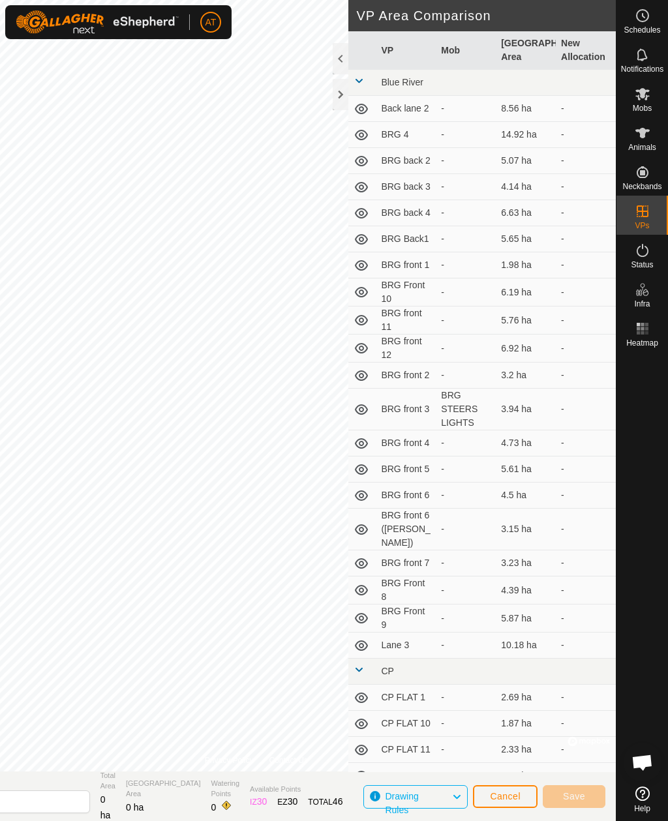
click at [342, 105] on div at bounding box center [341, 94] width 16 height 31
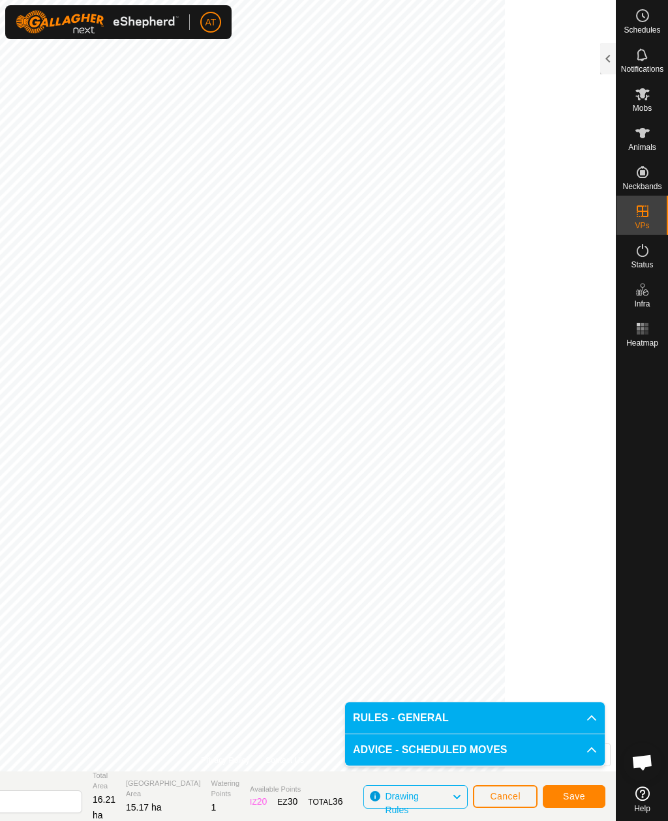
click at [575, 793] on span "Save" at bounding box center [574, 796] width 22 height 10
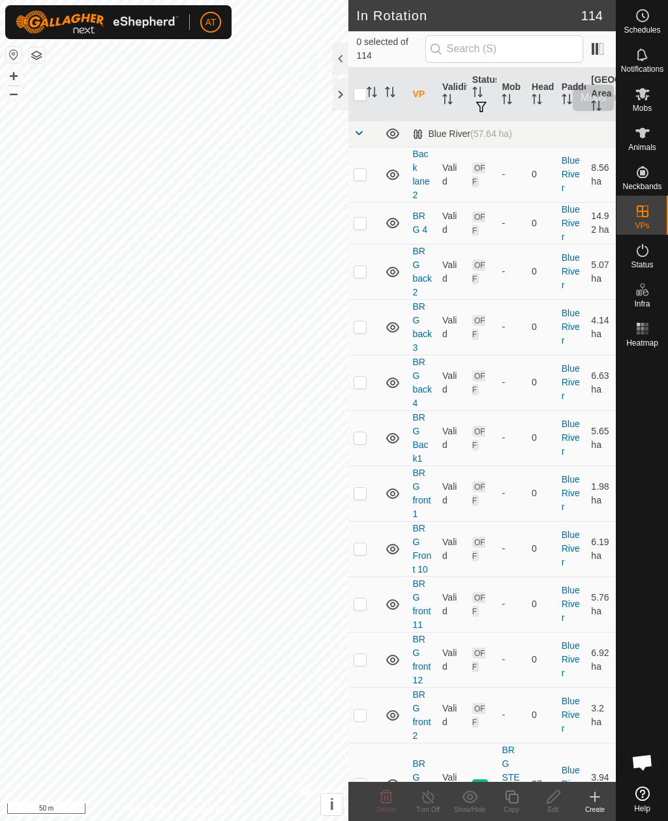
click at [640, 101] on icon at bounding box center [643, 94] width 16 height 16
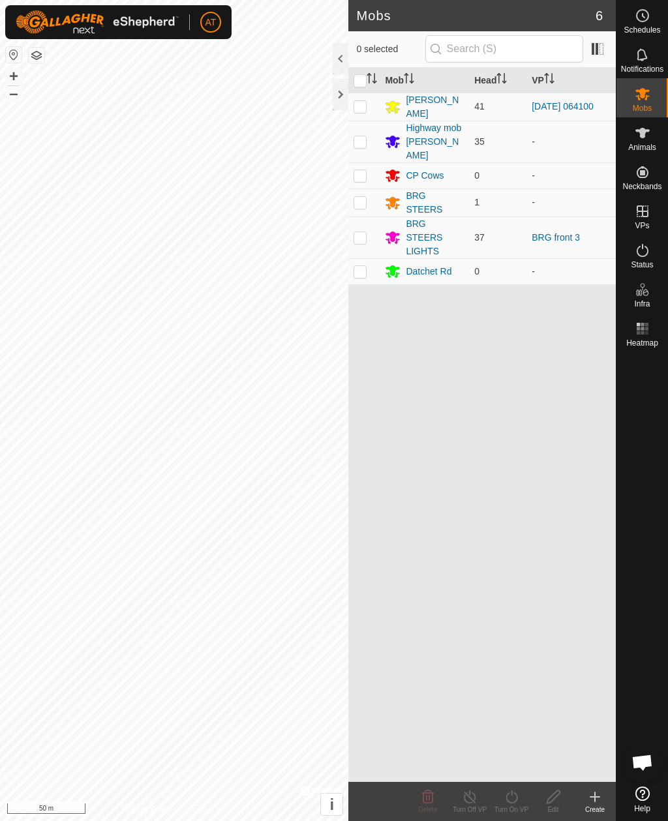
click at [371, 106] on td at bounding box center [363, 107] width 31 height 28
checkbox input "true"
click at [511, 803] on icon at bounding box center [512, 797] width 12 height 13
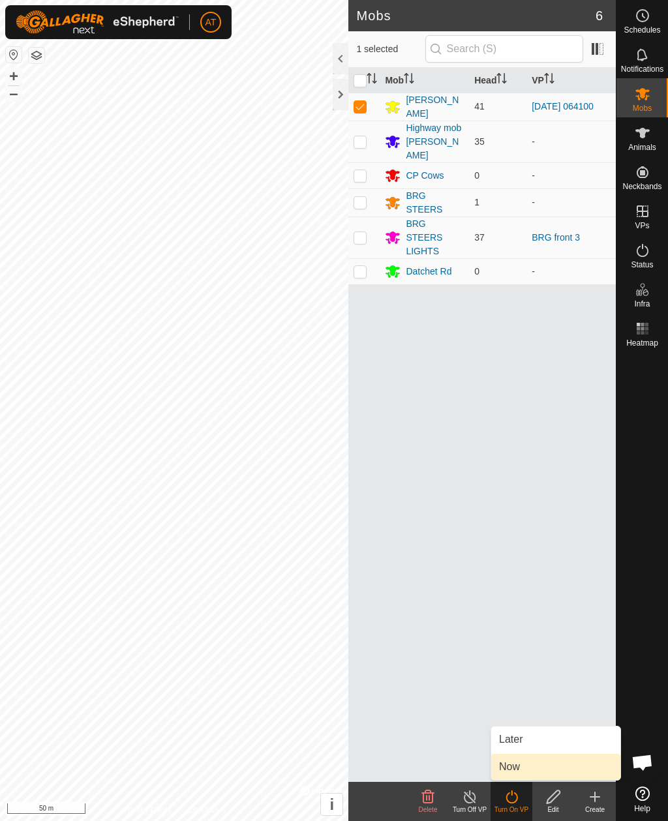
click at [518, 769] on span "Now" at bounding box center [509, 767] width 21 height 16
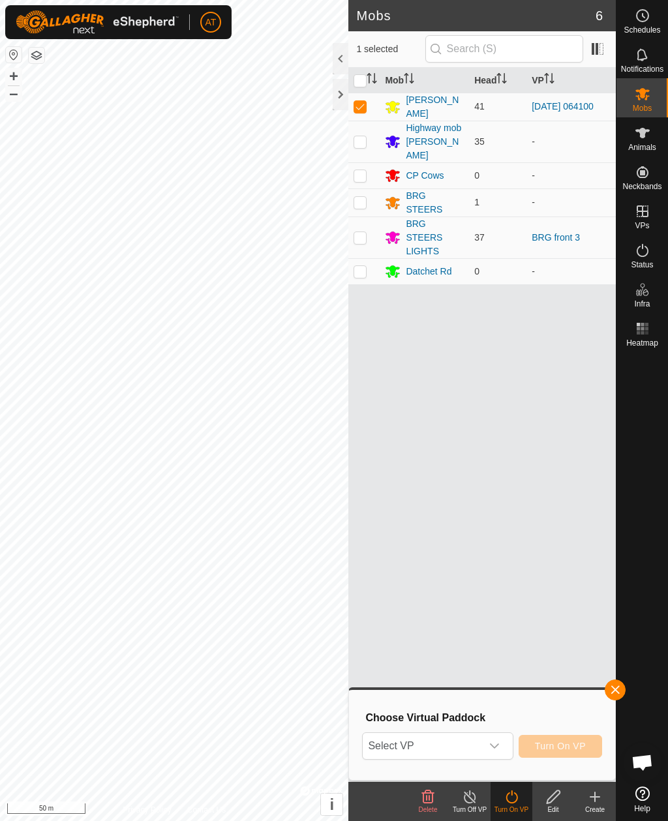
click at [503, 746] on div "dropdown trigger" at bounding box center [494, 746] width 26 height 26
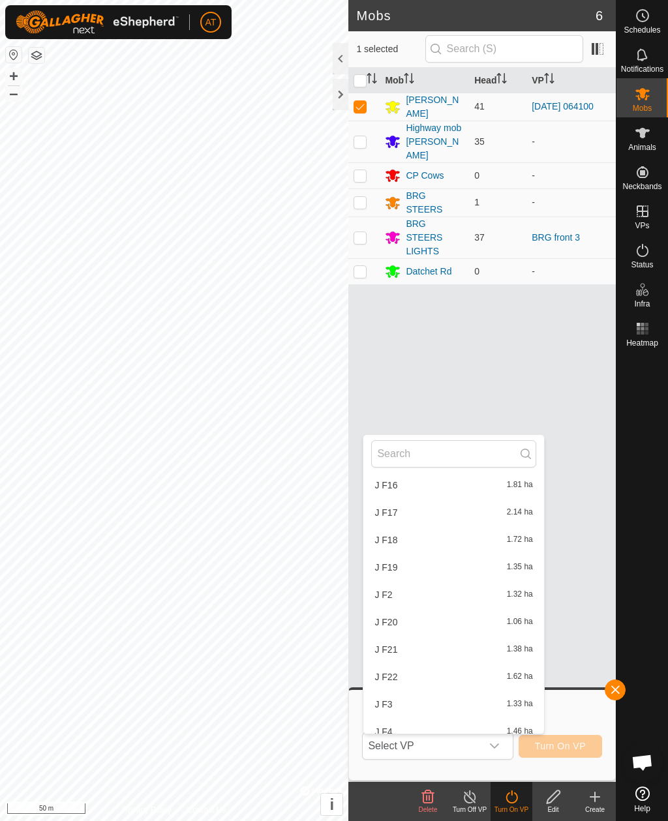
scroll to position [2810, 0]
click at [445, 748] on span "Select VP" at bounding box center [422, 746] width 118 height 26
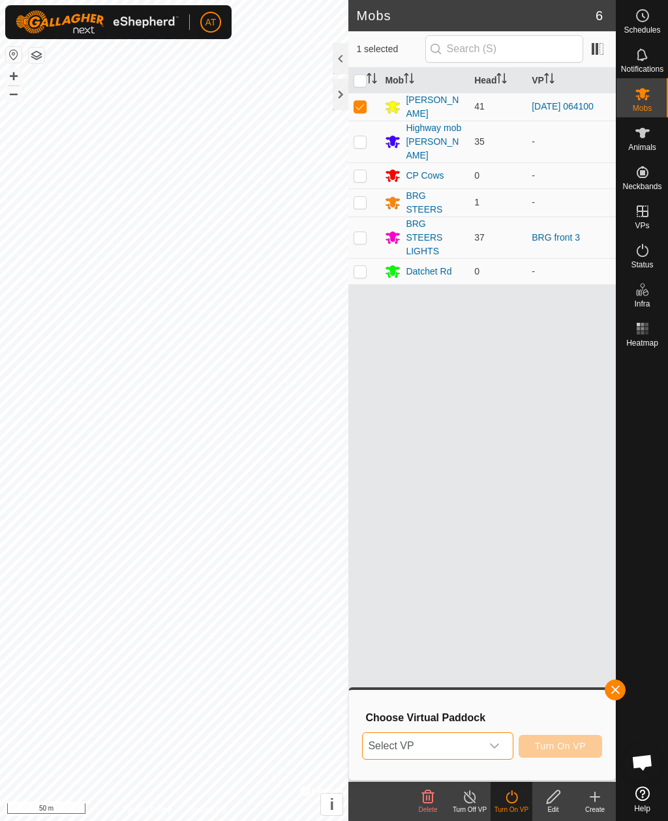
click at [440, 748] on span "Select VP" at bounding box center [422, 746] width 118 height 26
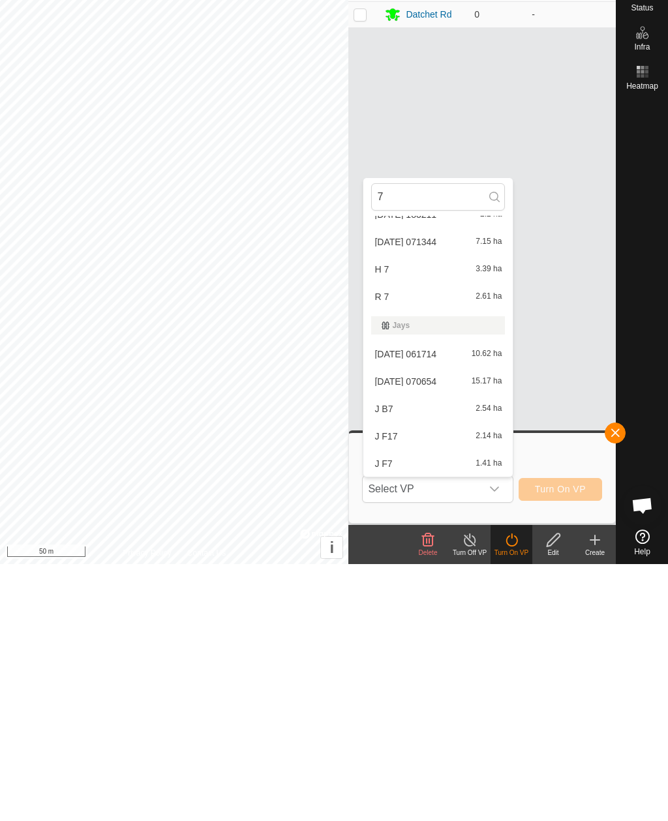
scroll to position [324, 0]
type input "7"
click at [436, 634] on span "[DATE] 070654" at bounding box center [405, 638] width 62 height 9
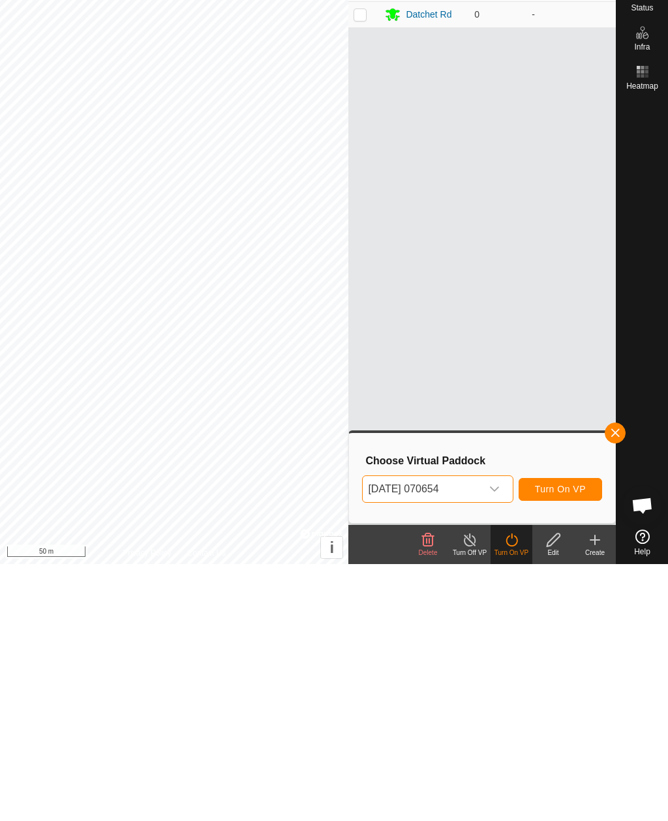
scroll to position [0, 0]
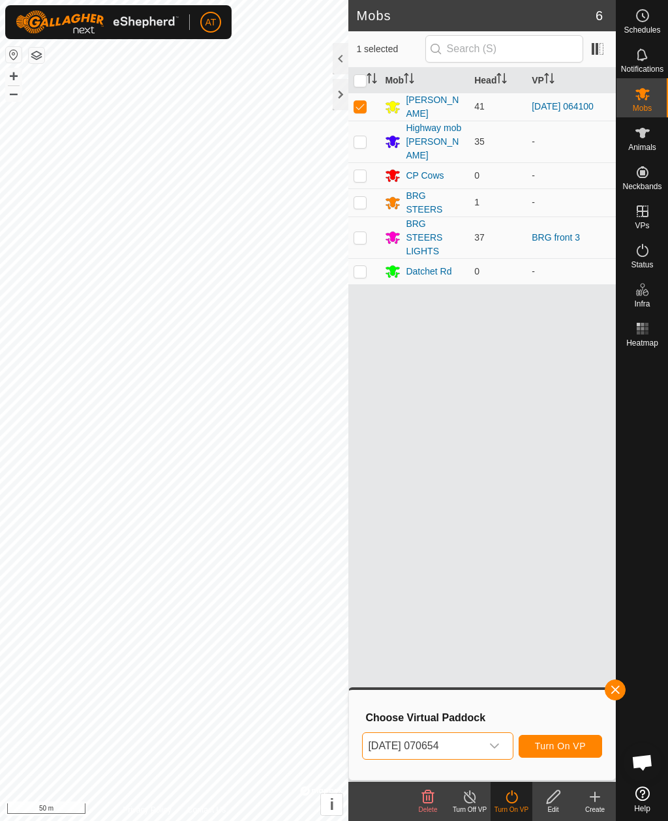
click at [570, 740] on button "Turn On VP" at bounding box center [561, 746] width 84 height 23
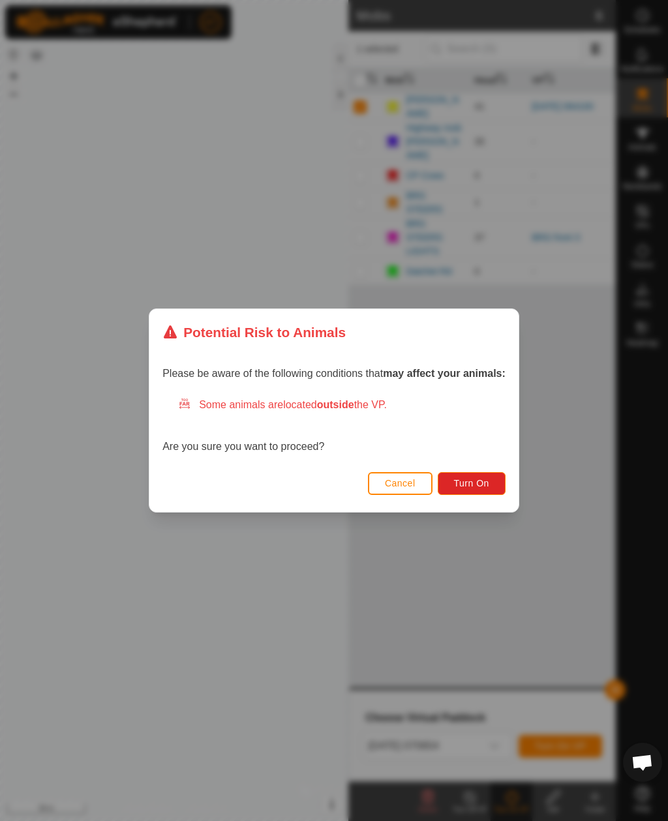
click at [477, 487] on span "Turn On" at bounding box center [471, 483] width 35 height 10
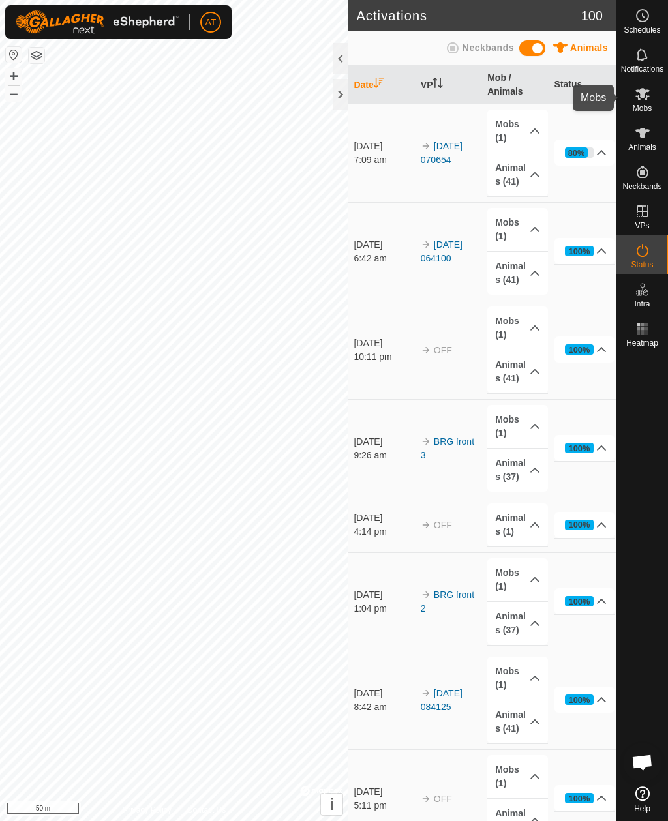
click at [643, 100] on icon at bounding box center [643, 94] width 16 height 16
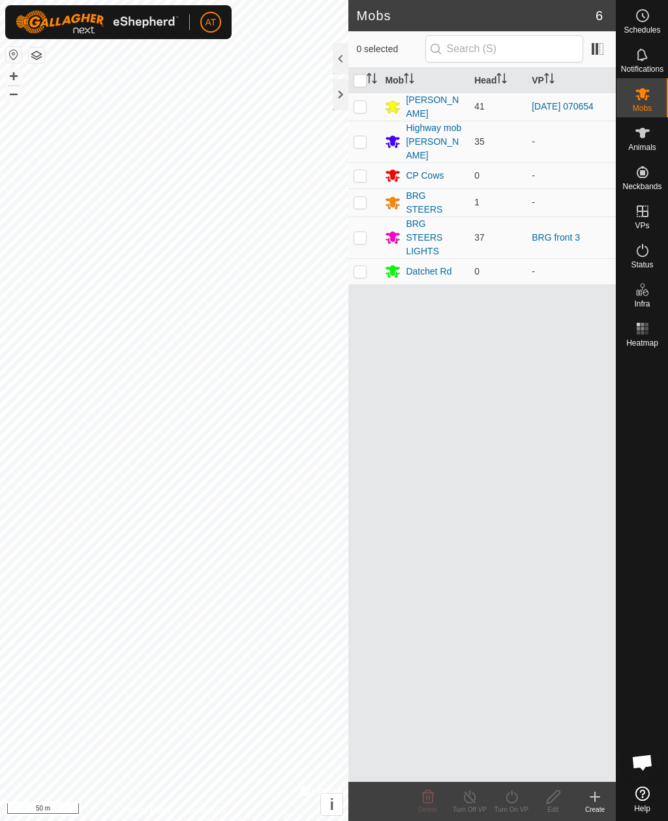
click at [335, 97] on div at bounding box center [341, 94] width 16 height 31
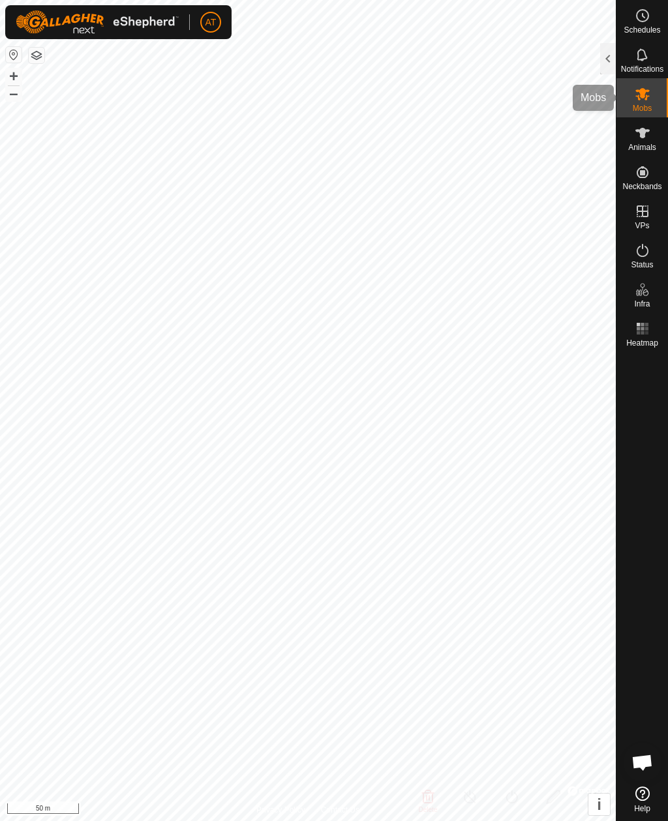
click at [643, 93] on icon at bounding box center [642, 94] width 14 height 12
click at [620, 50] on div "Notifications" at bounding box center [643, 58] width 52 height 39
click at [602, 70] on div at bounding box center [608, 58] width 16 height 31
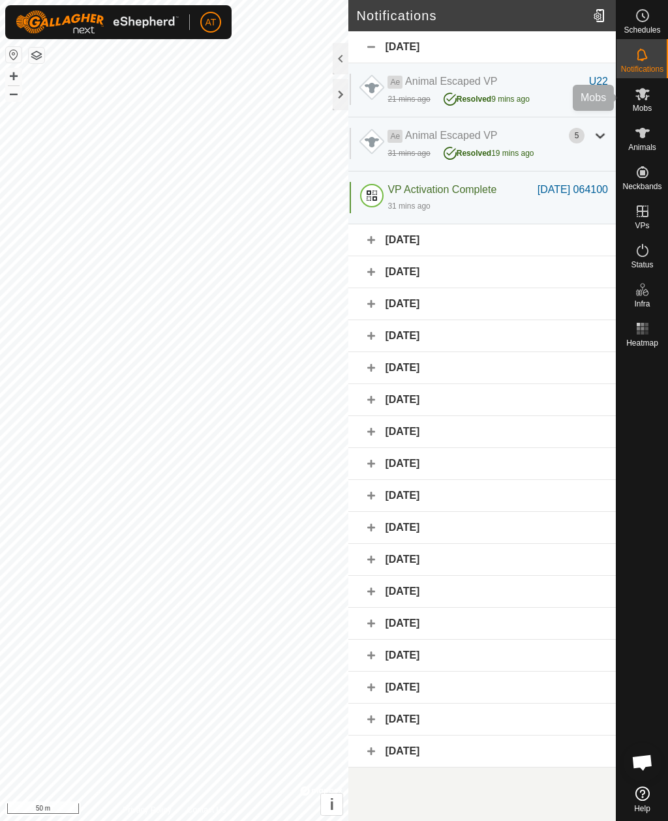
click at [641, 92] on icon at bounding box center [642, 94] width 14 height 12
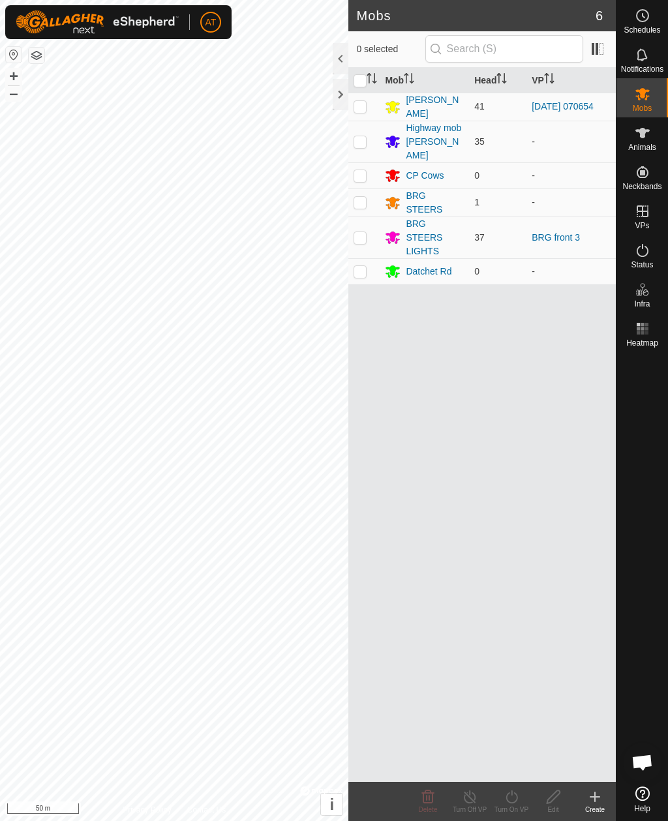
click at [361, 101] on p-checkbox at bounding box center [360, 106] width 13 height 10
checkbox input "true"
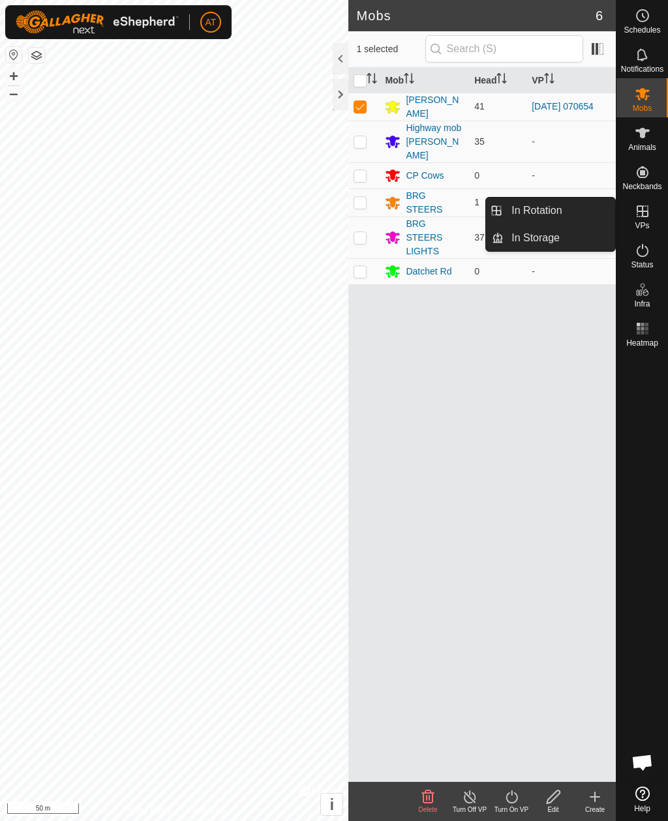
click at [526, 239] on span "In Storage" at bounding box center [535, 238] width 48 height 16
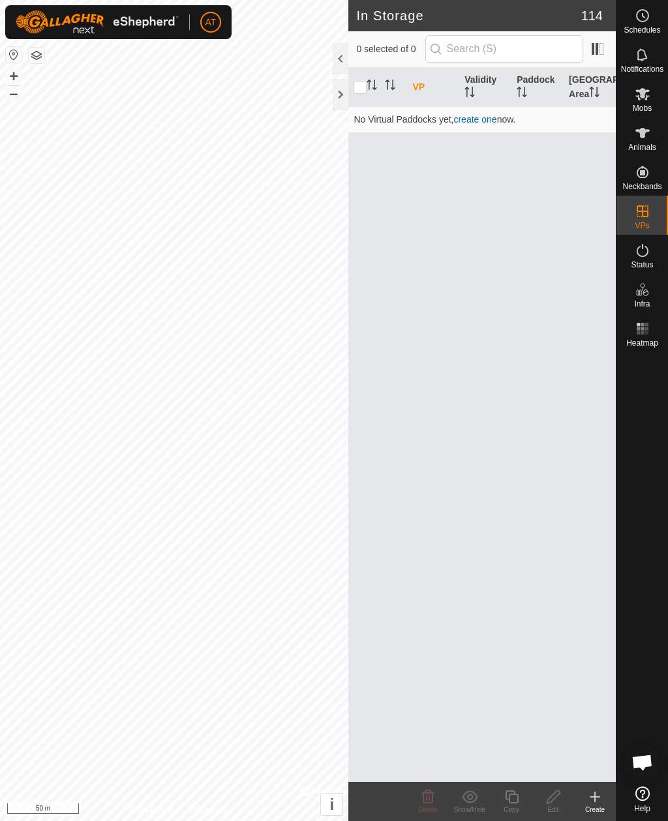
click at [596, 797] on icon at bounding box center [594, 797] width 9 height 0
